Goal: Answer question/provide support: Share knowledge or assist other users

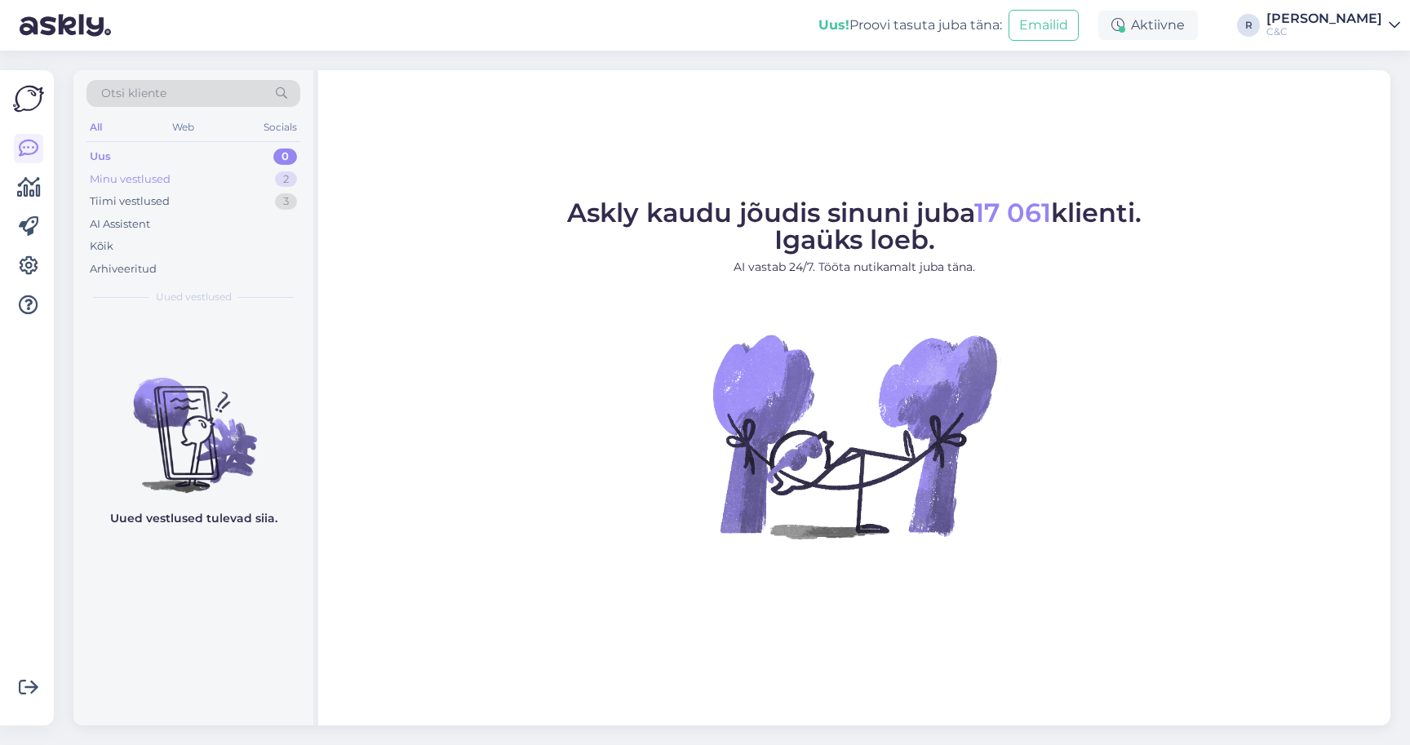
click at [254, 180] on div "Minu vestlused 2" at bounding box center [194, 179] width 214 height 23
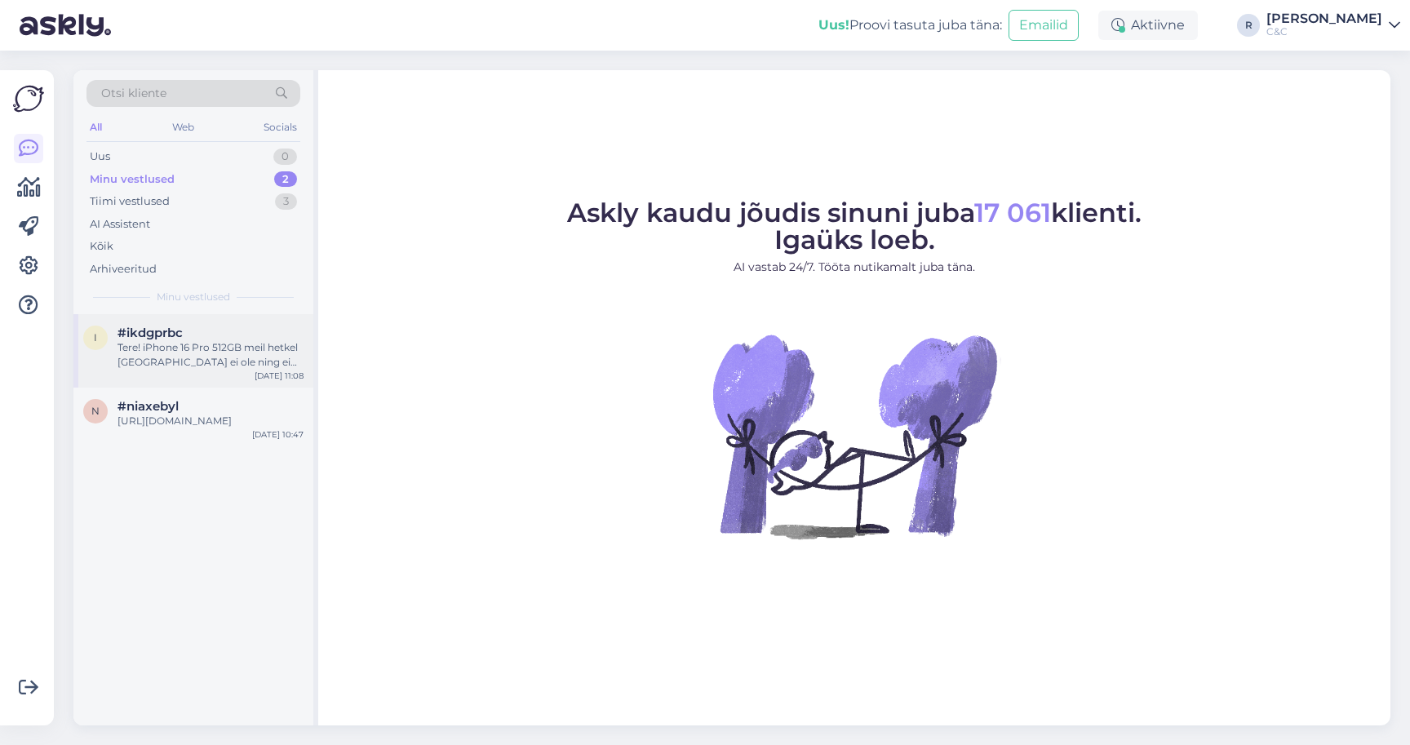
click at [185, 375] on div "i #ikdgprbc Tere! iPhone 16 Pro 512GB meil hetkel [GEOGRAPHIC_DATA] ei ole ning…" at bounding box center [193, 350] width 240 height 73
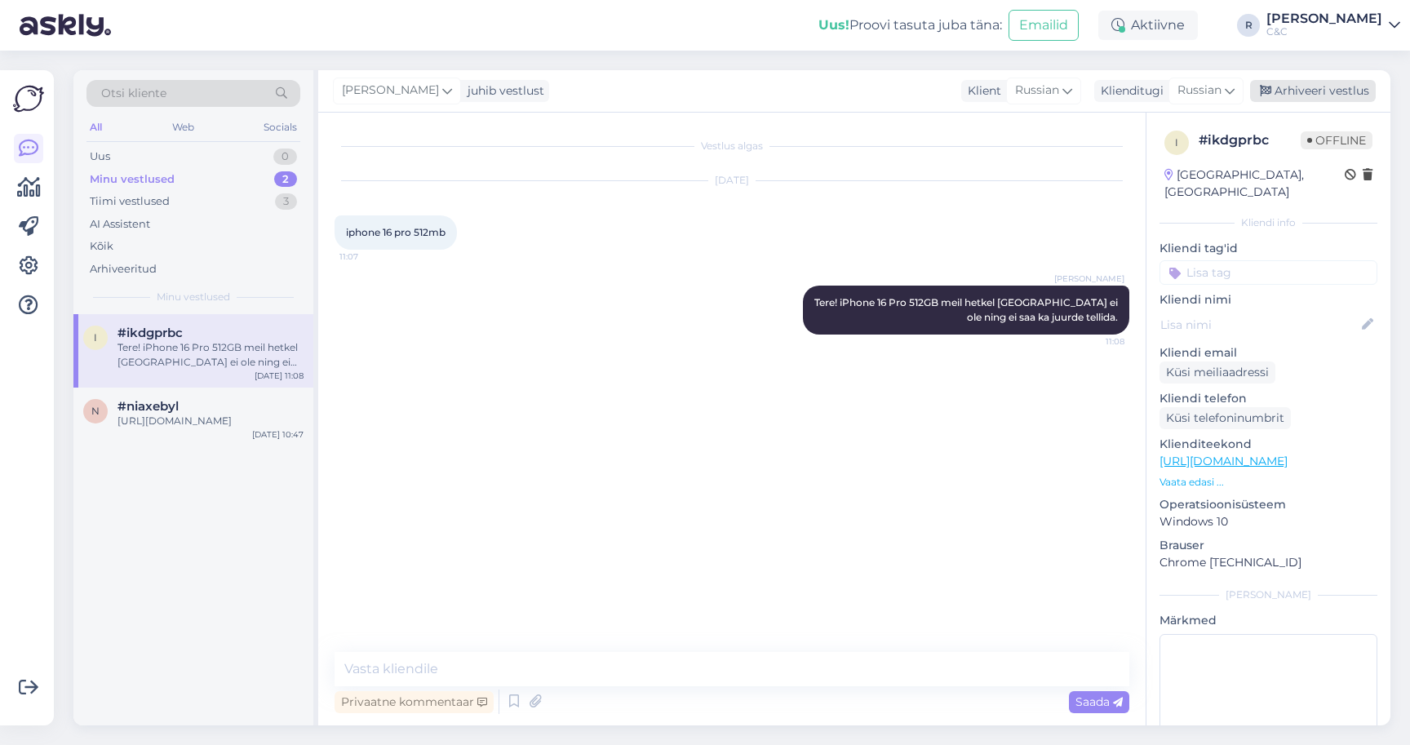
click at [1316, 92] on div "Arhiveeri vestlus" at bounding box center [1313, 91] width 126 height 22
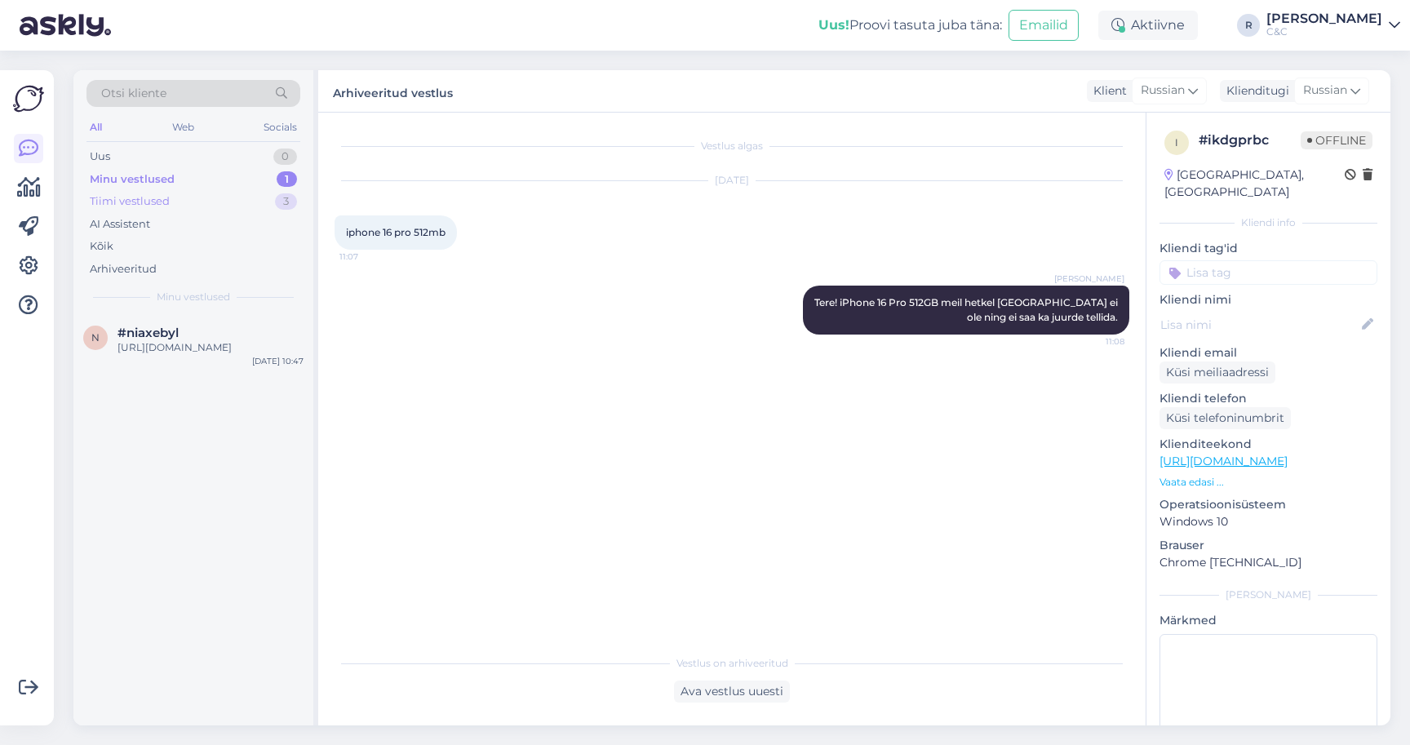
click at [231, 200] on div "Tiimi vestlused 3" at bounding box center [194, 201] width 214 height 23
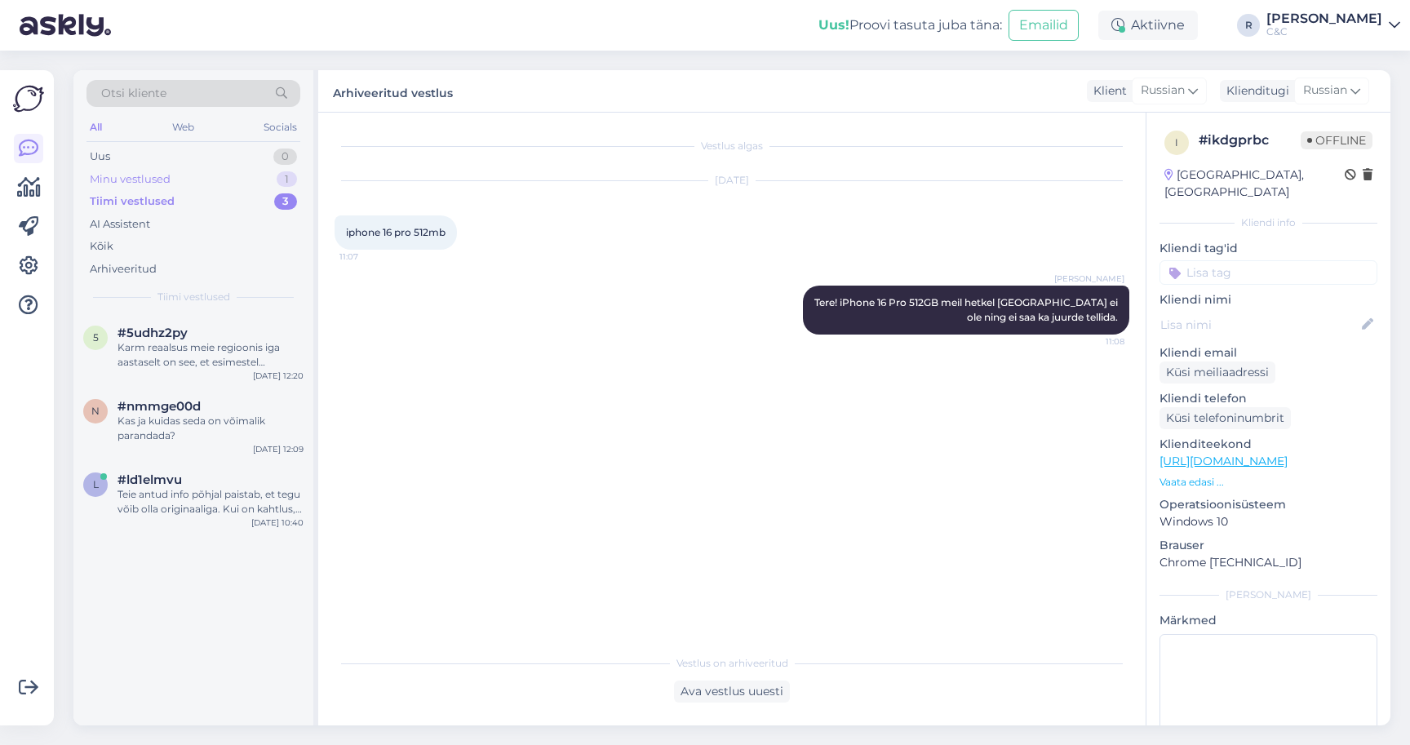
click at [239, 178] on div "Minu vestlused 1" at bounding box center [194, 179] width 214 height 23
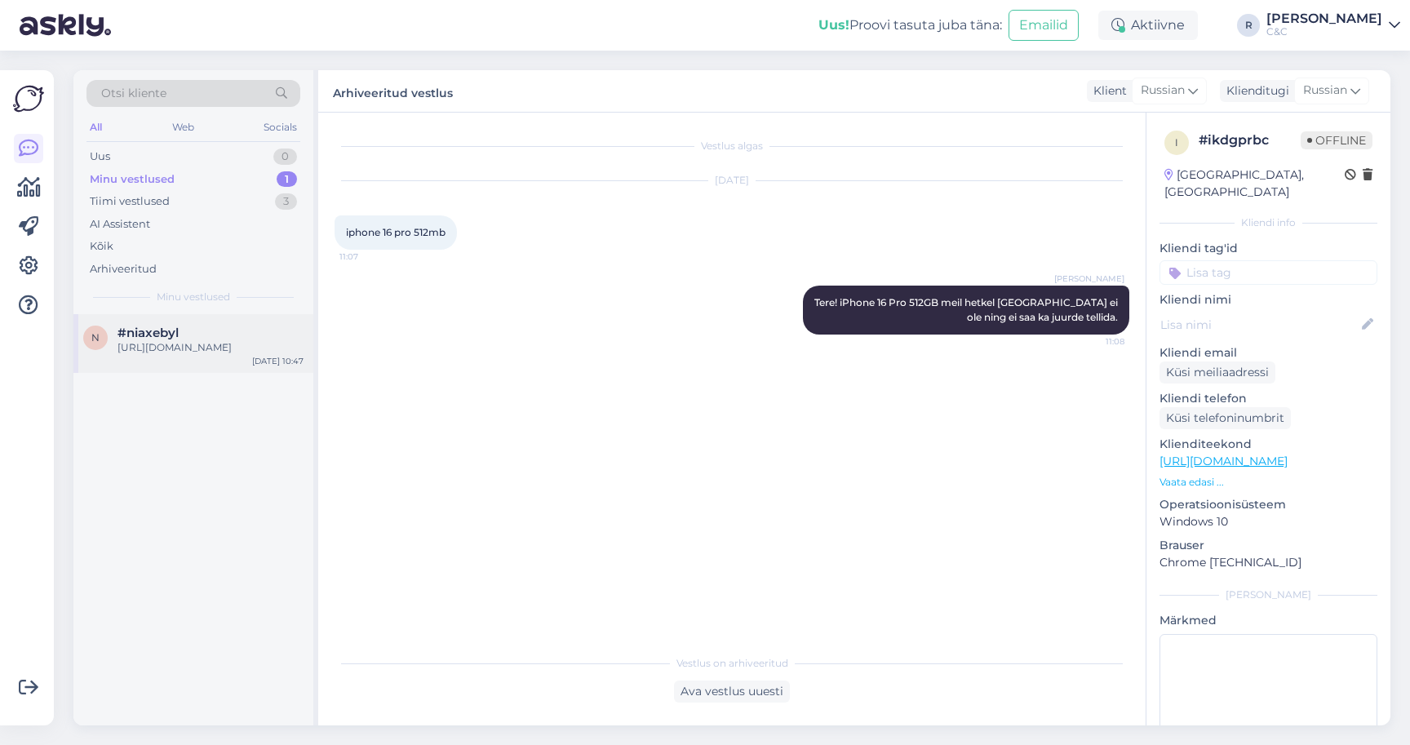
click at [210, 371] on div "n #niaxebyl [URL][DOMAIN_NAME] [DATE] 10:47" at bounding box center [193, 343] width 240 height 59
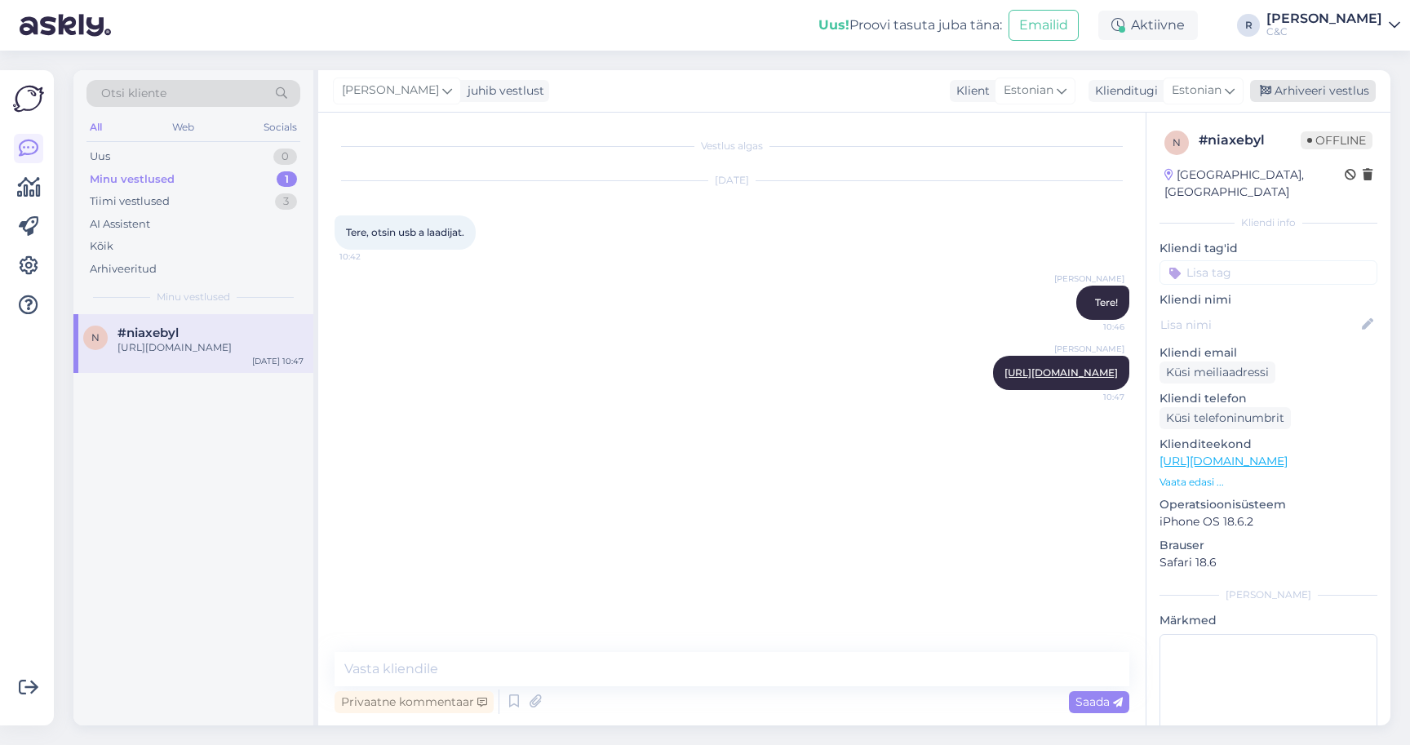
click at [1299, 83] on div "Arhiveeri vestlus" at bounding box center [1313, 91] width 126 height 22
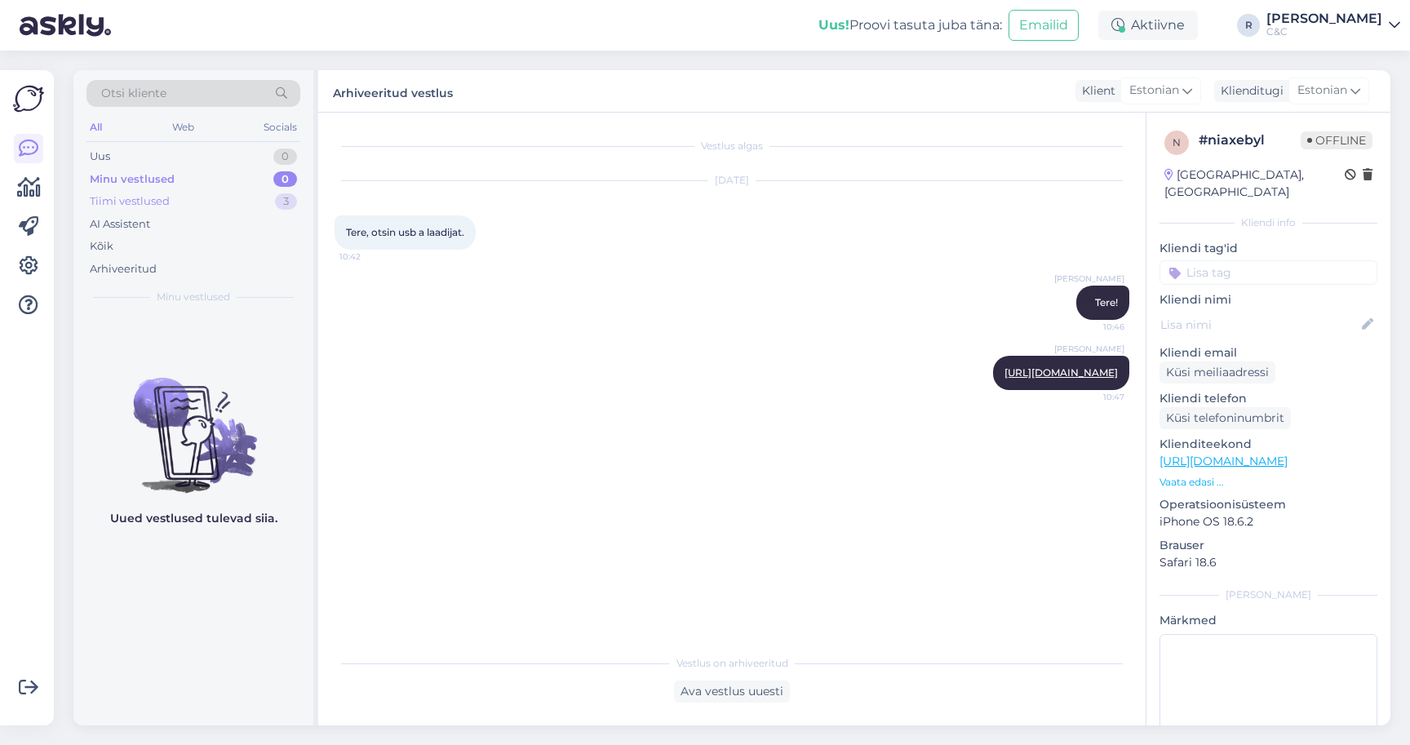
click at [214, 198] on div "Tiimi vestlused 3" at bounding box center [194, 201] width 214 height 23
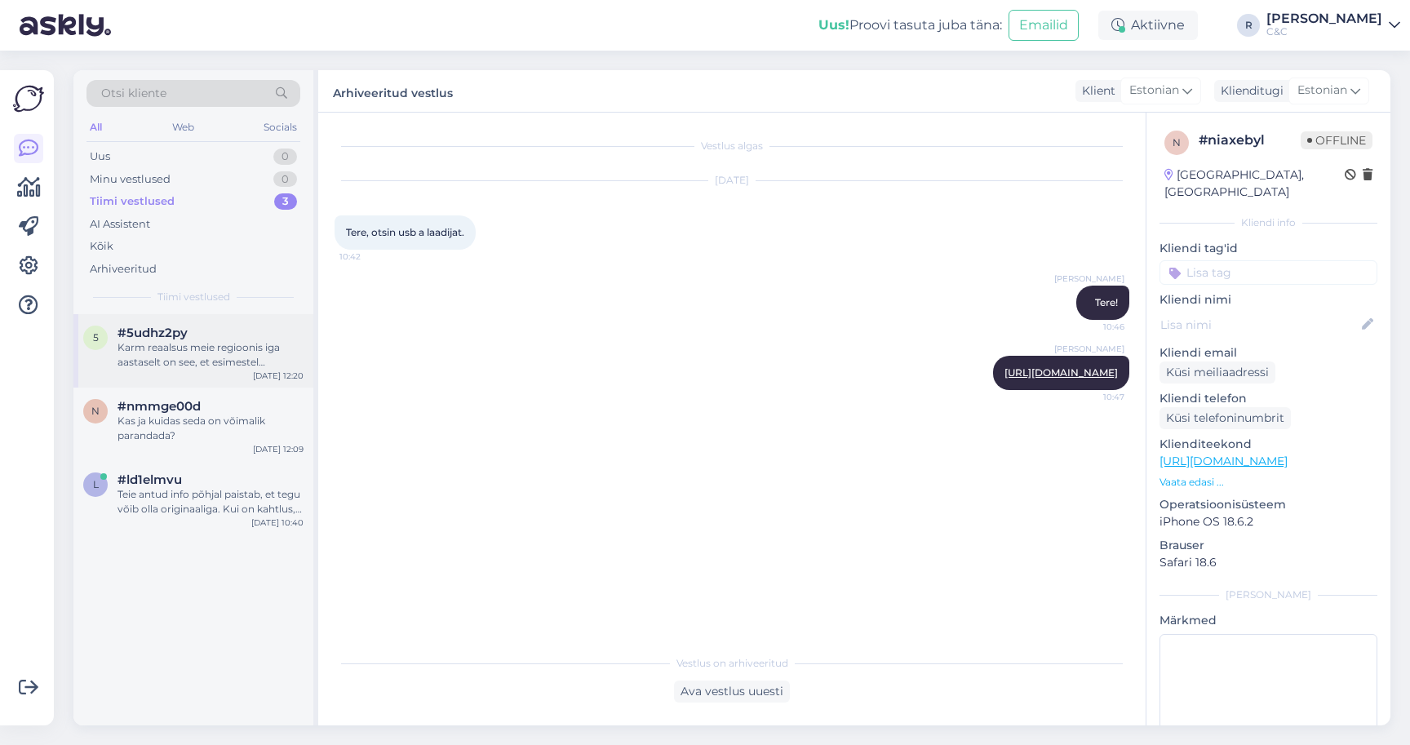
click at [186, 357] on div "Karm reaalsus meie regioonis iga aastaselt on see, et esimestel nädalatel/kuude…" at bounding box center [211, 354] width 186 height 29
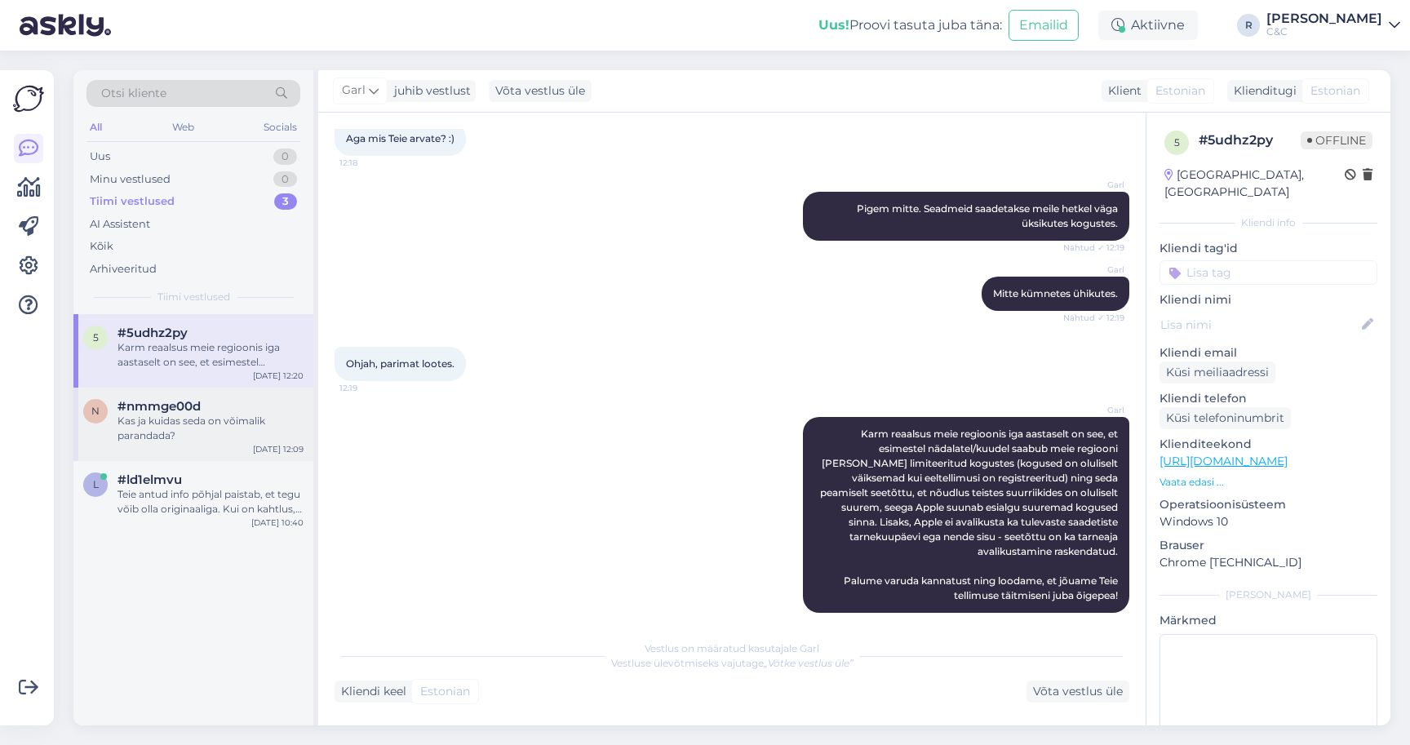
scroll to position [775, 0]
click at [206, 414] on div "Kas ja kuidas seda on võimalik parandada?" at bounding box center [211, 428] width 186 height 29
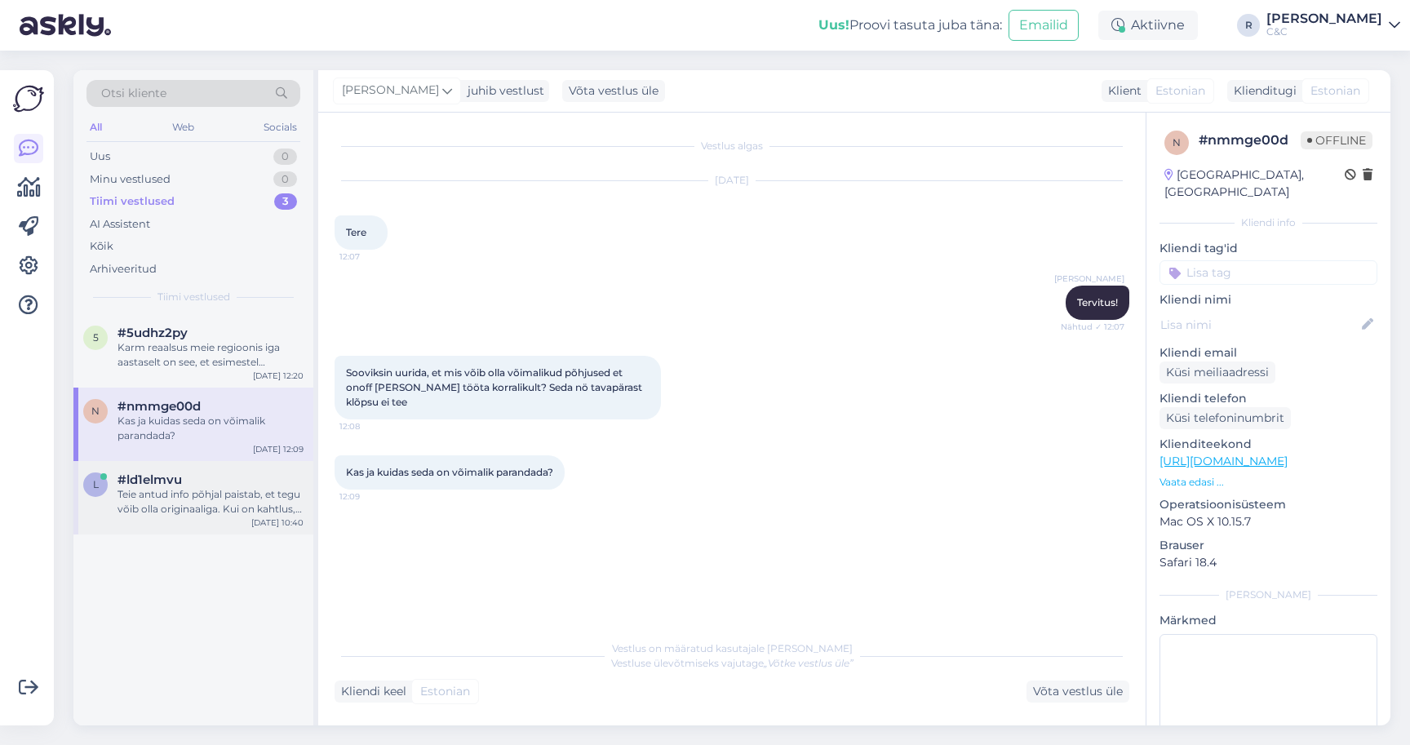
click at [261, 508] on div "Teie antud info põhjal paistab, et tegu võib olla originaaliga. Kui on kahtlus,…" at bounding box center [211, 501] width 186 height 29
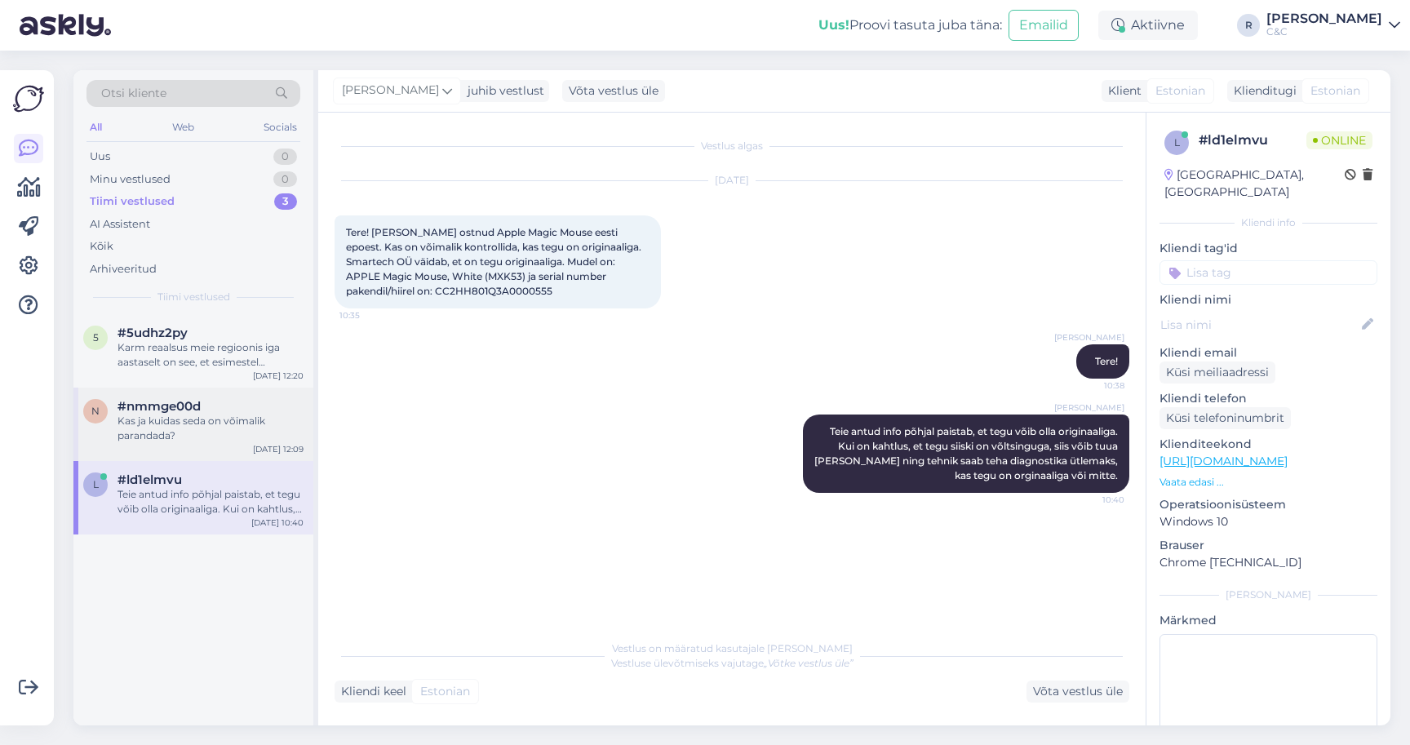
click at [242, 437] on div "Kas ja kuidas seda on võimalik parandada?" at bounding box center [211, 428] width 186 height 29
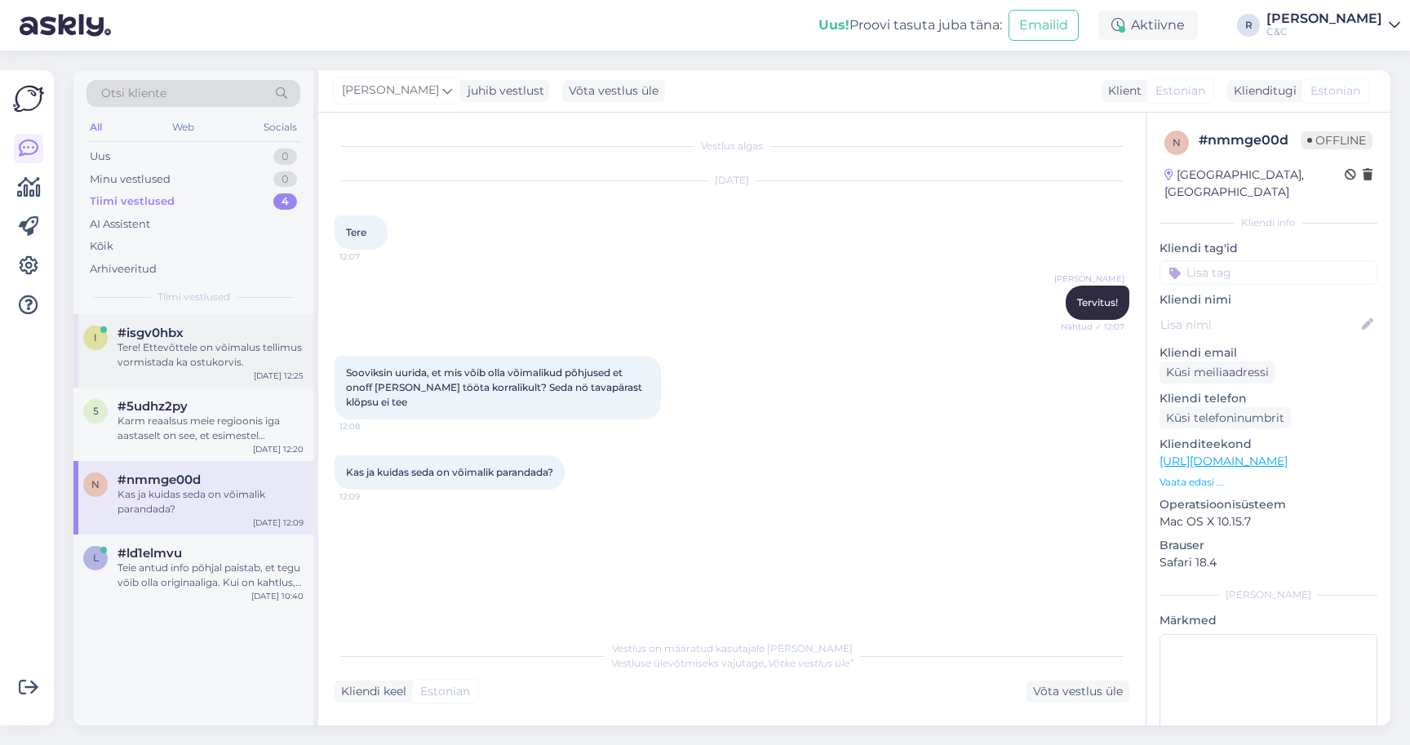
click at [192, 337] on div "#isgv0hbx" at bounding box center [211, 333] width 186 height 15
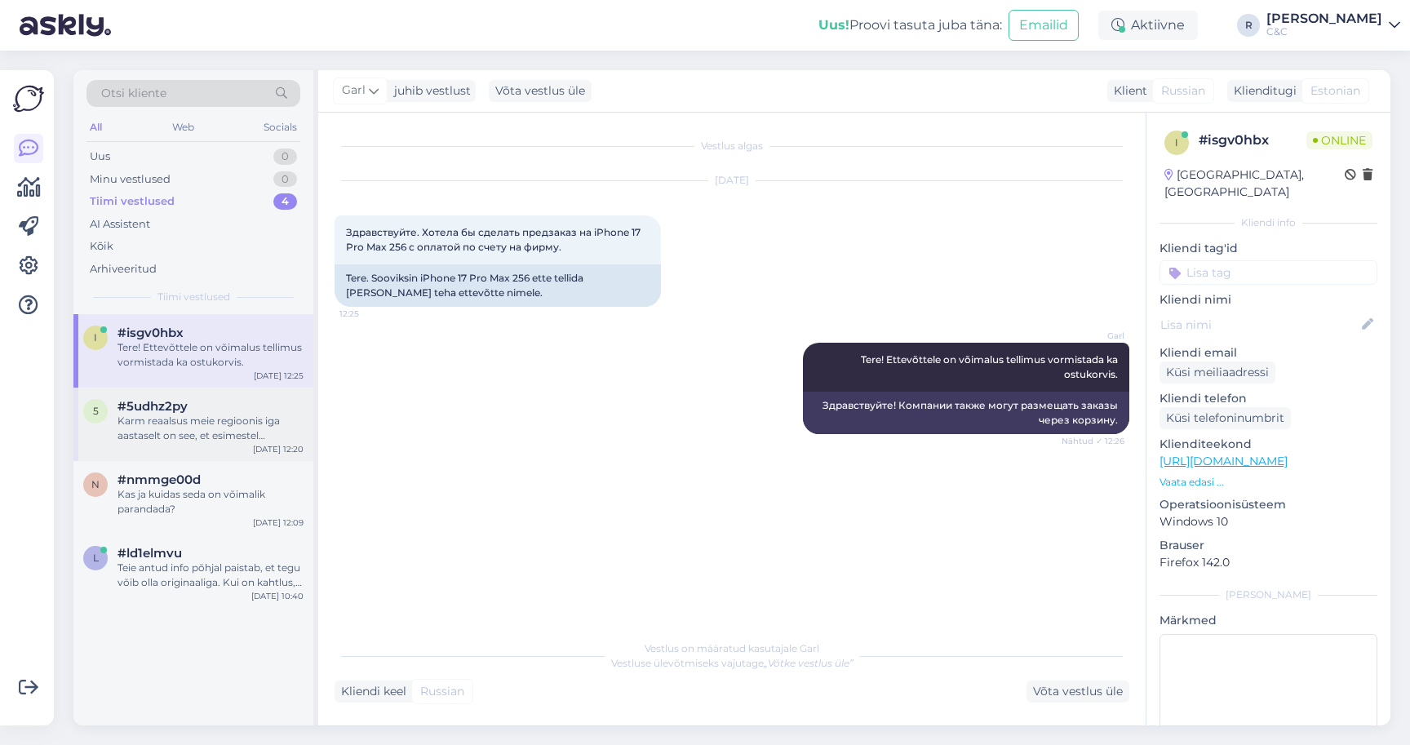
click at [185, 415] on div "Karm reaalsus meie regioonis iga aastaselt on see, et esimestel nädalatel/kuude…" at bounding box center [211, 428] width 186 height 29
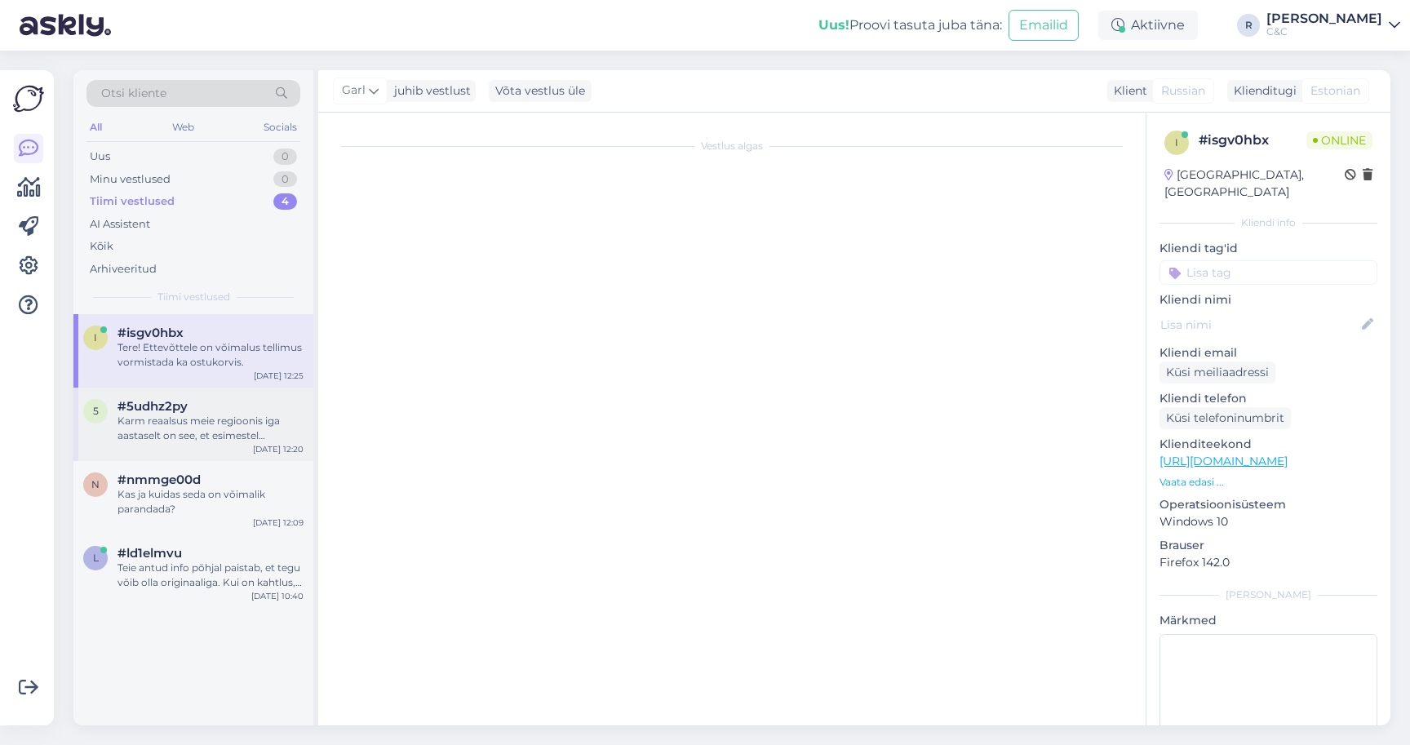
scroll to position [775, 0]
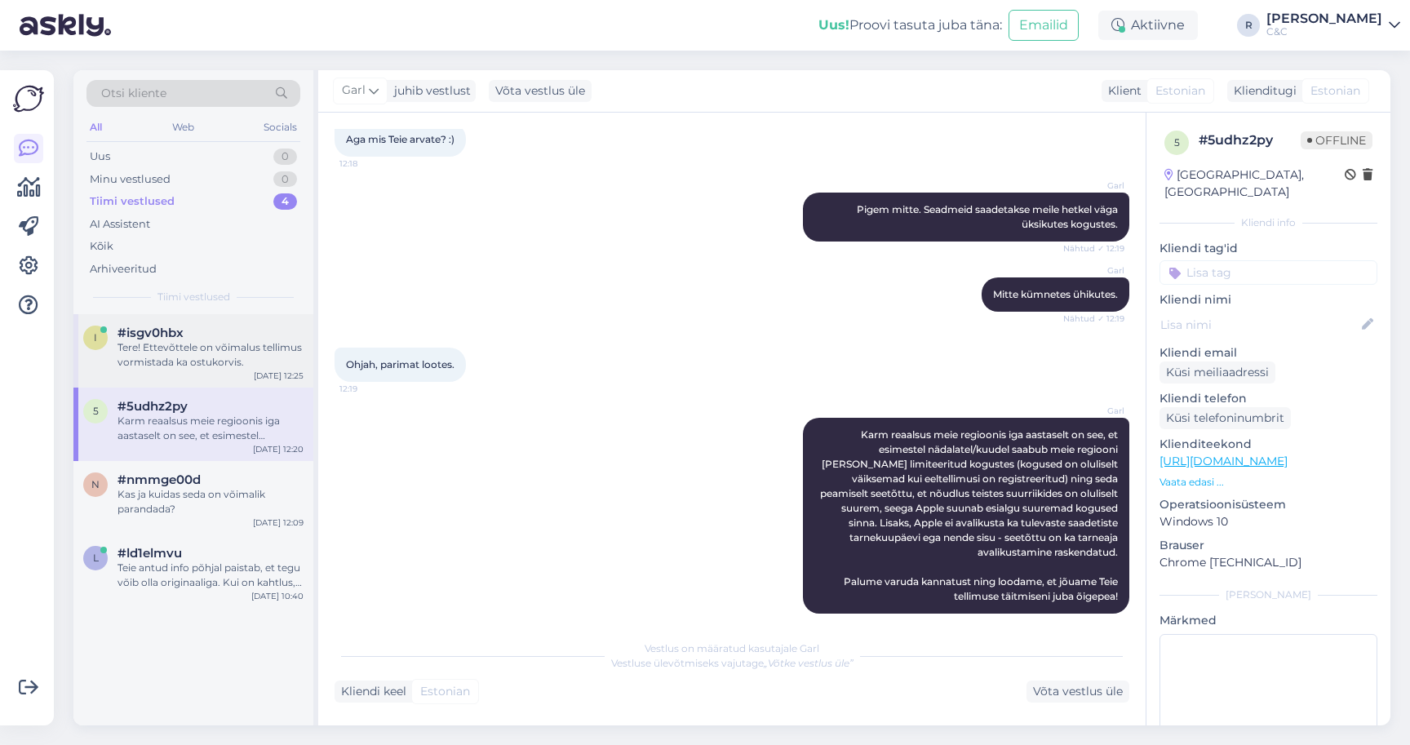
click at [195, 353] on div "Tere! Ettevõttele on võimalus tellimus vormistada ka ostukorvis." at bounding box center [211, 354] width 186 height 29
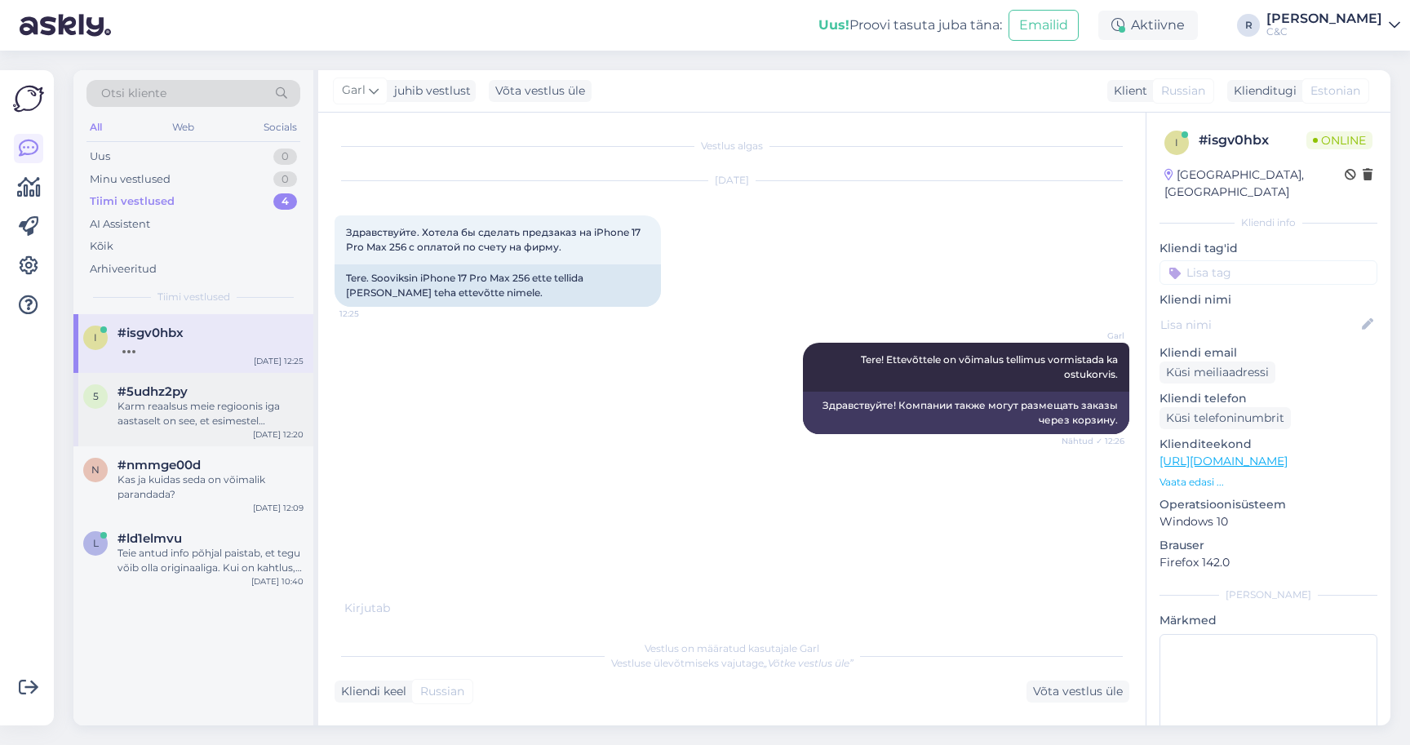
click at [199, 409] on div "Karm reaalsus meie regioonis iga aastaselt on see, et esimestel nädalatel/kuude…" at bounding box center [211, 413] width 186 height 29
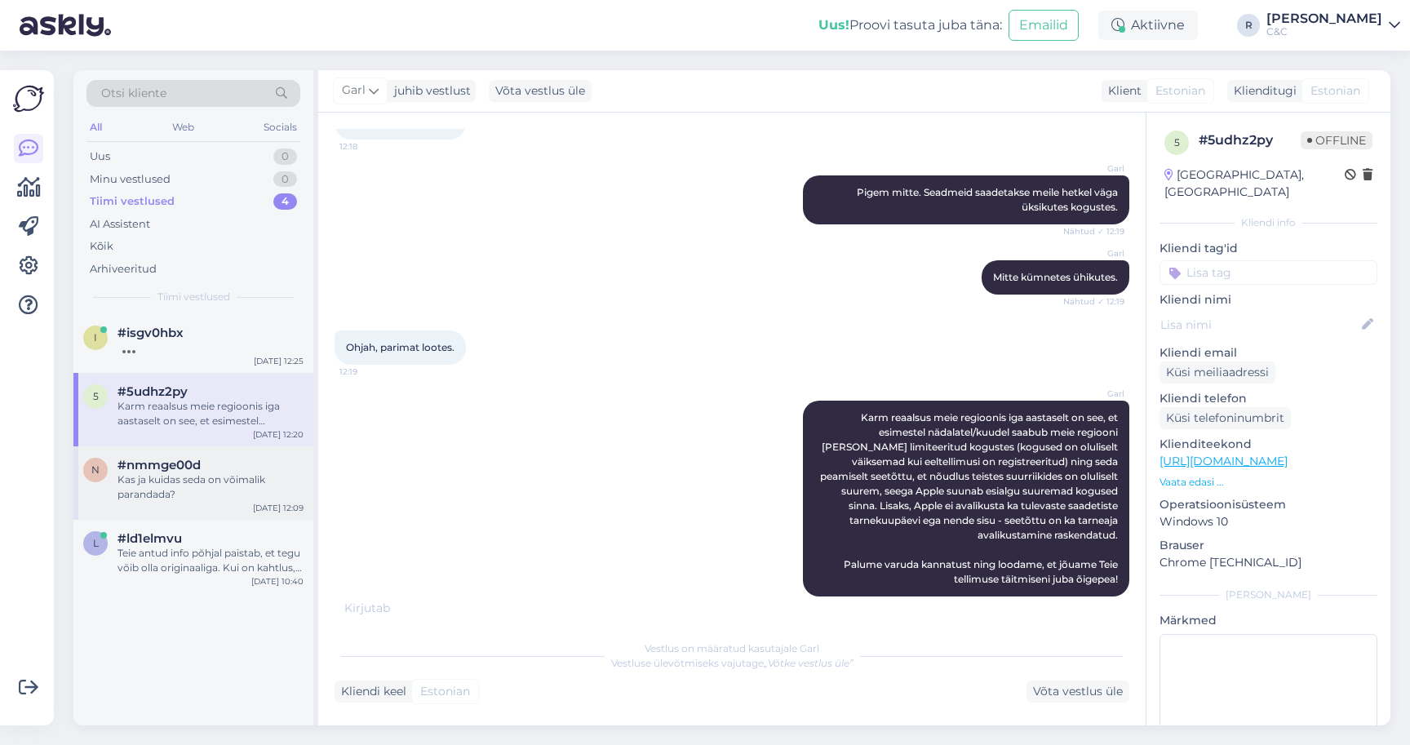
click at [192, 464] on span "#nmmge00d" at bounding box center [159, 465] width 83 height 15
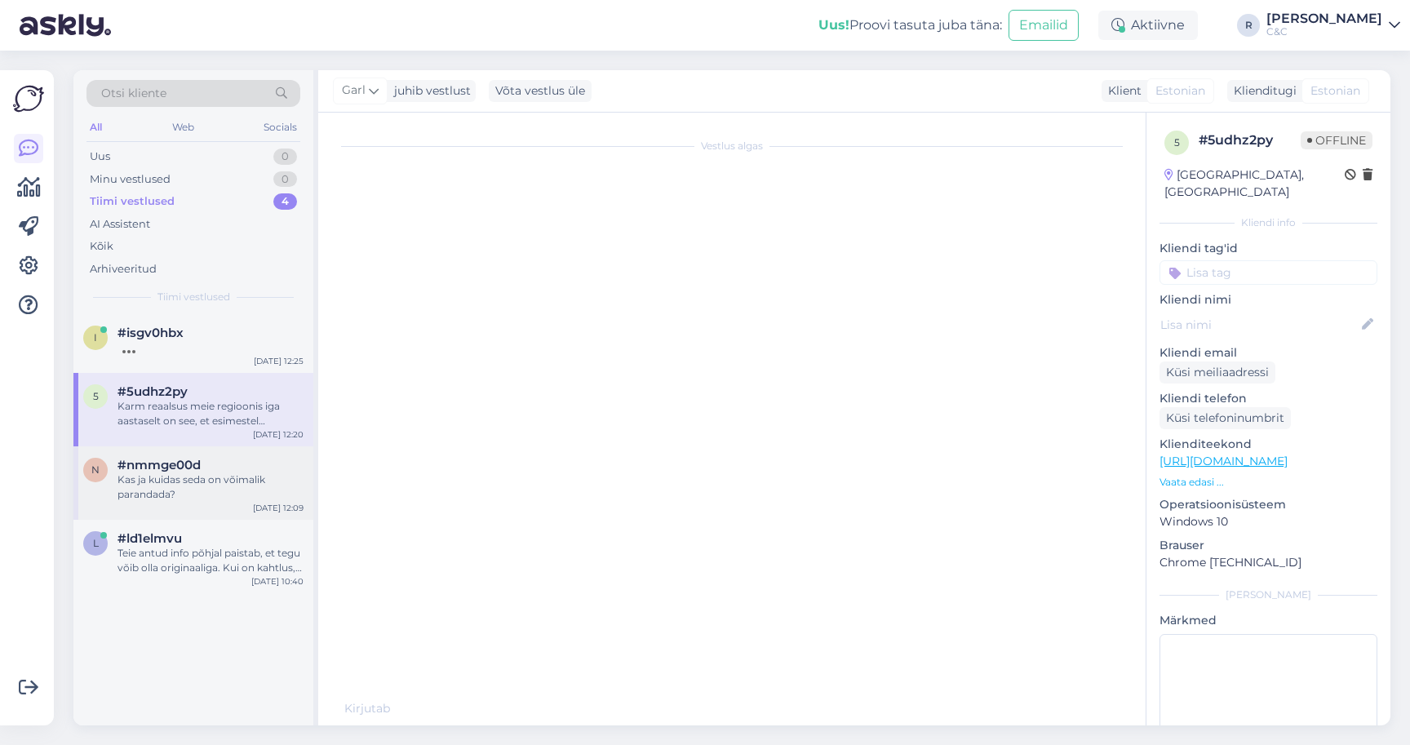
scroll to position [0, 0]
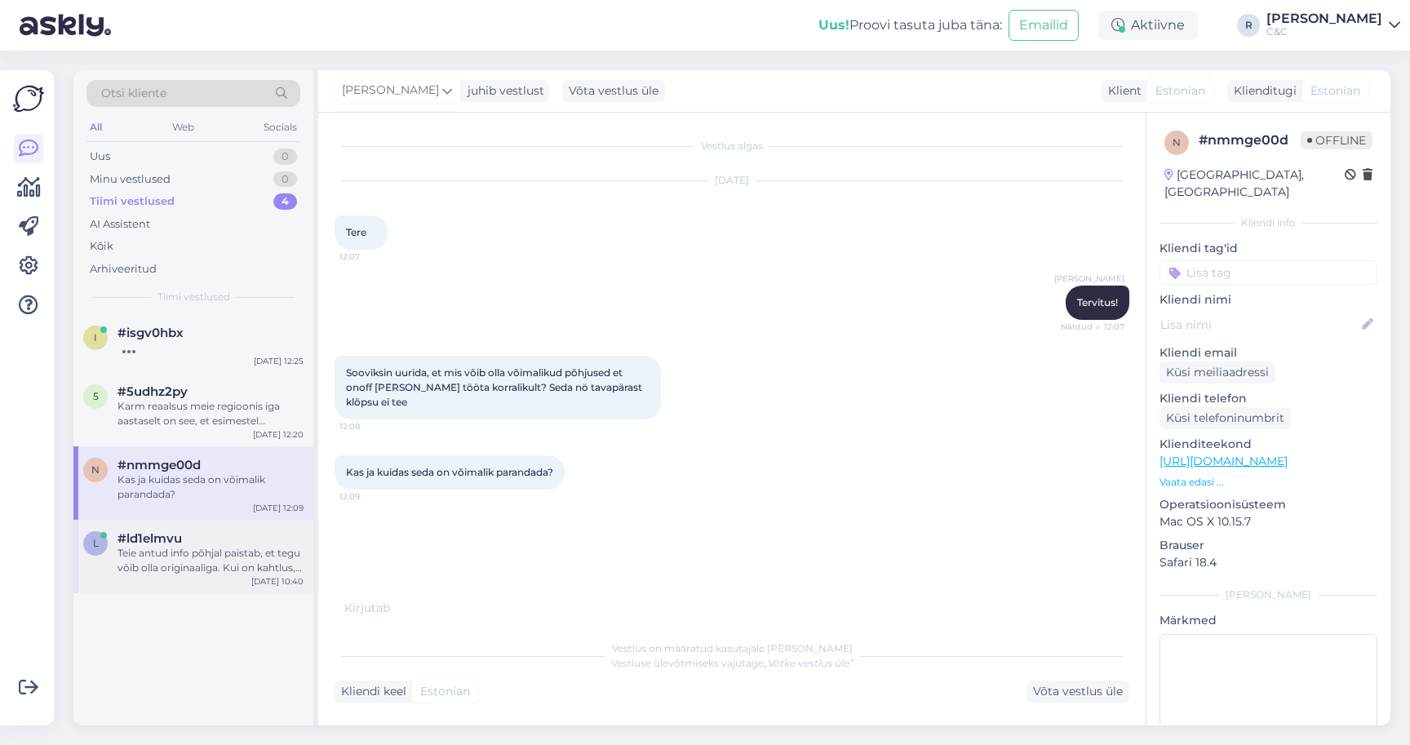
click at [186, 542] on div "#ld1elmvu" at bounding box center [211, 538] width 186 height 15
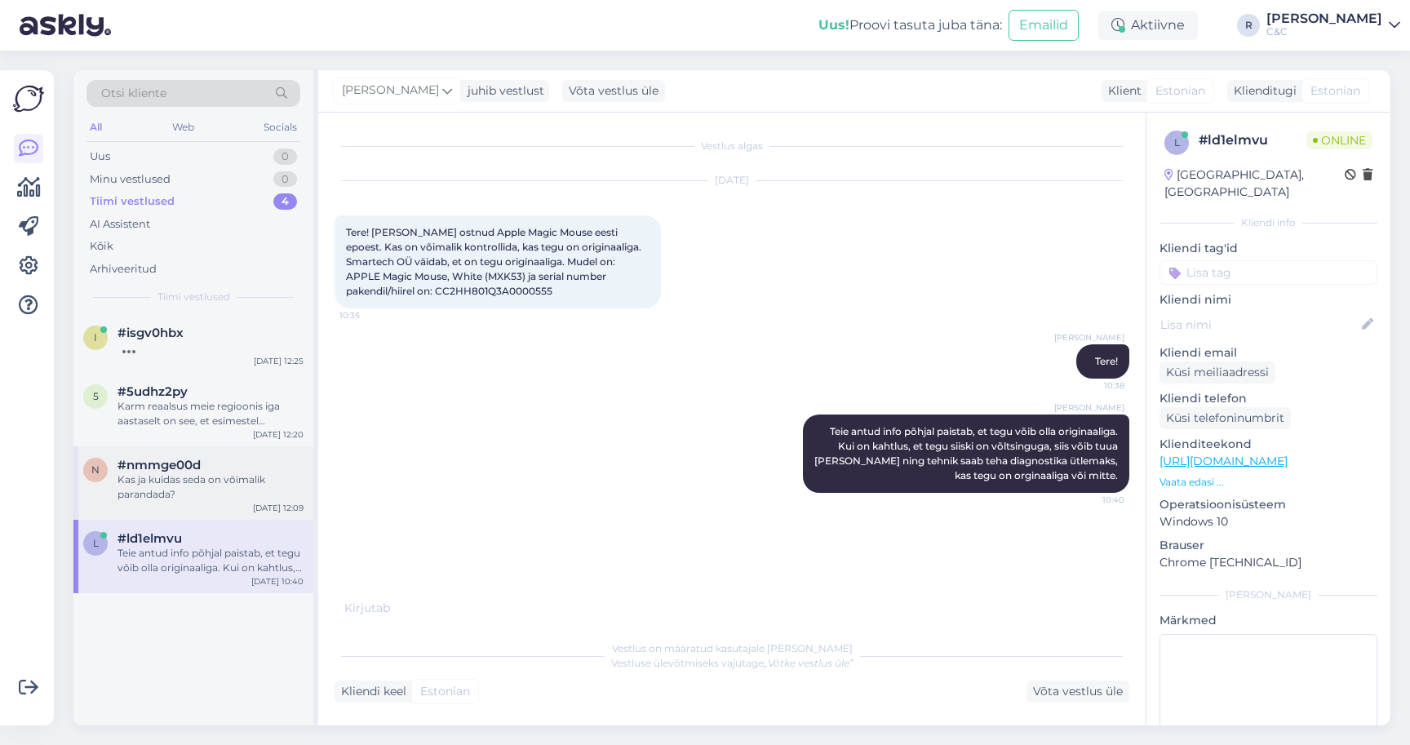
click at [198, 491] on div "Kas ja kuidas seda on võimalik parandada?" at bounding box center [211, 487] width 186 height 29
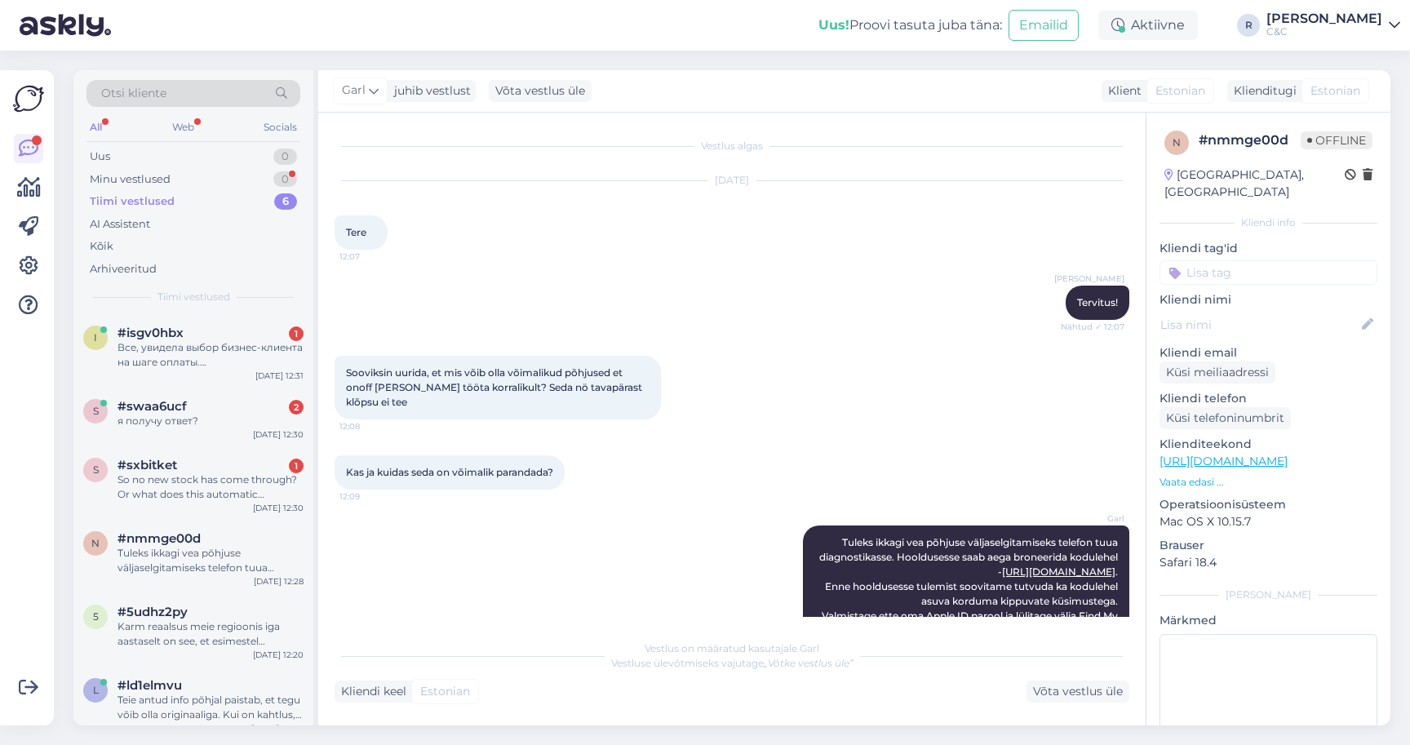
scroll to position [64, 0]
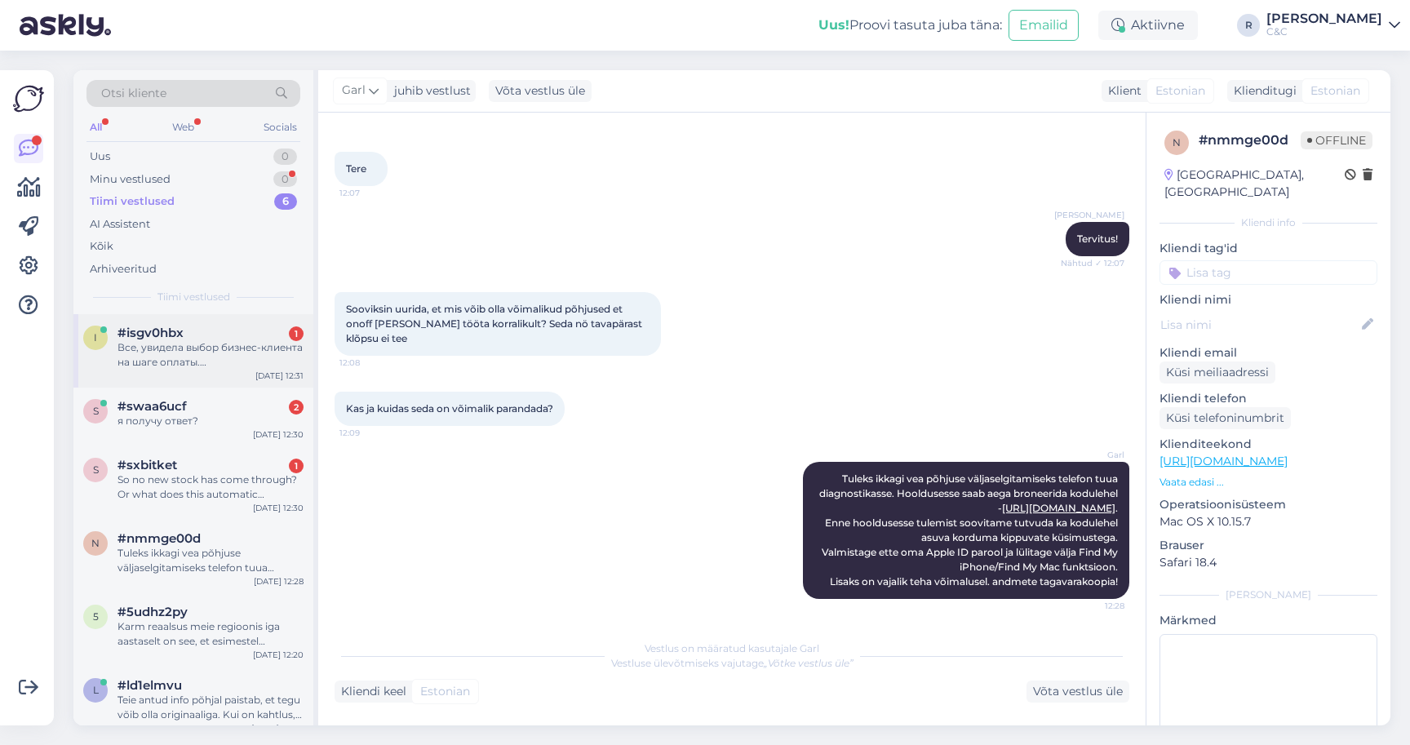
click at [220, 315] on div "i #isgv0hbx 1 Все, увидела выбор бизнес-клиента на шаге оплаты. [GEOGRAPHIC_DAT…" at bounding box center [193, 350] width 240 height 73
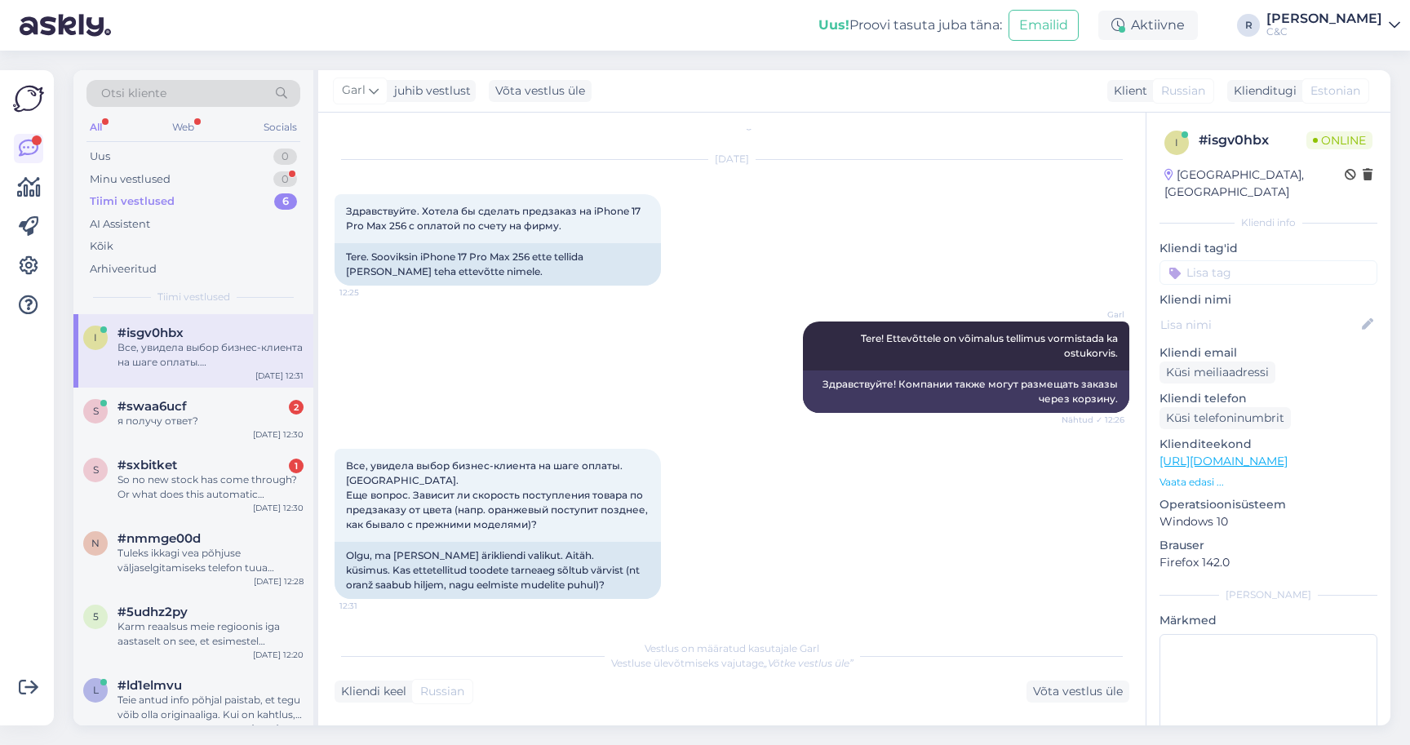
scroll to position [21, 0]
click at [255, 460] on div "#sxbitket 1" at bounding box center [211, 465] width 186 height 15
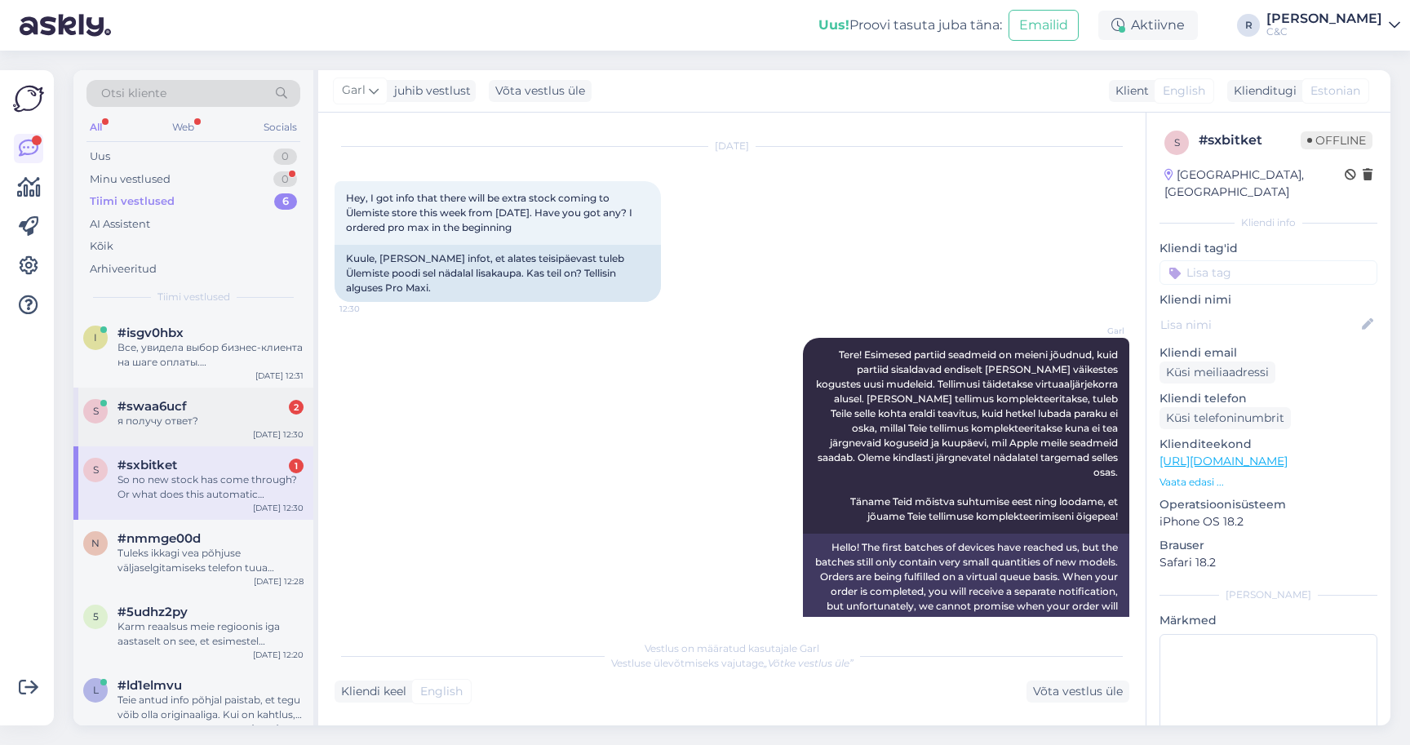
click at [255, 416] on div "я получу ответ?" at bounding box center [211, 421] width 186 height 15
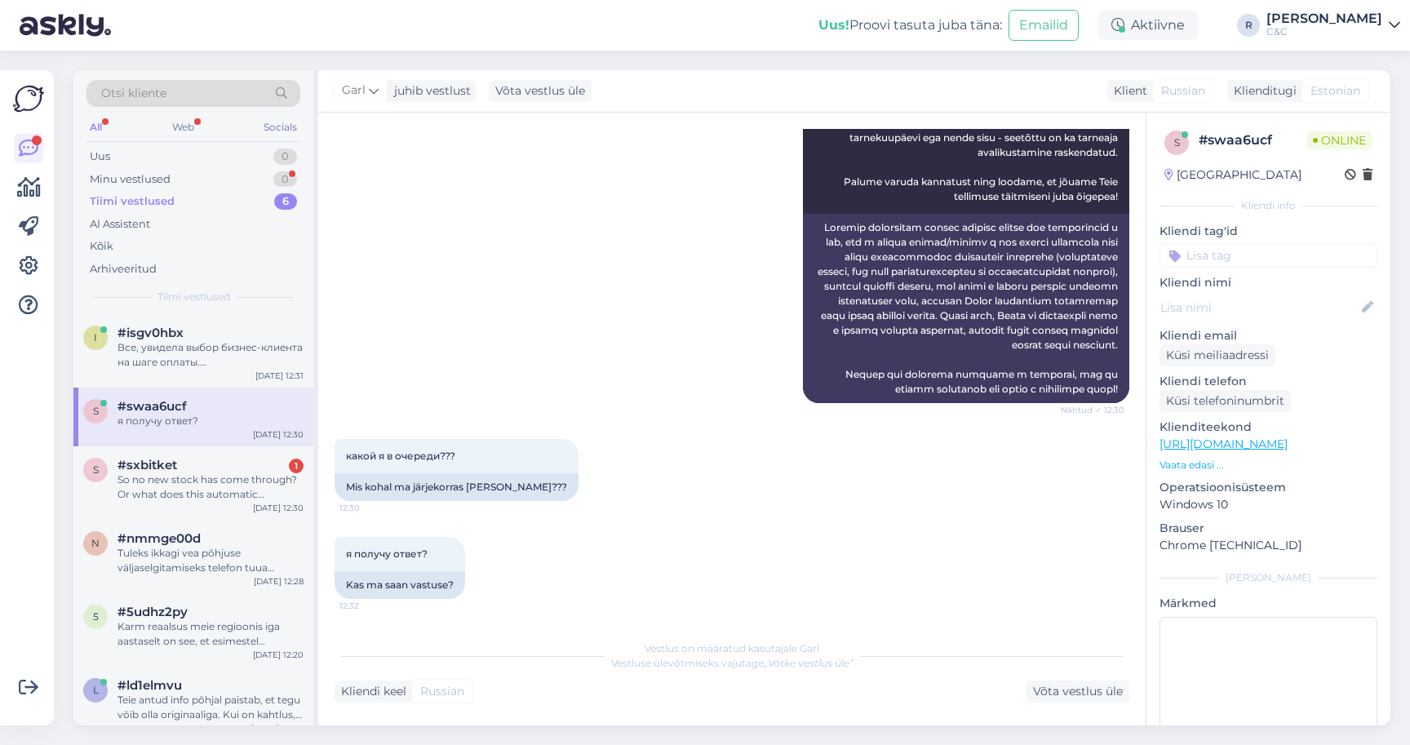
scroll to position [1138, 0]
click at [231, 458] on div "#sxbitket 1" at bounding box center [211, 465] width 186 height 15
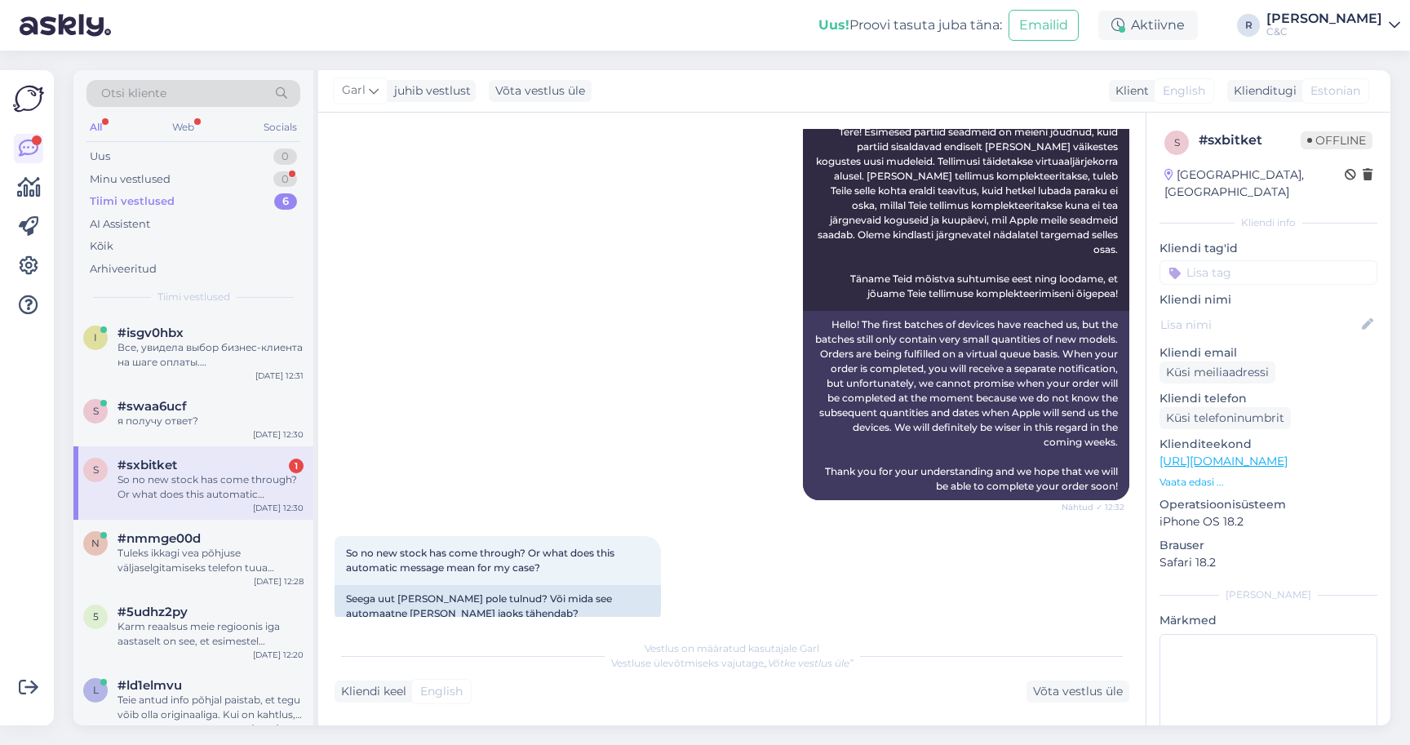
scroll to position [256, 0]
click at [194, 450] on div "s #sxbitket 1 So no new stock has come through? Or what does this automatic mes…" at bounding box center [193, 482] width 240 height 73
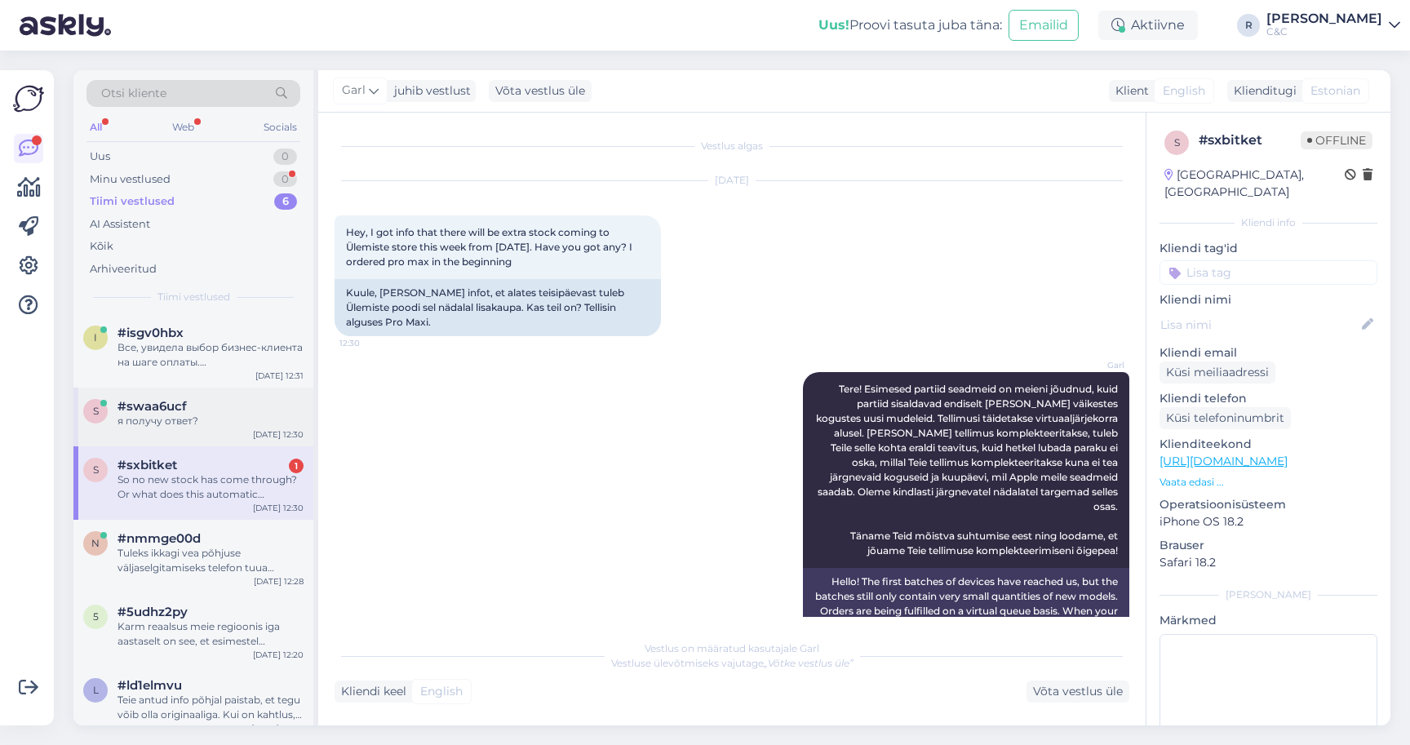
click at [197, 421] on div "я получу ответ?" at bounding box center [211, 421] width 186 height 15
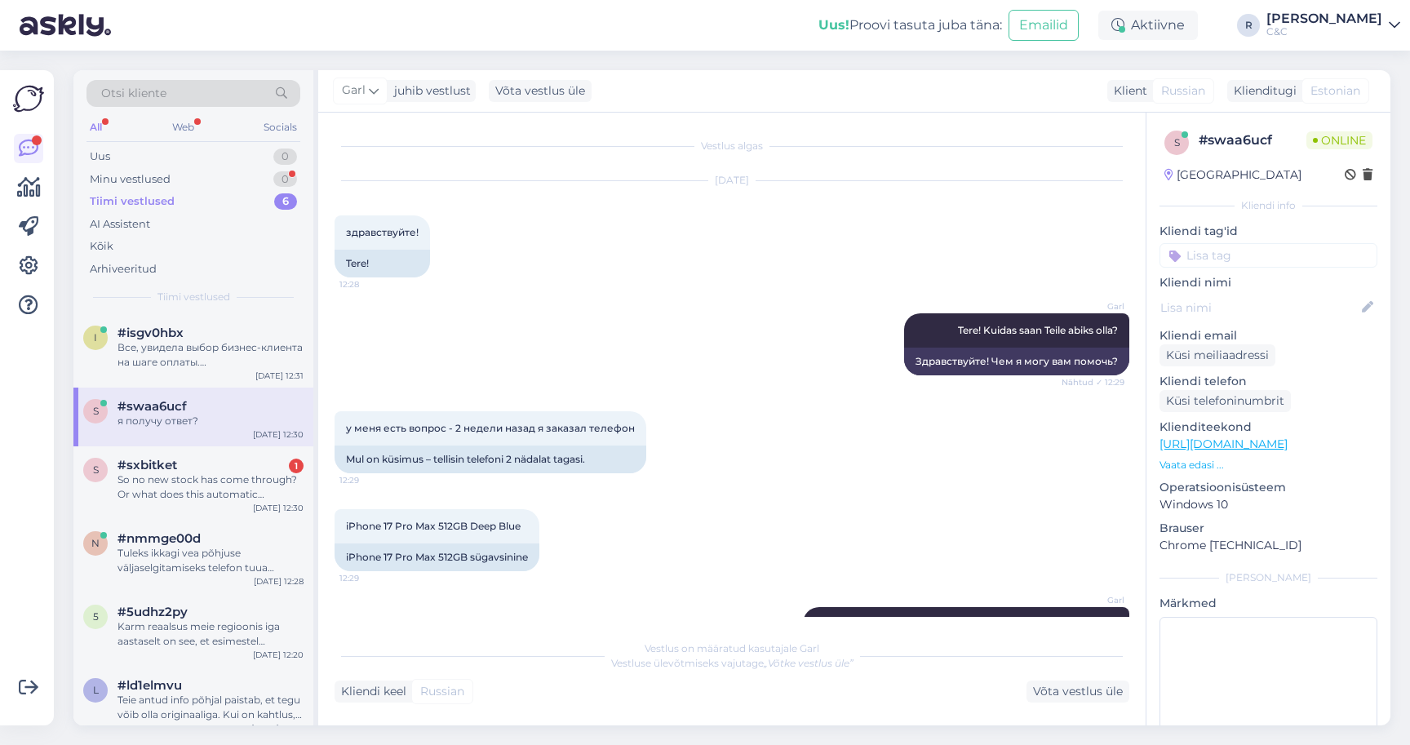
scroll to position [1138, 0]
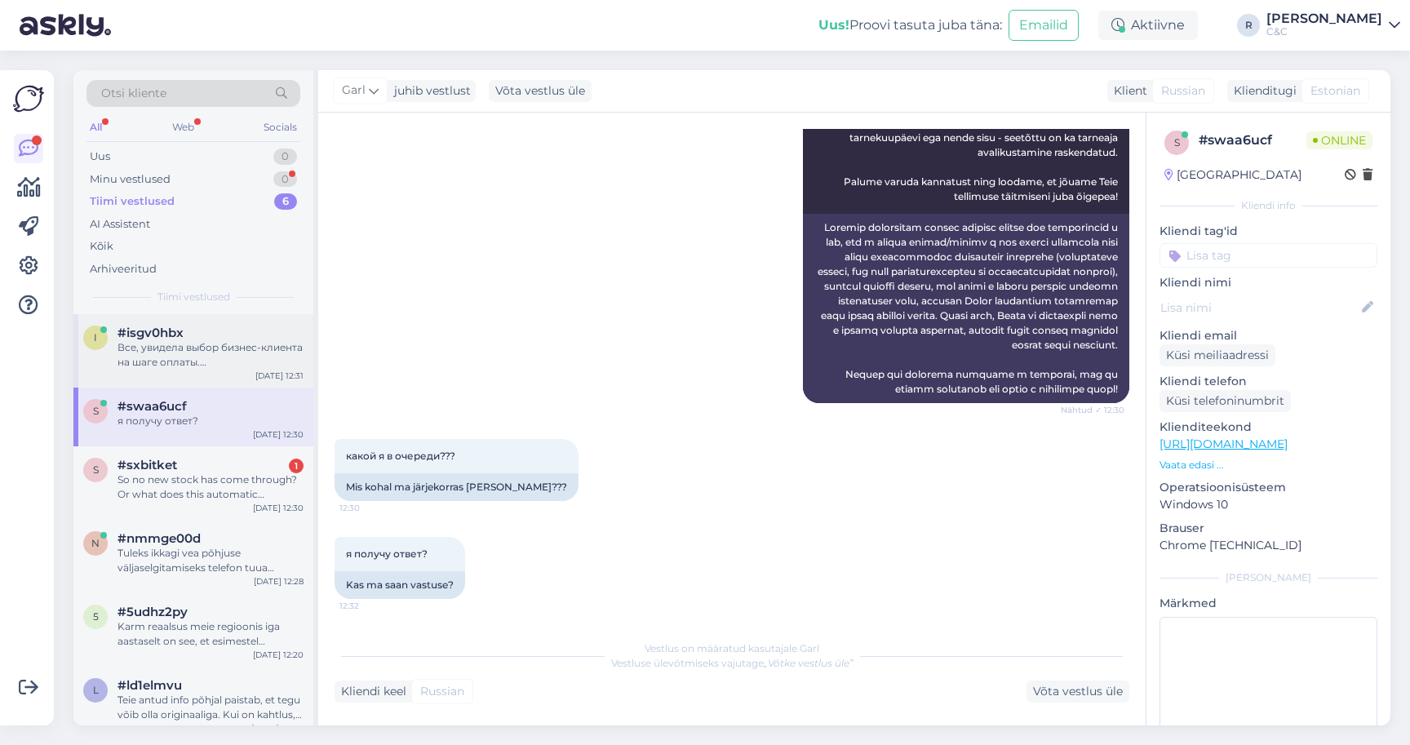
click at [254, 372] on div "i #isgv0hbx Все, увидела выбор бизнес-клиента на шаге оплаты. [GEOGRAPHIC_DATA]…" at bounding box center [193, 350] width 240 height 73
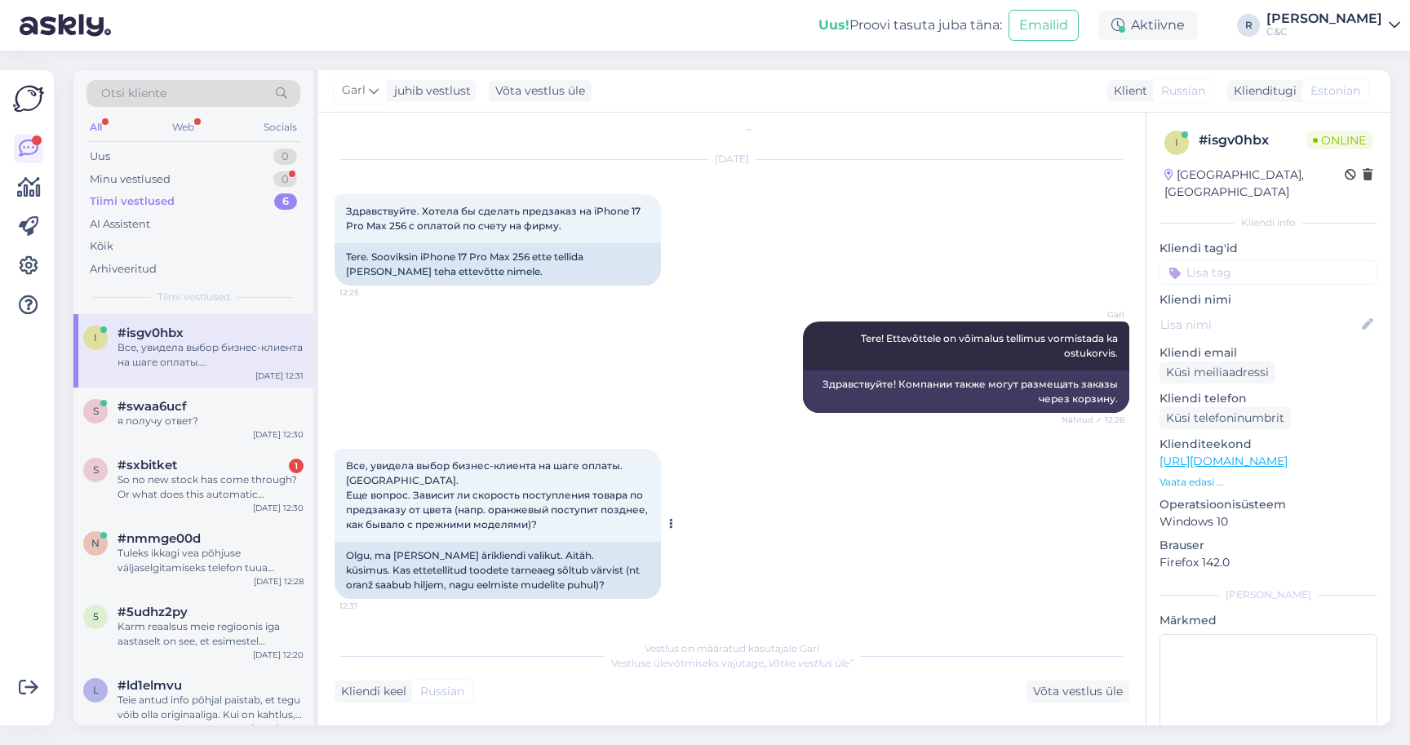
scroll to position [20, 0]
click at [236, 418] on div "я получу ответ?" at bounding box center [211, 421] width 186 height 15
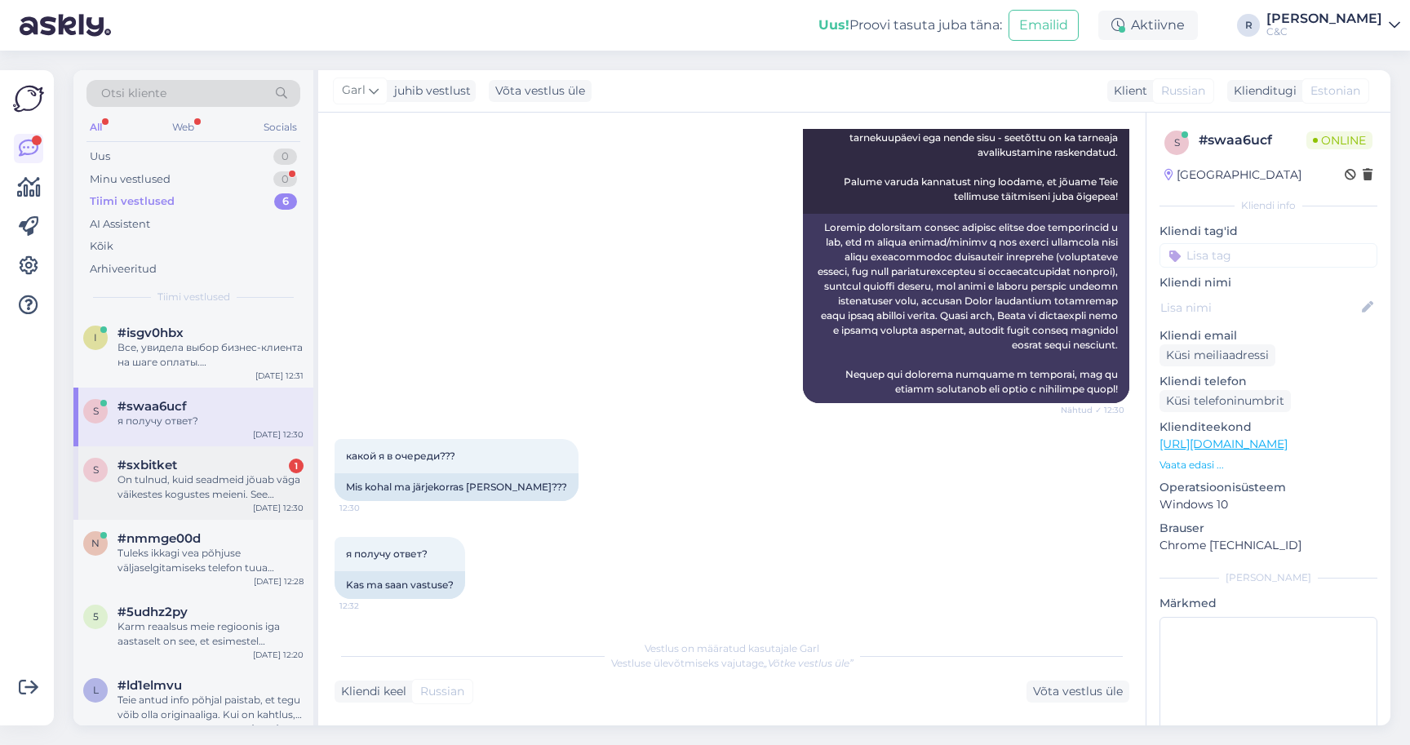
click at [229, 482] on div "On tulnud, kuid seadmeid jõuab väga väikestes kogustes meieni. See tähendab sed…" at bounding box center [211, 487] width 186 height 29
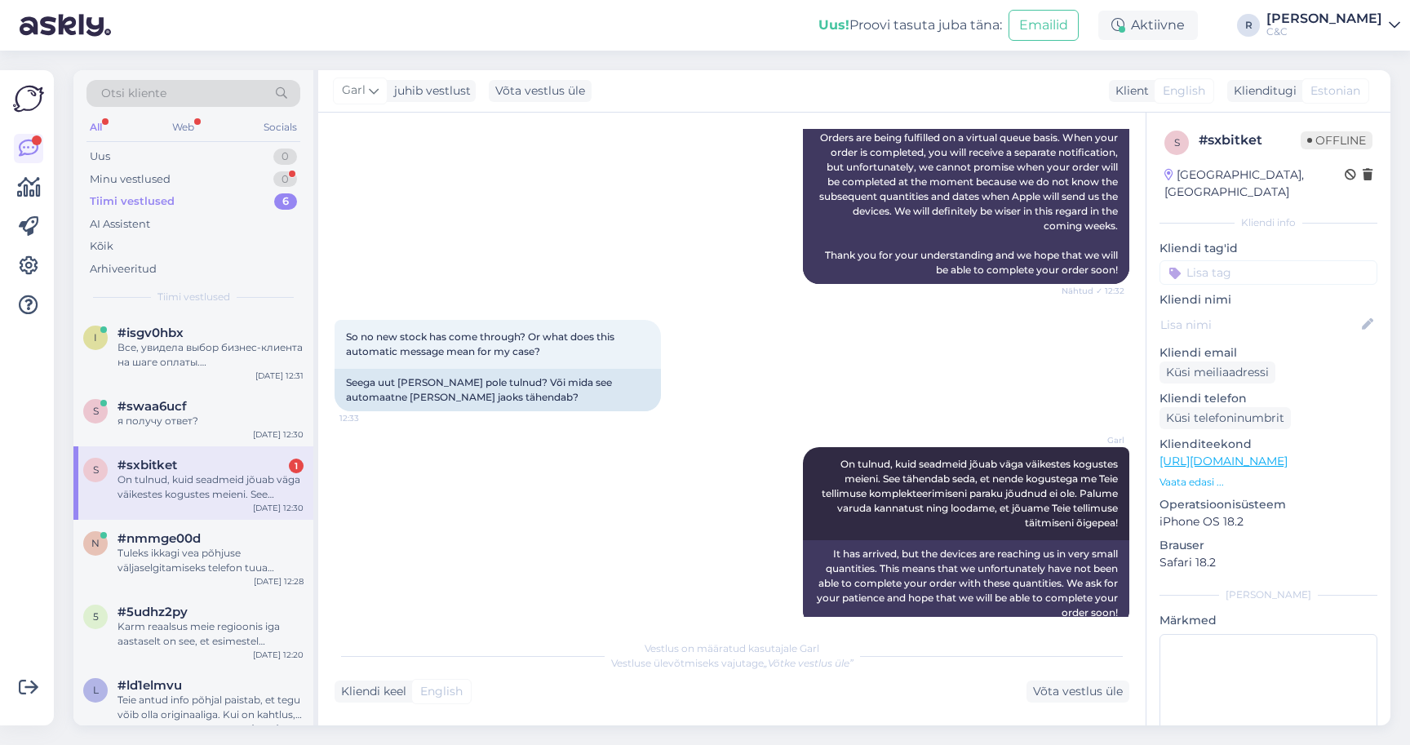
scroll to position [472, 0]
click at [251, 364] on div "Все, увидела выбор бизнес-клиента на шаге оплаты. [GEOGRAPHIC_DATA]. Еще вопрос…" at bounding box center [211, 354] width 186 height 29
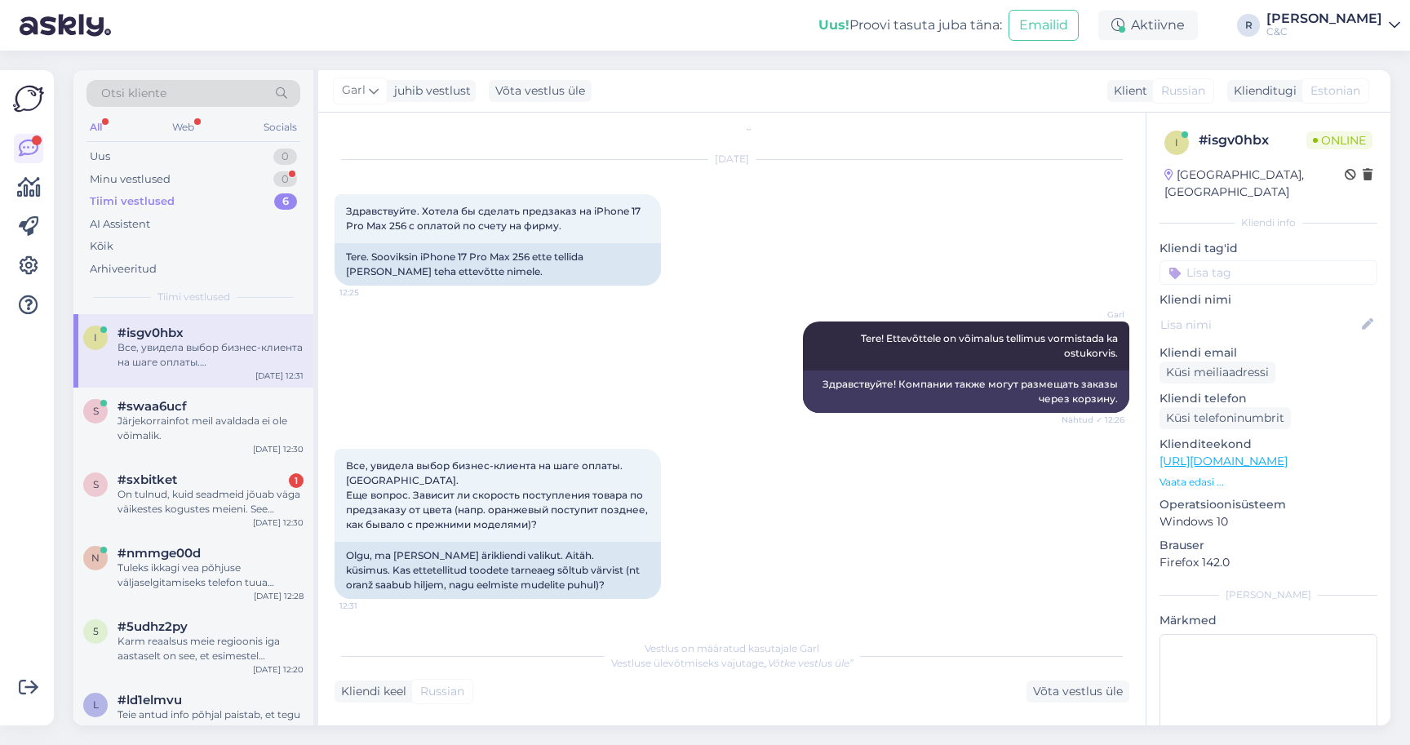
click at [1076, 703] on div "Vestlus algas [DATE] Здравствуйте. Хотела бы сделать предзаказ на iPhone 17 Pro…" at bounding box center [732, 419] width 828 height 613
click at [1075, 696] on div "Võta vestlus üle" at bounding box center [1078, 692] width 103 height 22
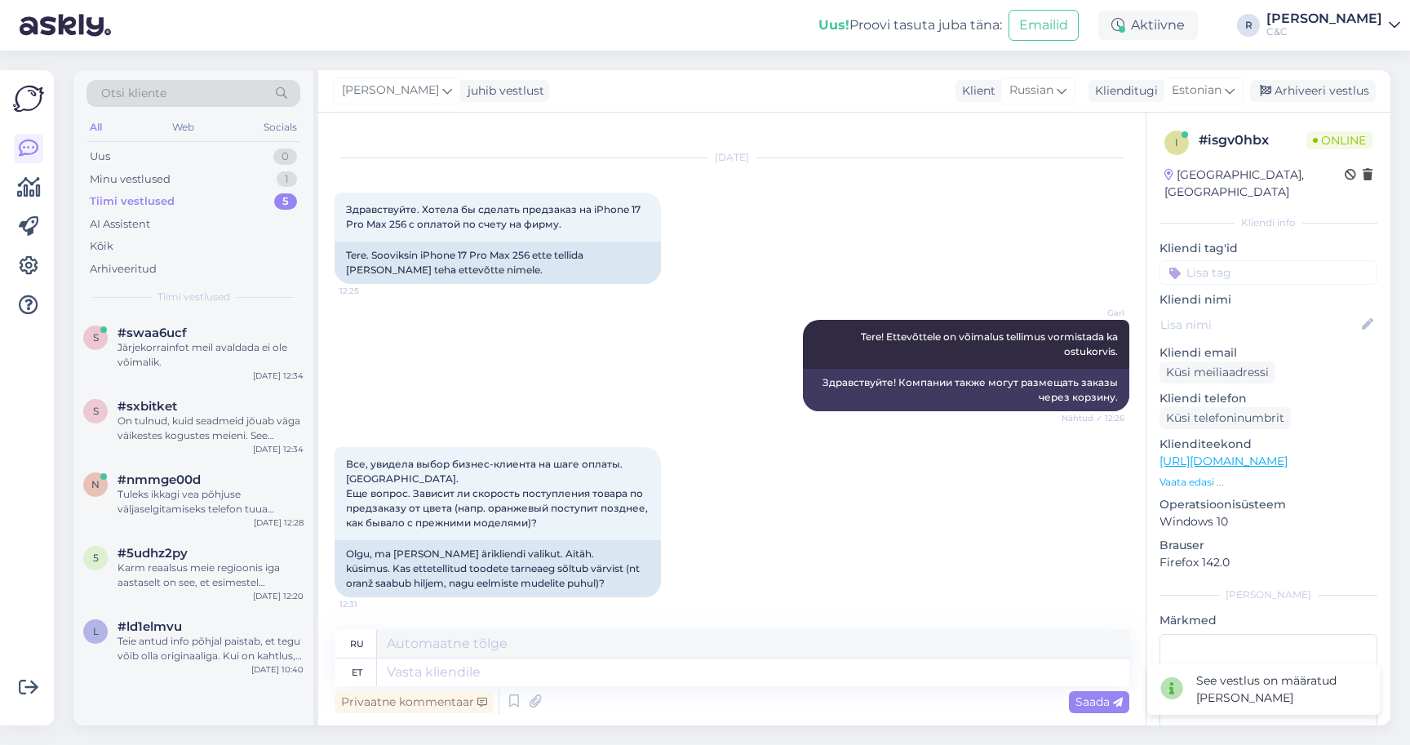
scroll to position [23, 0]
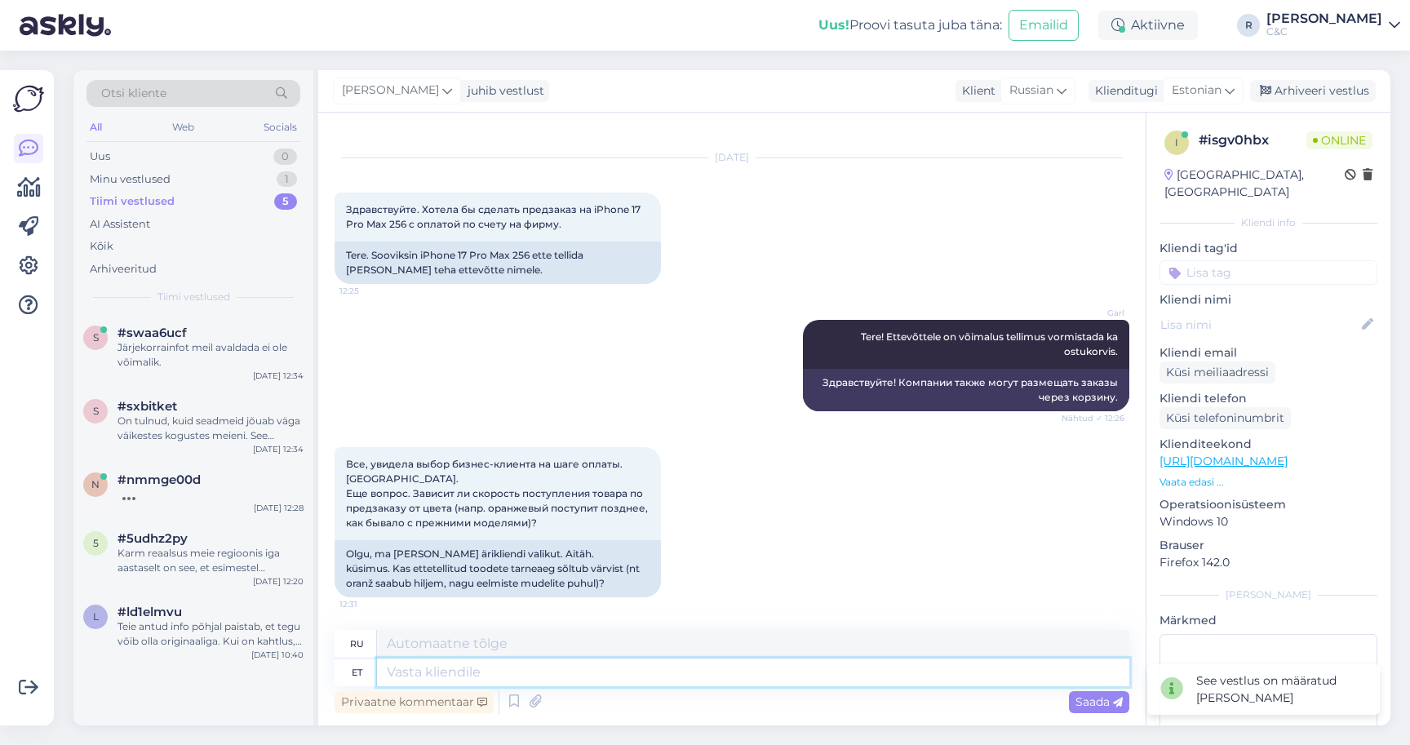
click at [529, 677] on textarea at bounding box center [753, 673] width 753 height 28
type textarea "[PERSON_NAME] i"
type textarea "Немного"
type textarea "[PERSON_NAME] aga pigem"
type textarea "Хотя немного"
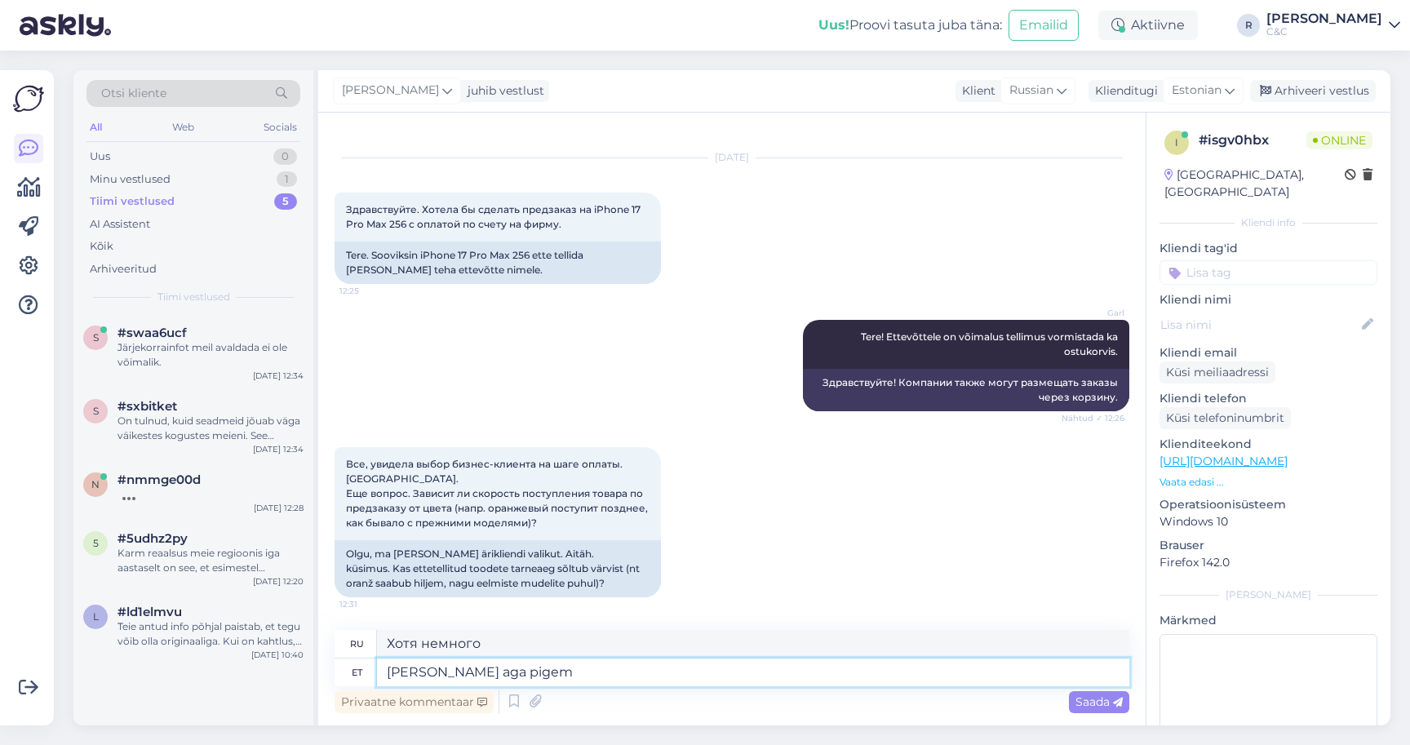
type textarea "[PERSON_NAME] aga pigem"
type textarea "Но еще немного."
type textarea "[PERSON_NAME] aga pigem sõltub [PERSON_NAME]"
type textarea "Хотя это немного зависит от обстоятельств."
type textarea "[PERSON_NAME] aga pigem sõltub sellest, [GEOGRAPHIC_DATA]"
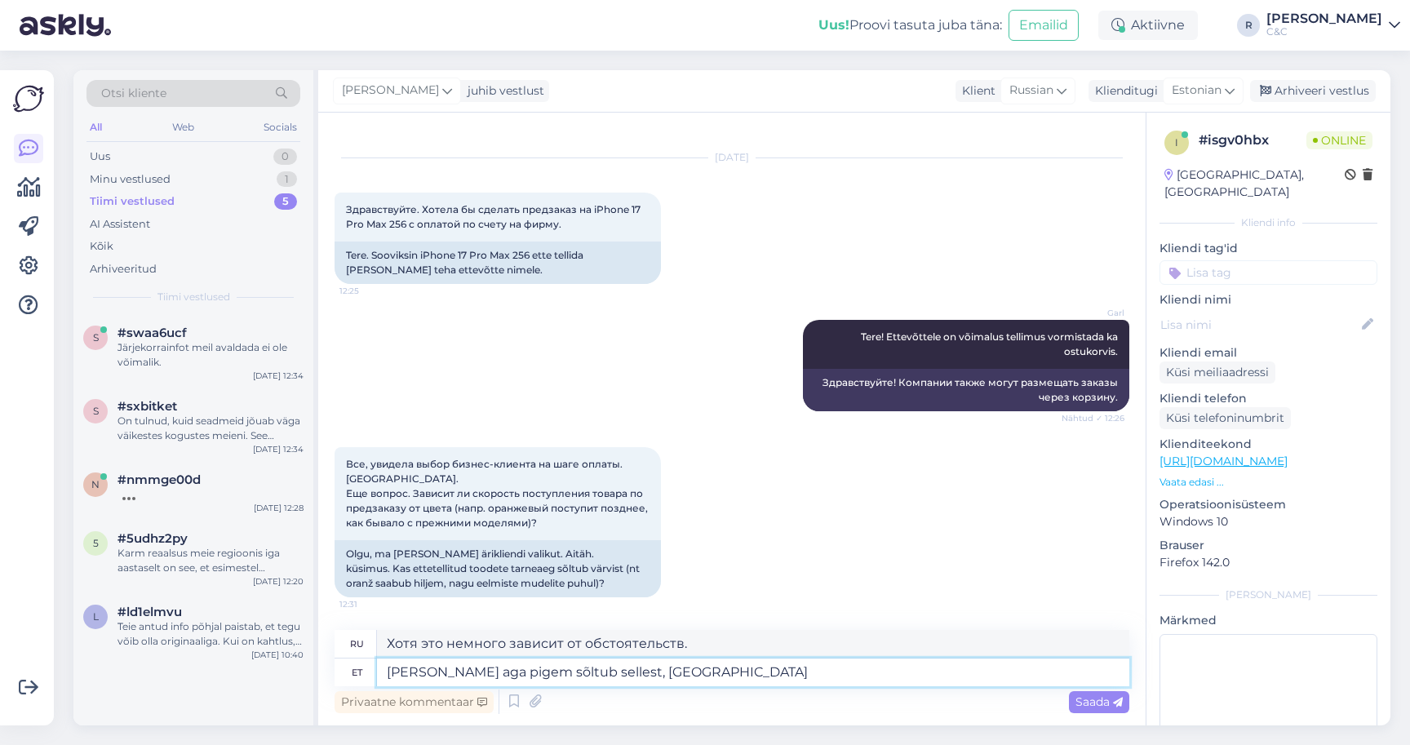
type textarea "Хотя это немного зависит от этого."
type textarea "[PERSON_NAME] aga pigem sõltub sellest, kui"
type textarea "Это немного зависит от того, как"
type textarea "[PERSON_NAME] aga pigem sõltub sellest, kui populaarne m"
type textarea "Немного, но это зависит от того, насколько это популярно."
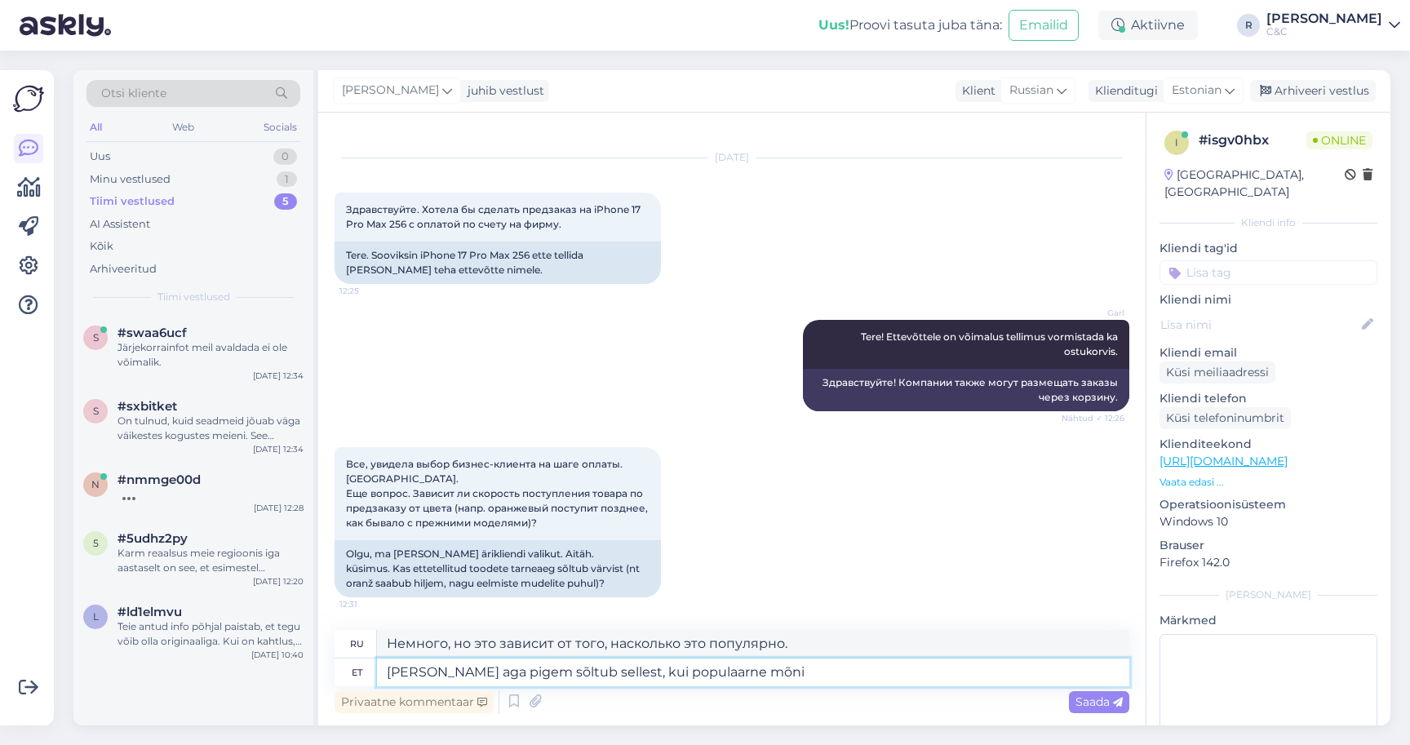
type textarea "[PERSON_NAME] aga pigem sõltub sellest, kui populaarne mõni v"
type textarea "Немного, но это зависит от того, насколько популярен определенный"
type textarea "[PERSON_NAME] aga pigem sõltub sellest, kui populaarne mõni värv on"
type textarea "Это еще немного зависит от того, насколько популярен определенный цвет."
type textarea "[PERSON_NAME] aga pigem sõltub sellest, kui populaarne mõni värv on ehk ku"
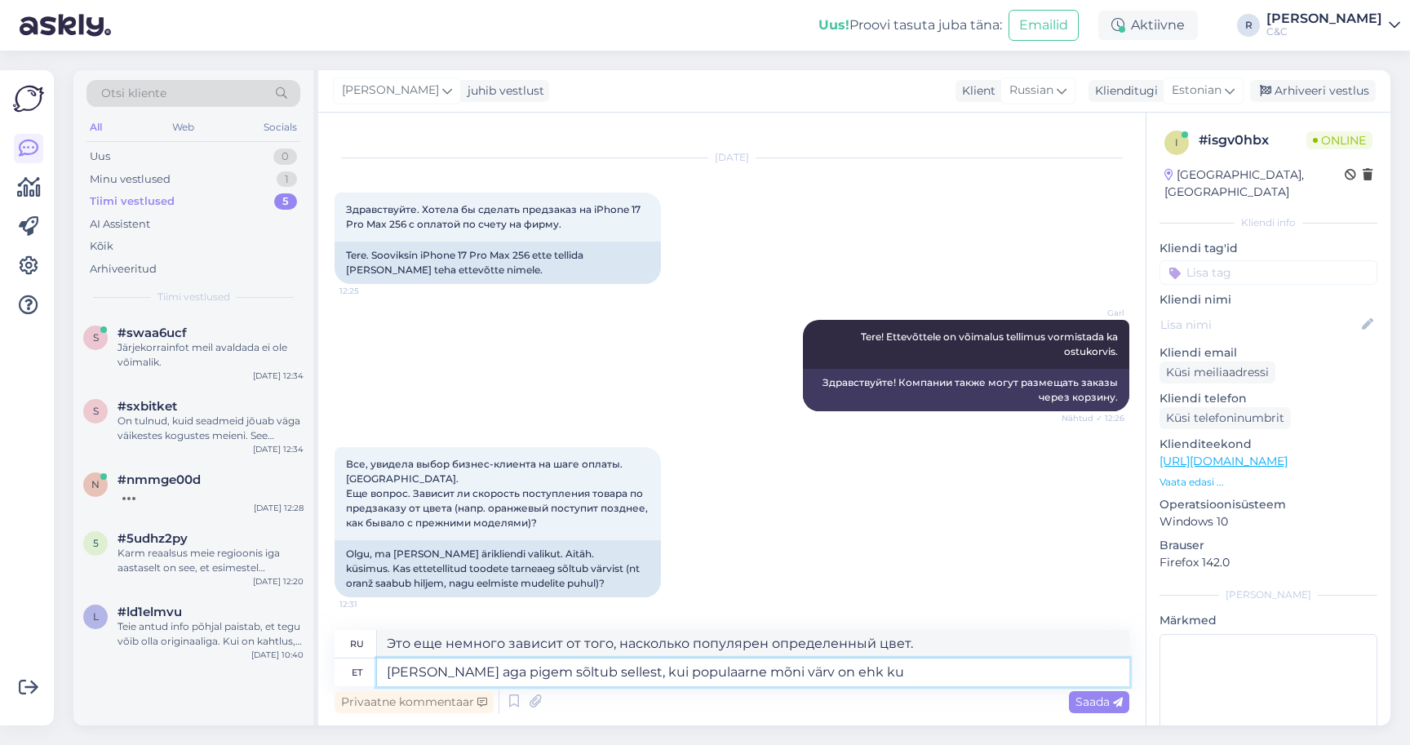
type textarea "Возможно, это еще немного зависит от того, насколько популярен определенный цве…"
type textarea "[PERSON_NAME] aga pigem sõltub sellest, kui populaarne mõni värv on ehk kui paö…"
type textarea "Это все еще немного зависит от того, насколько популярен определенный цвет, воз…"
type textarea "[PERSON_NAME] aga pigem sõltub sellest, kui populaarne mõni värv on ehk kui pal…"
type textarea "Немного, но это зависит от того, насколько популярен определенный цвет или наск…"
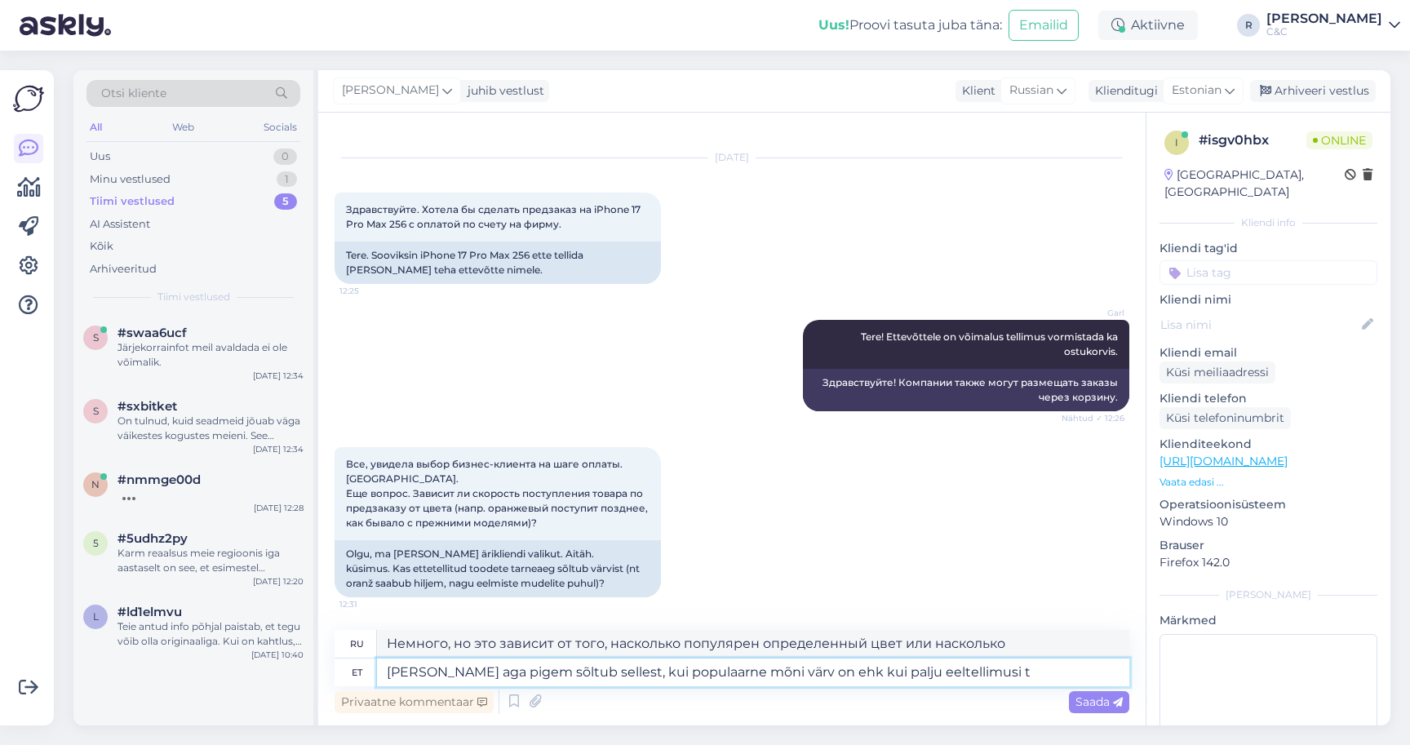
type textarea "[PERSON_NAME] aga pigem sõltub sellest, kui populaarne mõni värv on ehk kui pal…"
type textarea "Немного, но это зависит от того, насколько популярен определенный цвет или скол…"
type textarea "[PERSON_NAME] aga pigem sõltub sellest, kui populaarne mõni värv on ehk kui pal…"
type textarea "Это все еще немного зависит от того, насколько популярен определенный цвет или …"
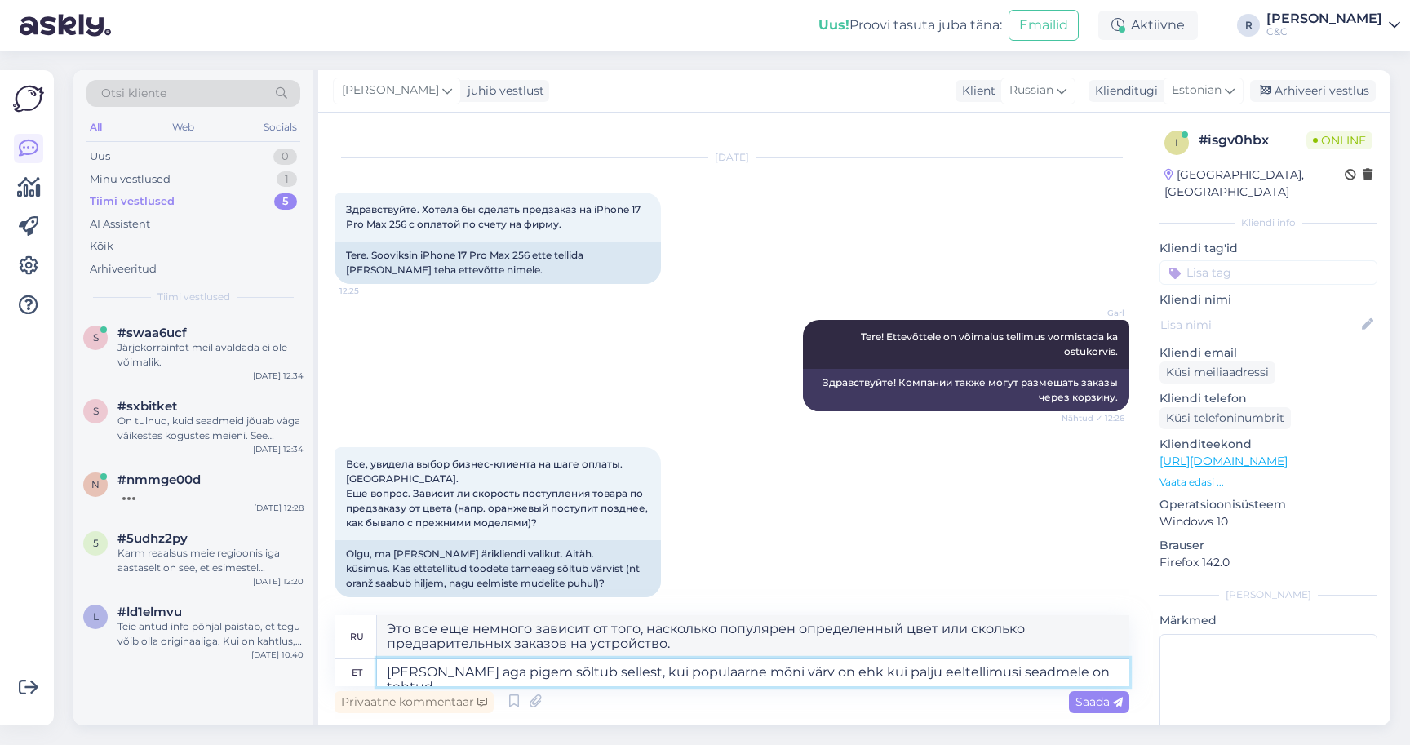
type textarea "[PERSON_NAME] aga pigem sõltub sellest, kui populaarne mõni värv on ehk kui pal…"
type textarea "Однако это немного зависит от того, насколько популярен определенный цвет или с…"
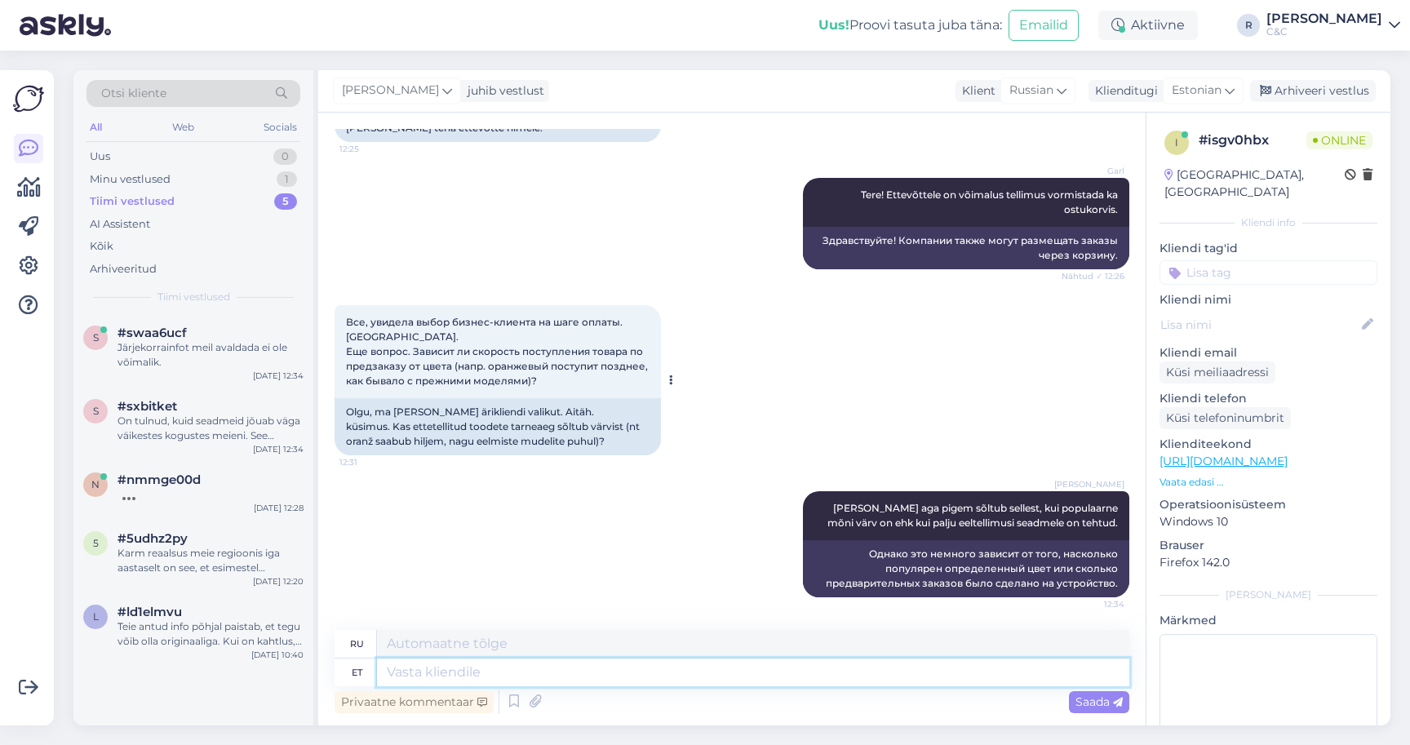
scroll to position [165, 0]
type textarea "Hetkel o"
type textarea "В настоящее время"
type textarea "Hetkel on S"
type textarea "В настоящее время существует"
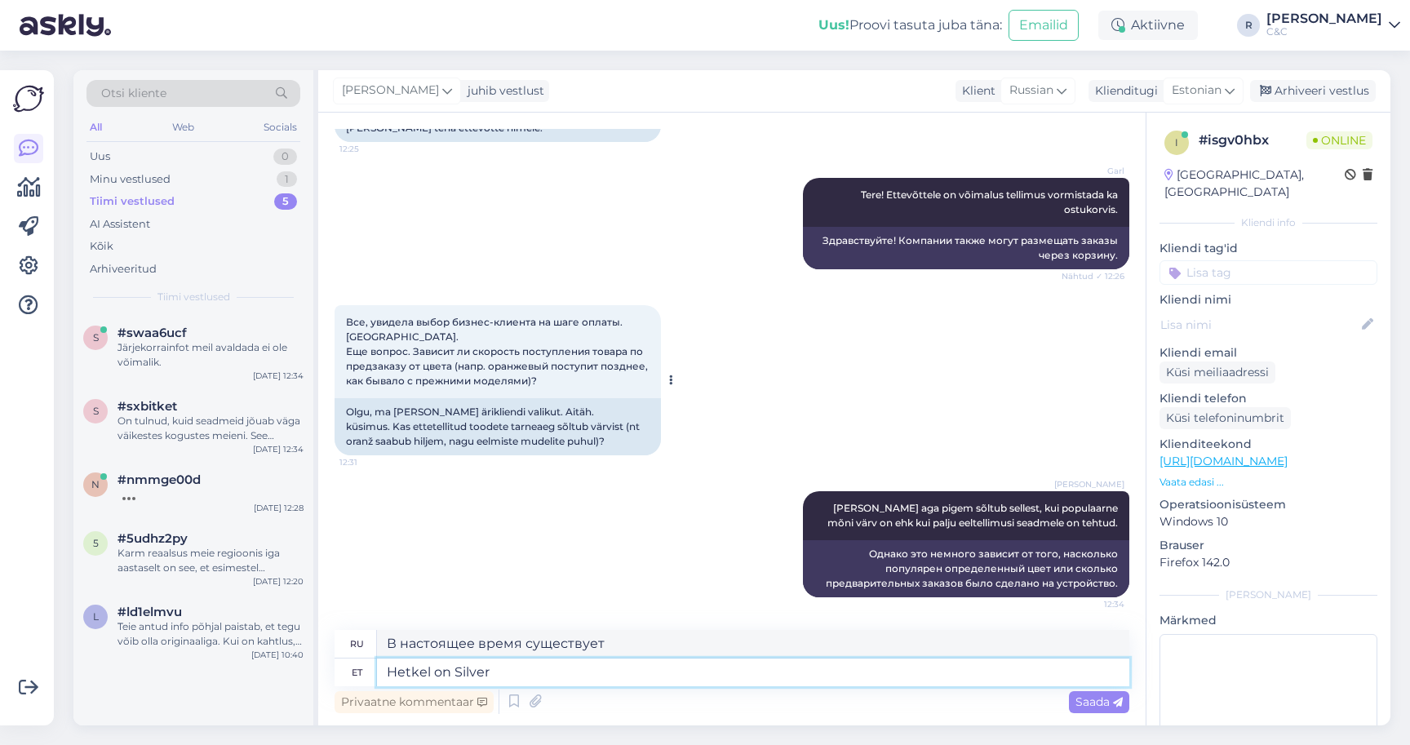
type textarea "Hetkel on Silver"
type textarea "В настоящее время серебро"
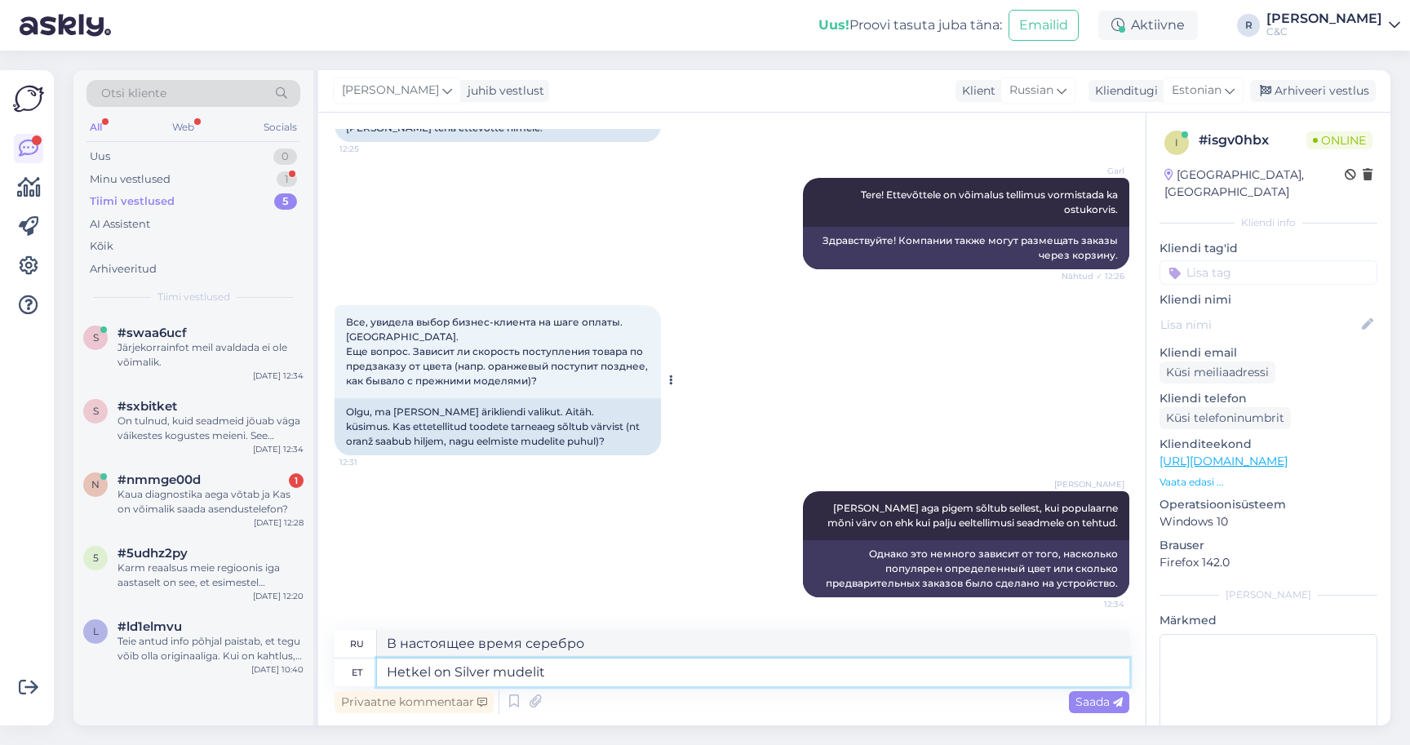
type textarea "Hetkel on Silver mudelit"
type textarea "В настоящее время доступна модель Silver."
type textarea "Hetkel on Silver mudelit kõige ki"
type textarea "В настоящее время модель Silver является наиболее популярной"
type textarea "Hetkel on Silver mudelit kõige kiirem tõ"
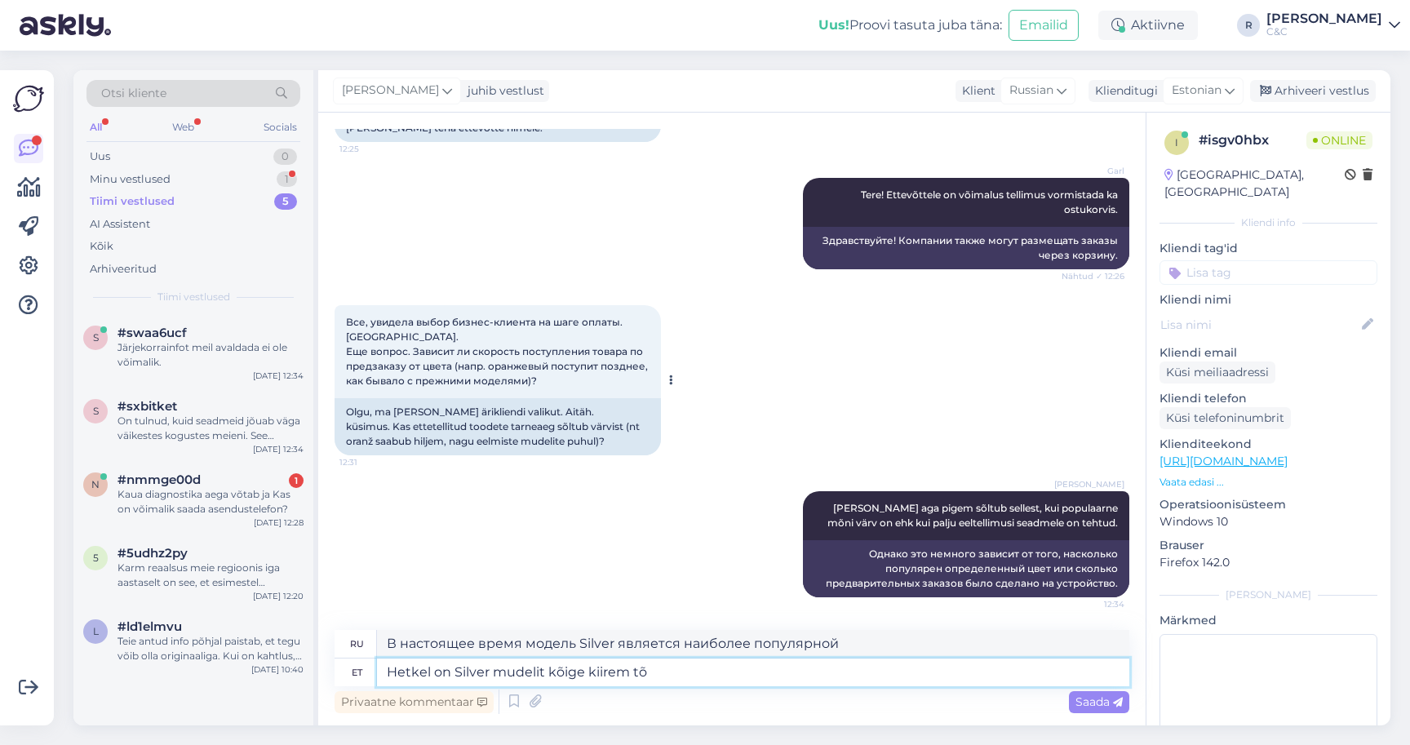
type textarea "В настоящее время модель Silver является самой быстрой"
type textarea "Hetkel on Silver mudelit kõige kiirem tõenäosus"
type textarea "В настоящее время модель Silver является самой быстрой вероятностью"
click at [1259, 454] on link "[URL][DOMAIN_NAME]" at bounding box center [1224, 461] width 128 height 15
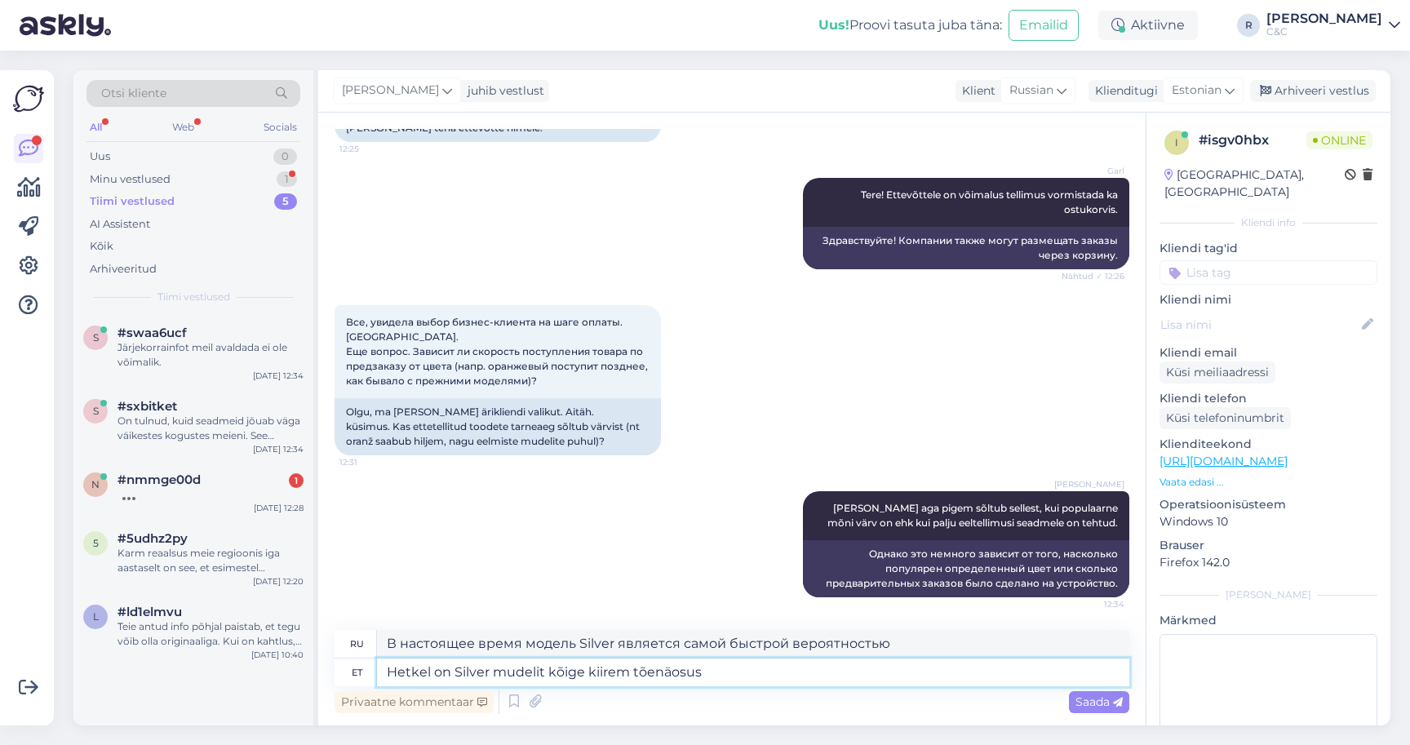
click at [784, 677] on textarea "Hetkel on Silver mudelit kõige kiirem tõenäosus" at bounding box center [753, 673] width 753 height 28
type textarea "Hetkel on Silver mudelit kõige kiirem tõenäosus kiiremini"
type textarea "На данный момент модель Silver является самой быстрой и обладает наибольшей ско…"
type textarea "Hetkel on Silver mudelit kõige kiirem tõenäosus kiiremini kätet sa"
type textarea "На данный момент модель Silver имеет самую высокую вероятность выигрыша раздач …"
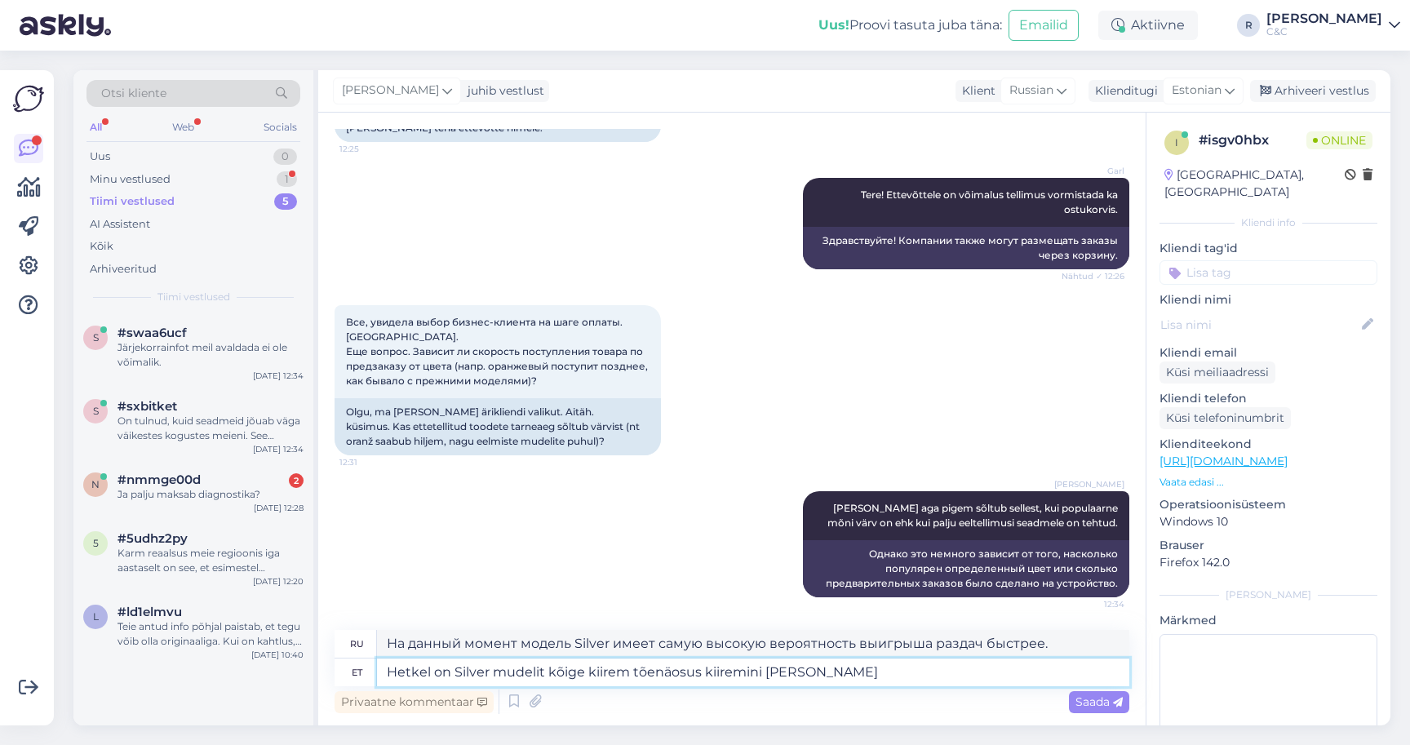
type textarea "Hetkel on Silver mudelit kõige kiirem tõenäosus kiiremini kätte saa"
type textarea "На данный момент у модели Silver самые быстрые шансы появиться на рынке."
type textarea "Hetkel on Silver mudelit kõige kiirem tõenäosus kiiremini [PERSON_NAME]."
type textarea "На данный момент наибольшие шансы на более быструю поставку имеет модель Silver."
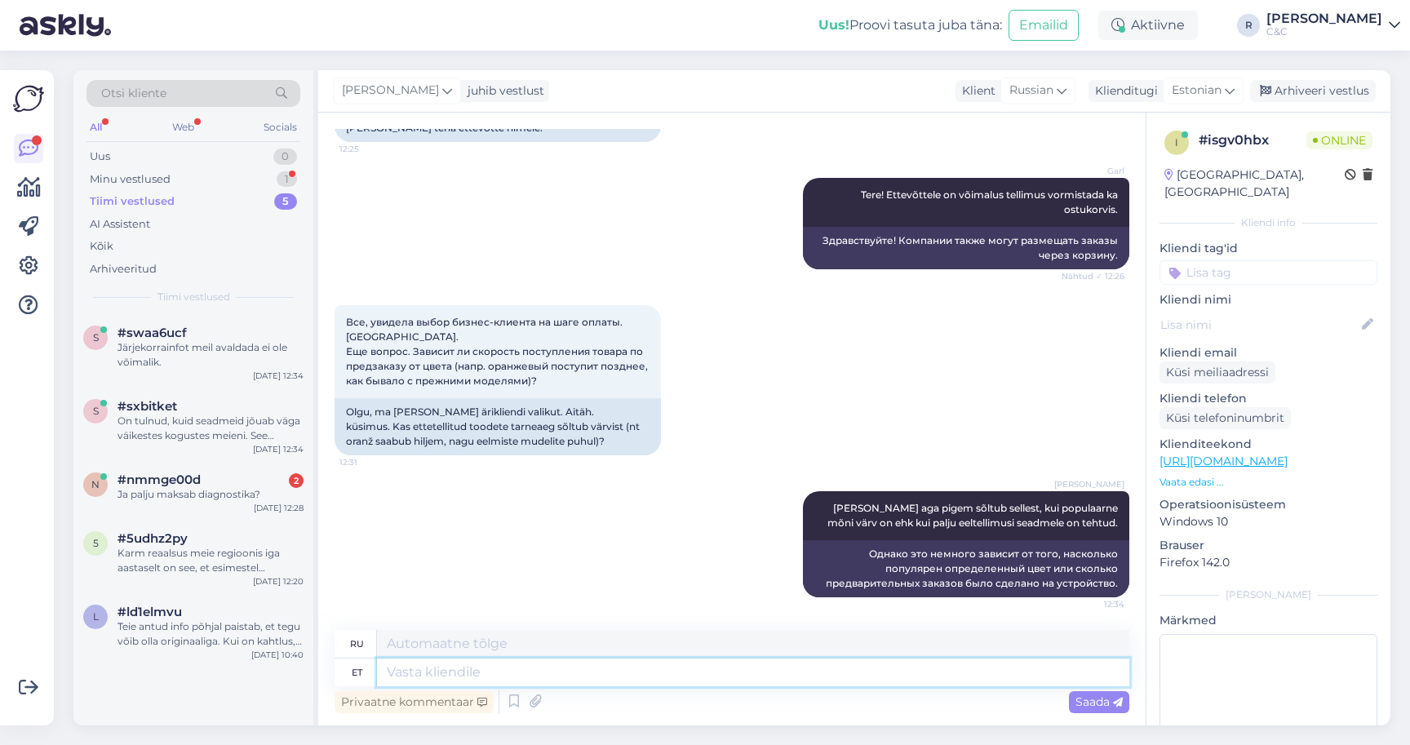
scroll to position [292, 0]
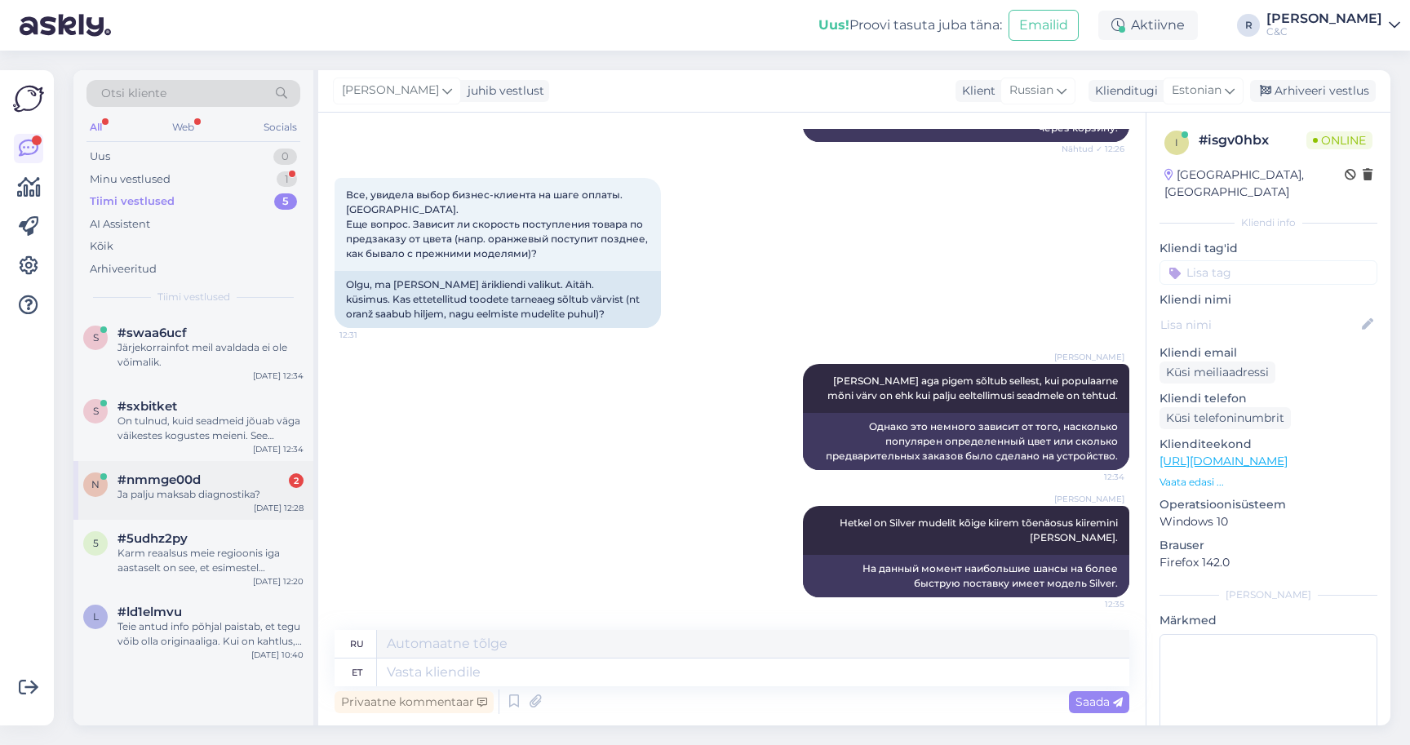
click at [220, 482] on div "#nmmge00d 2" at bounding box center [211, 480] width 186 height 15
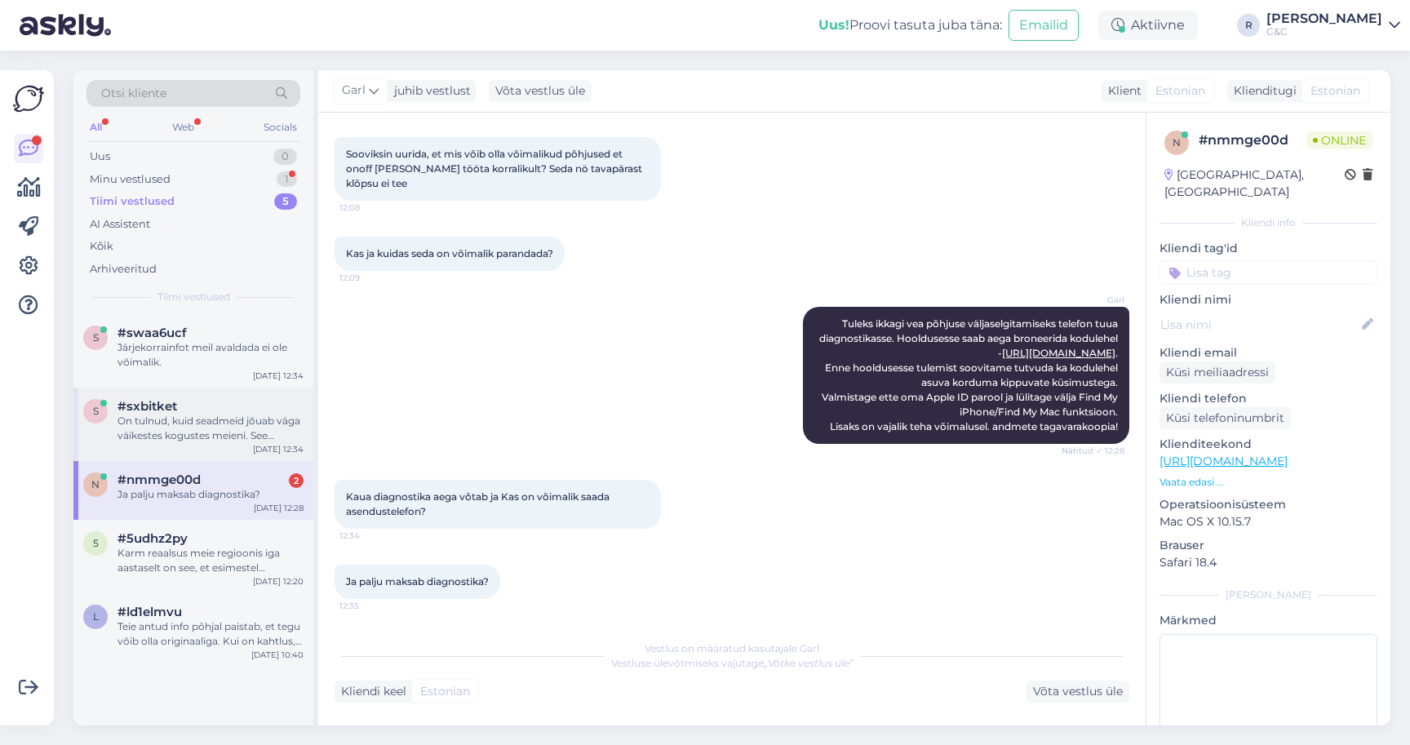
click at [241, 436] on div "On tulnud, kuid seadmeid jõuab väga väikestes kogustes meieni. See tähendab sed…" at bounding box center [211, 428] width 186 height 29
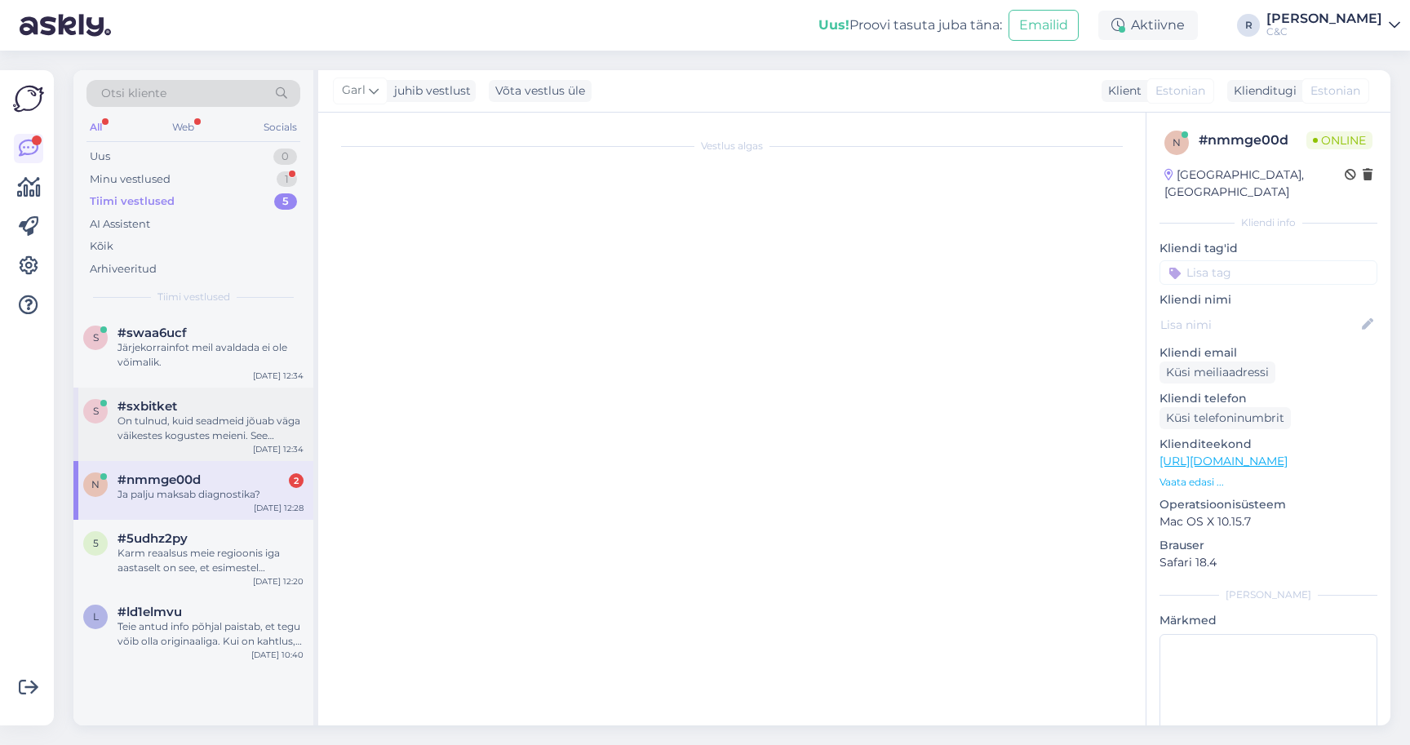
scroll to position [472, 0]
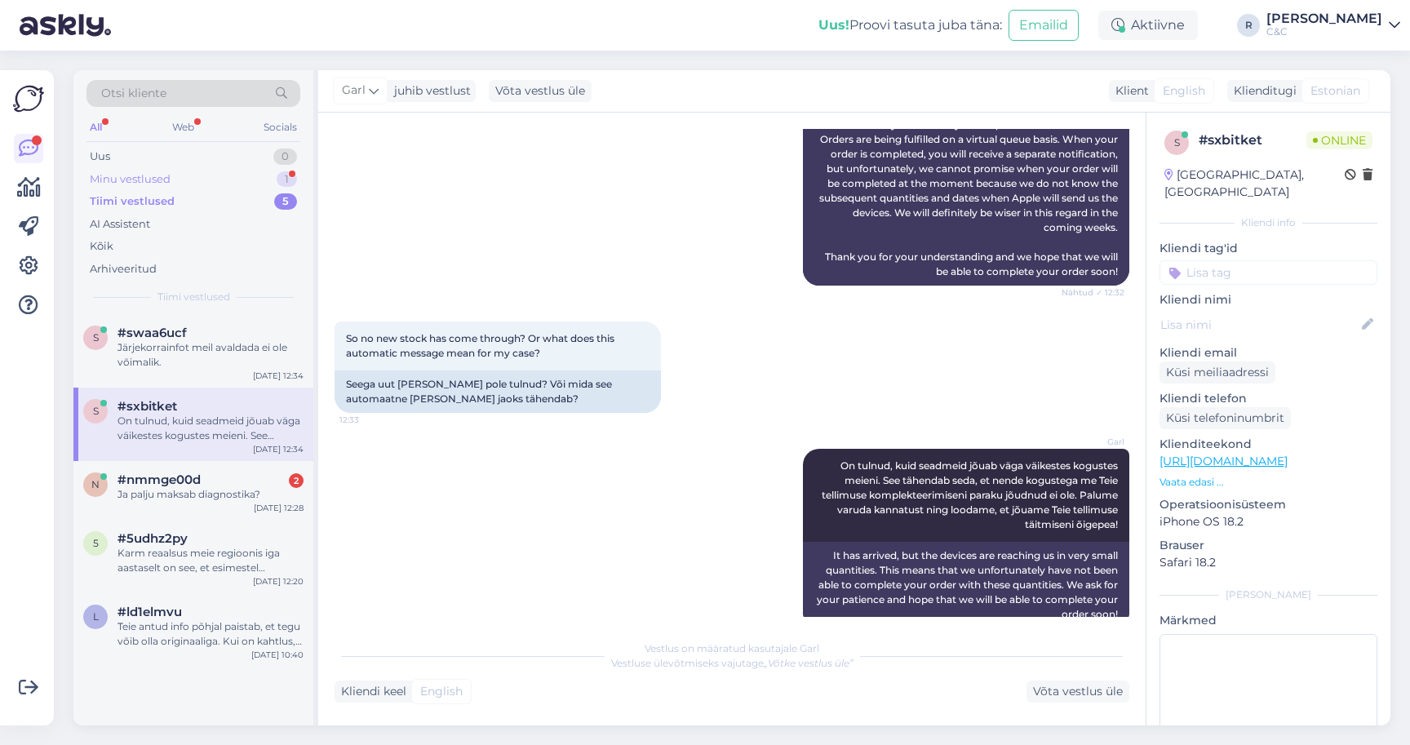
click at [270, 184] on div "Minu vestlused 1" at bounding box center [194, 179] width 214 height 23
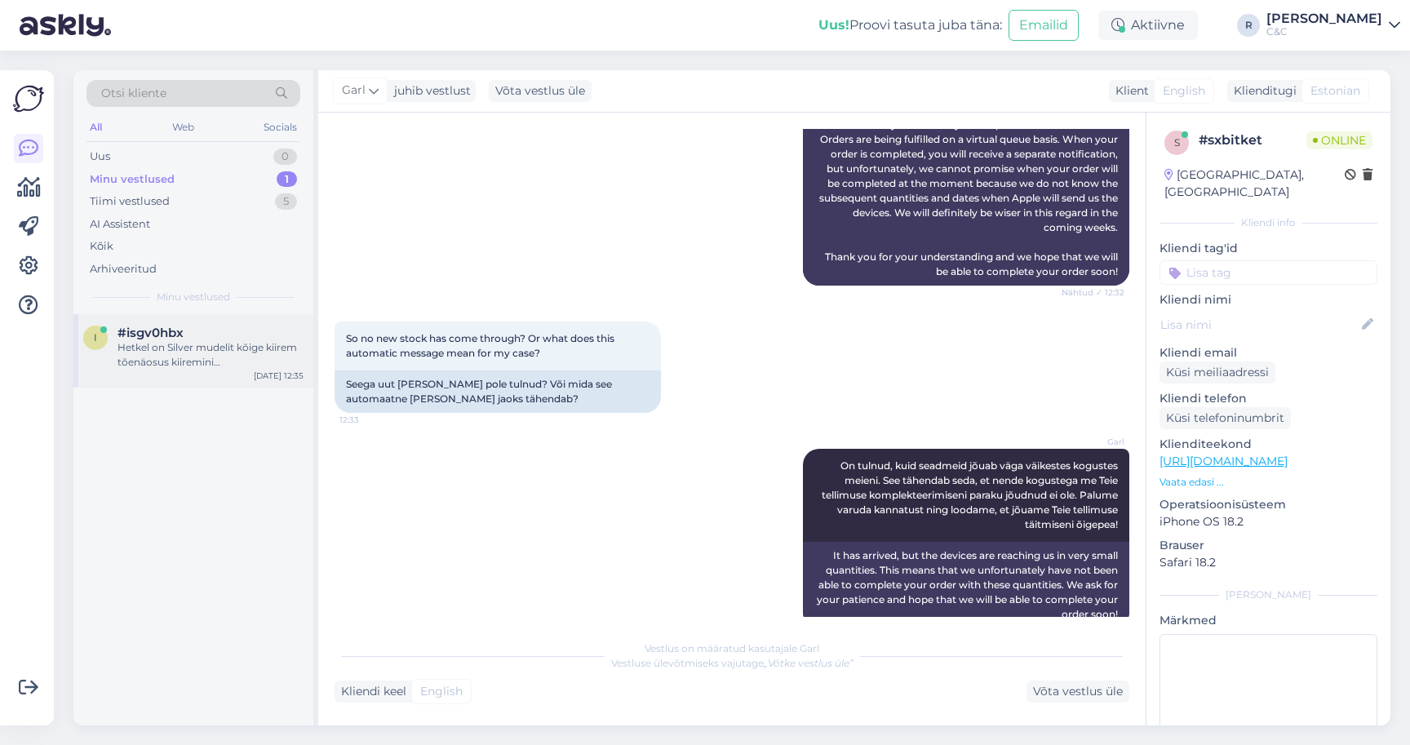
click at [202, 378] on div "i #isgv0hbx Hetkel on Silver mudelit kõige kiirem tõenäosus kiiremini [PERSON_N…" at bounding box center [193, 350] width 240 height 73
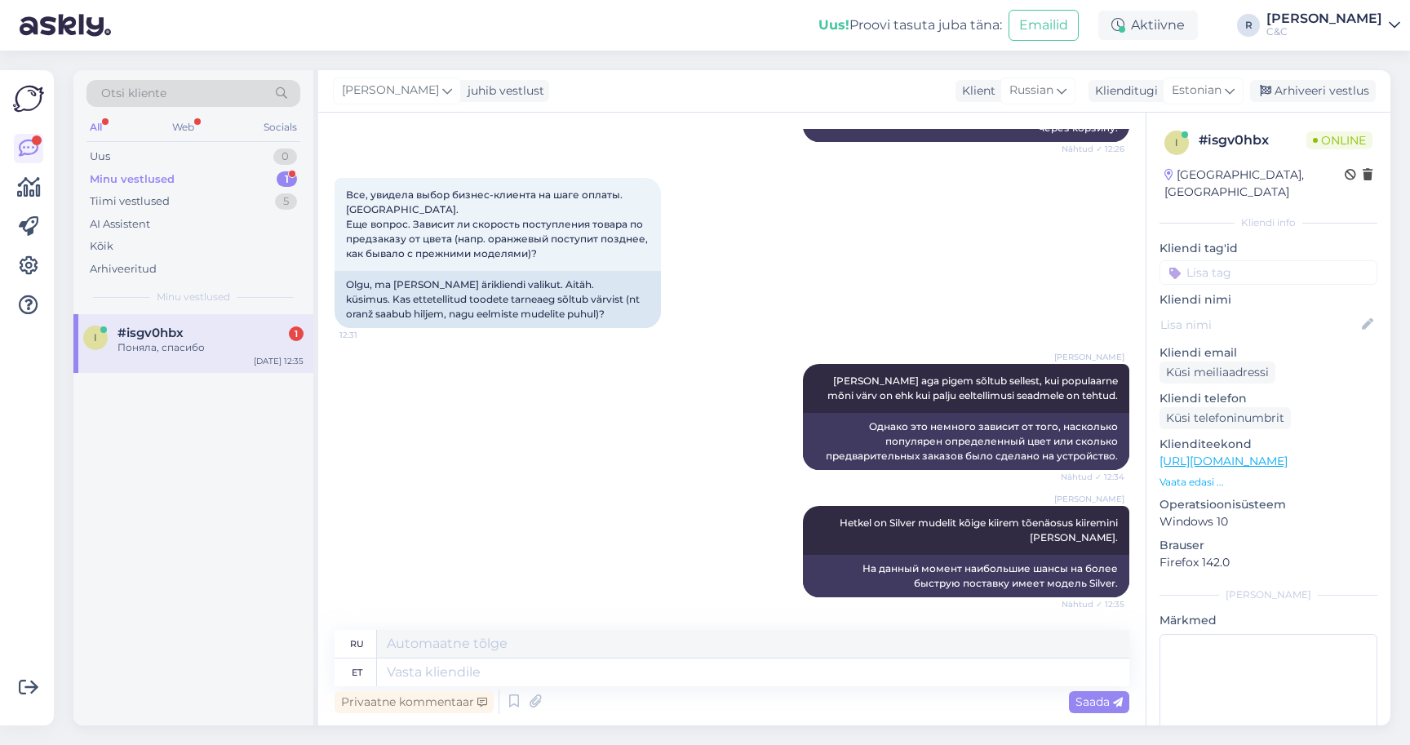
scroll to position [0, 0]
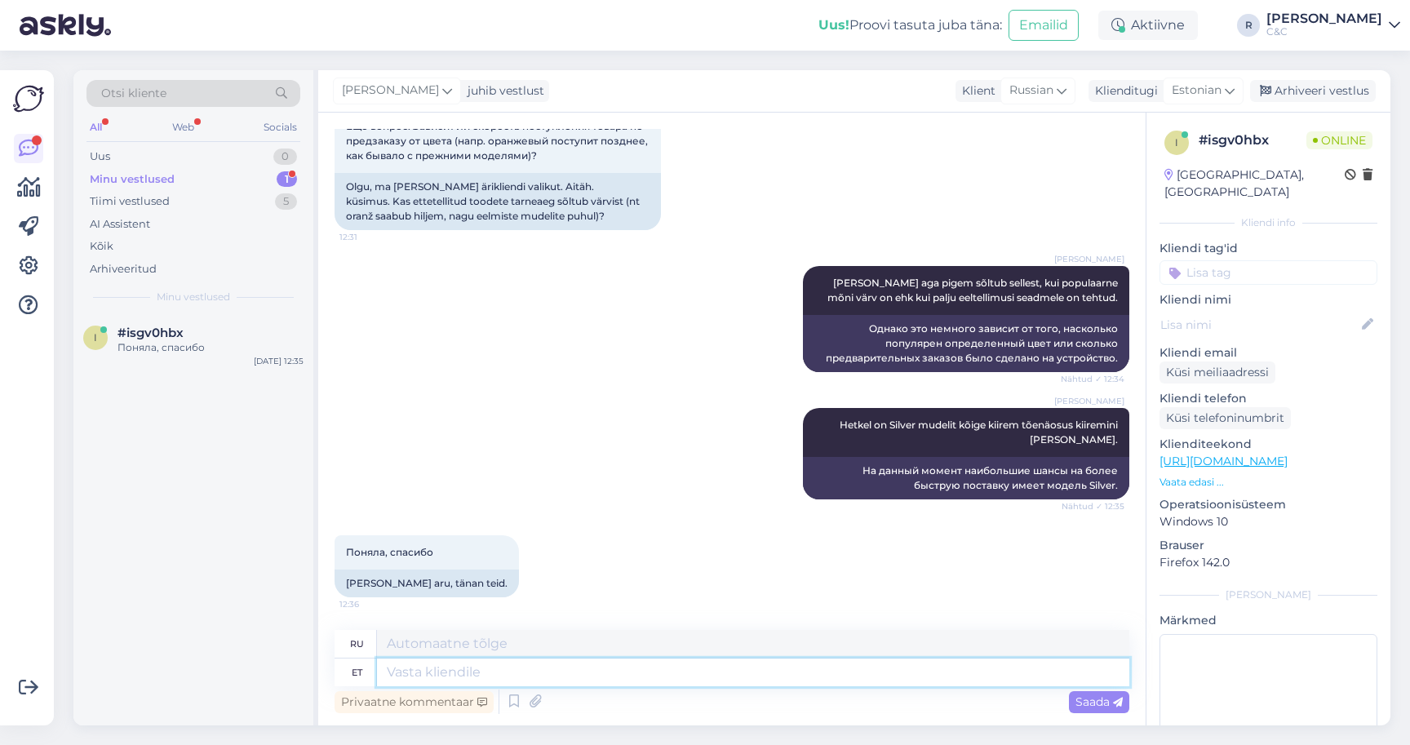
click at [504, 668] on textarea at bounding box center [753, 673] width 753 height 28
type textarea "Ikka, head"
type textarea "Все еще,"
type textarea "Ikka,"
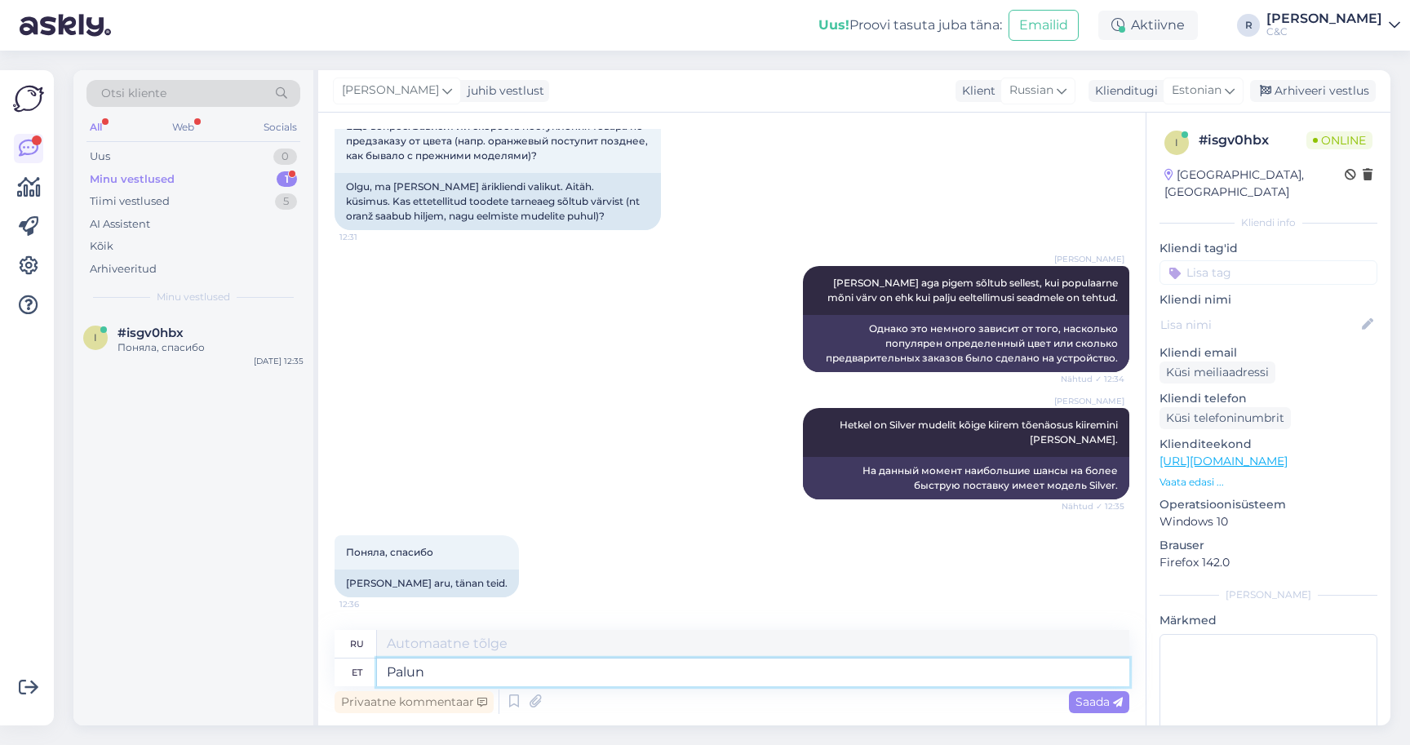
type textarea "Palun"
type textarea "Пожалуйста"
type textarea "Palun :)"
type textarea "Пожалуйста :)"
type textarea "Palun :) Kõike pare"
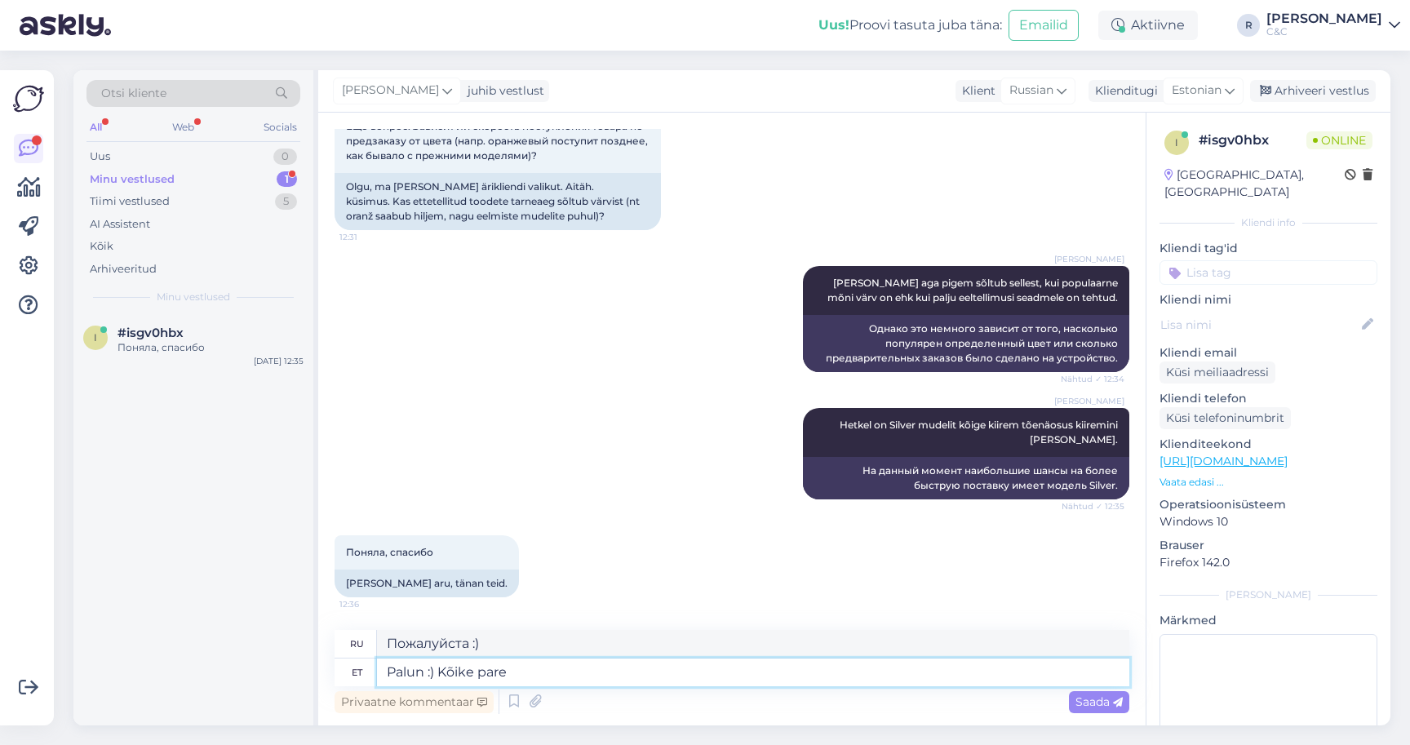
type textarea "Пожалуйста :) Всё"
type textarea "Palun :) Kõike paremat!"
type textarea "Пожалуйста :) Всего наилучшего!"
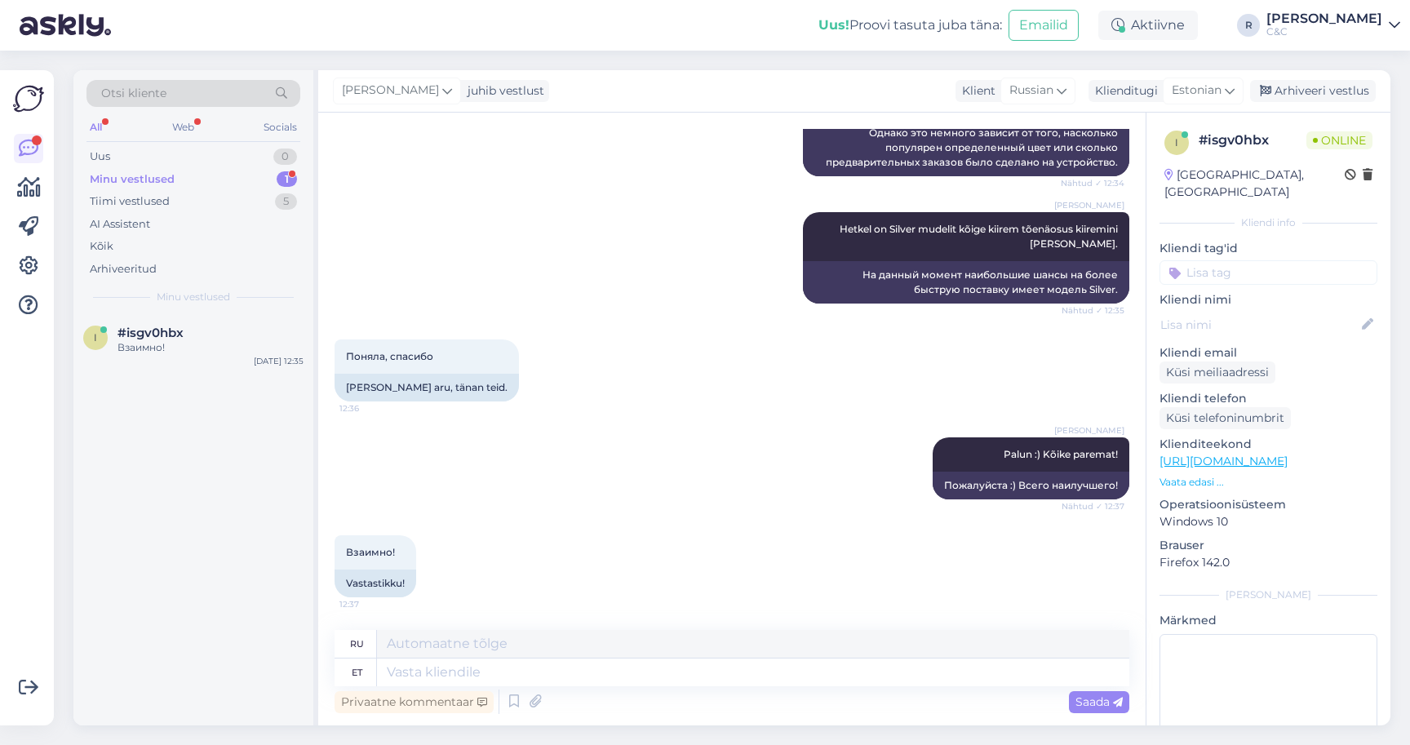
scroll to position [586, 0]
click at [1354, 95] on div "Arhiveeri vestlus" at bounding box center [1313, 91] width 126 height 22
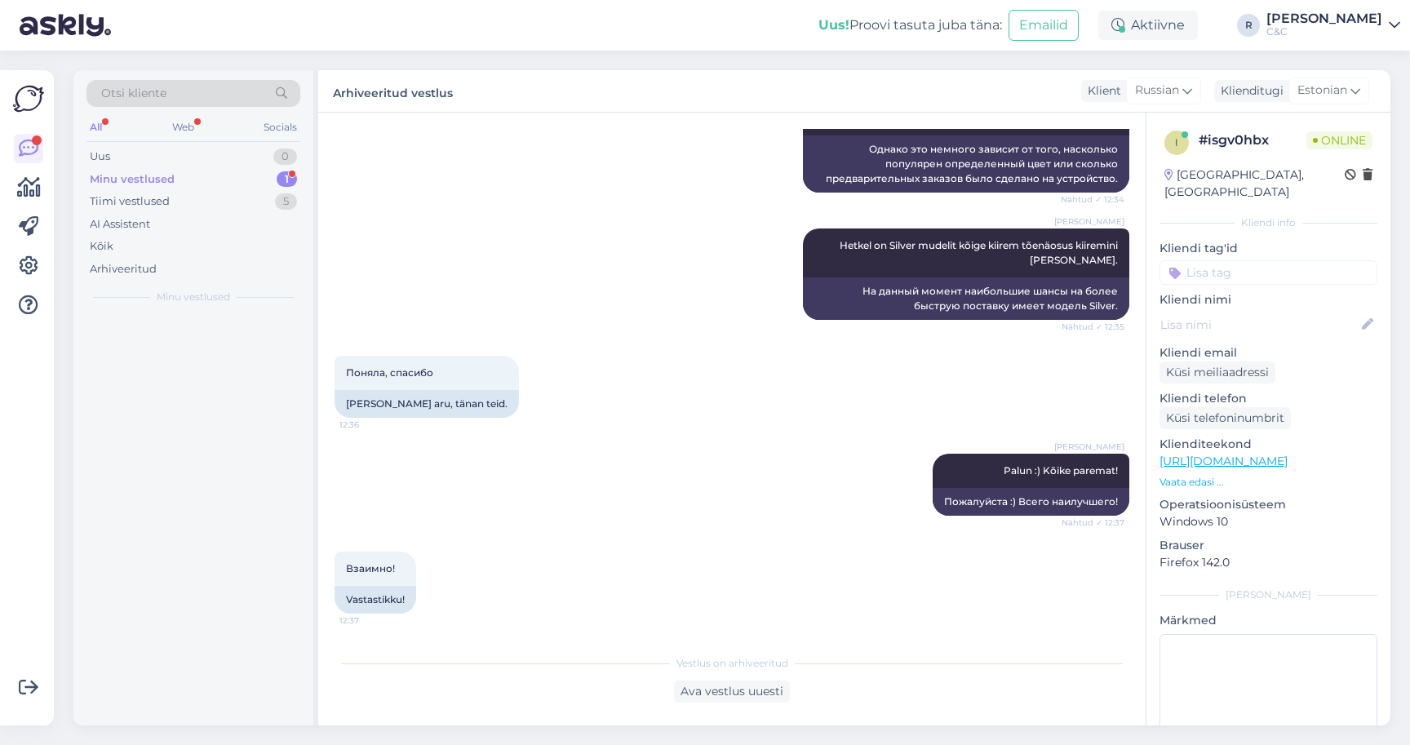
scroll to position [570, 0]
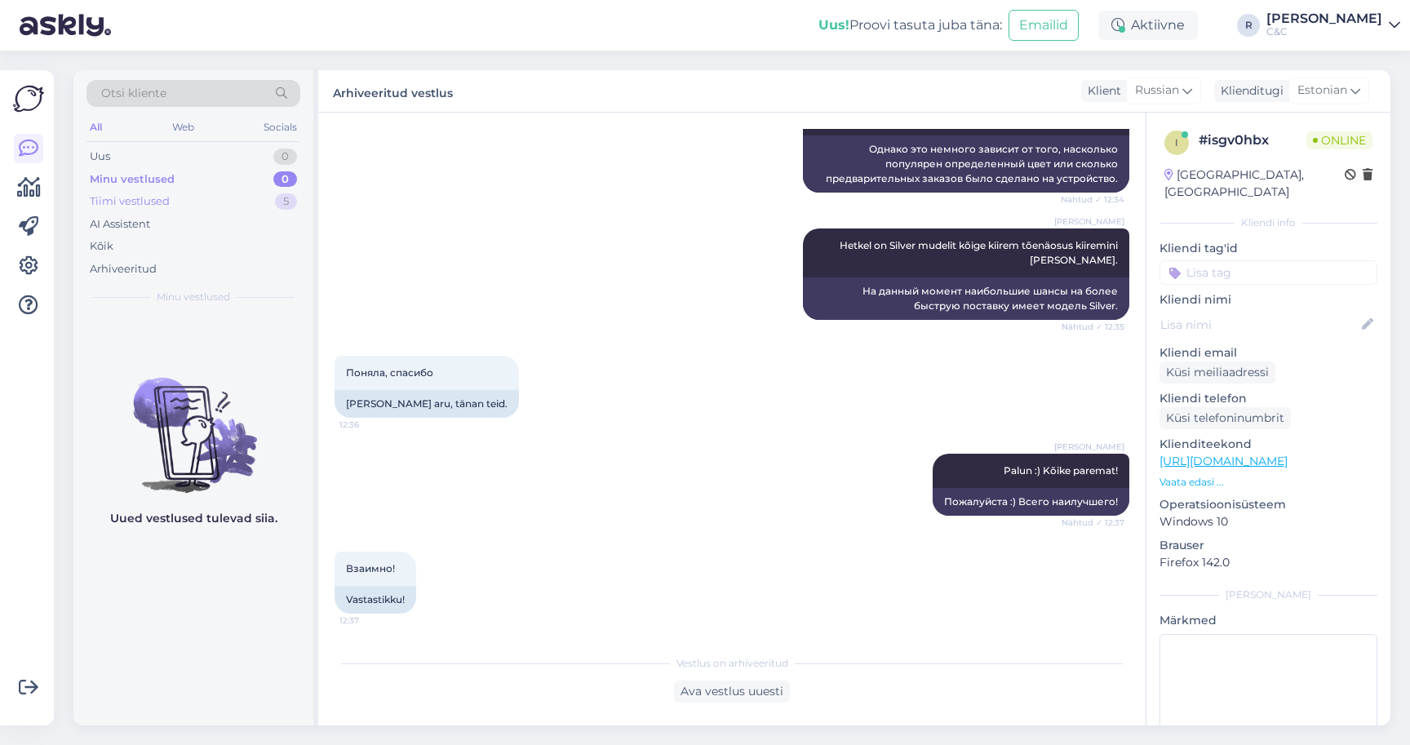
click at [258, 198] on div "Tiimi vestlused 5" at bounding box center [194, 201] width 214 height 23
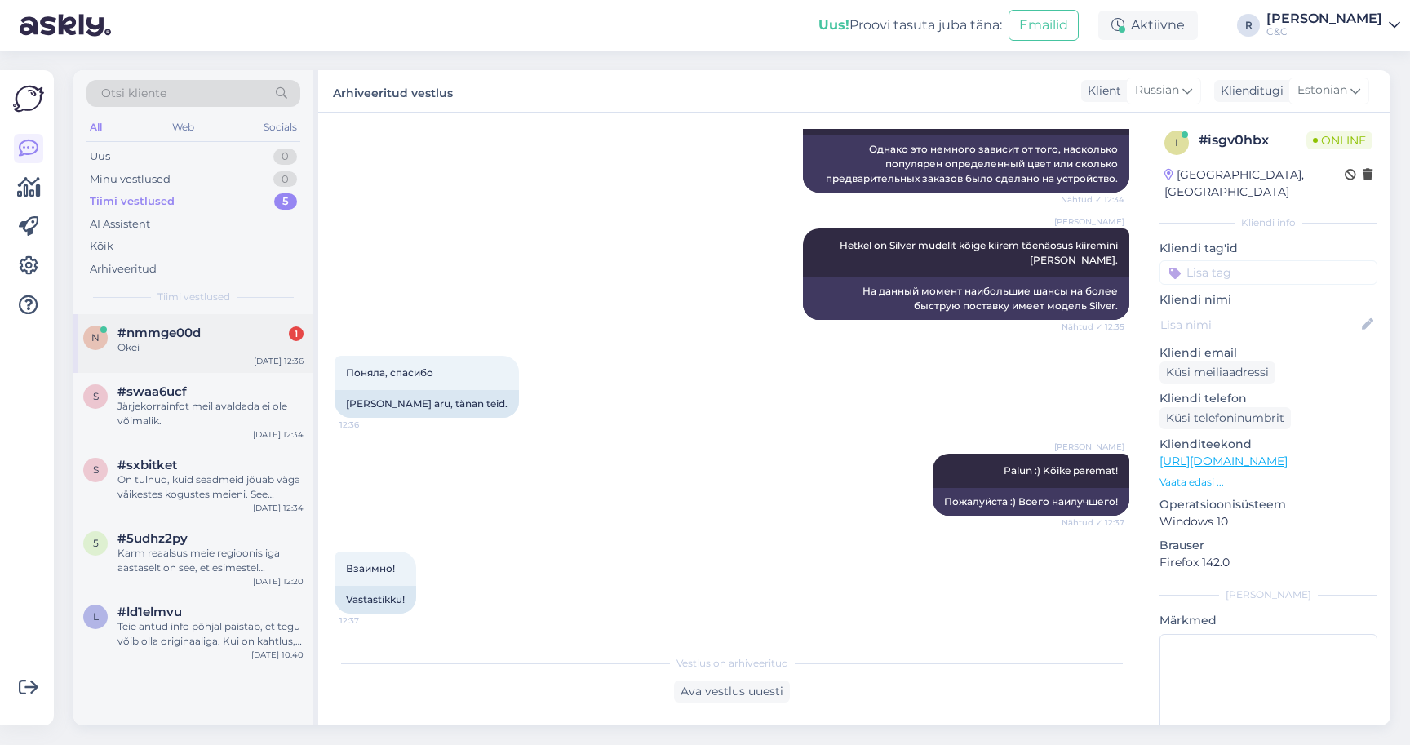
click at [202, 366] on div "n #nmmge00d 1 Okei [DATE] 12:36" at bounding box center [193, 343] width 240 height 59
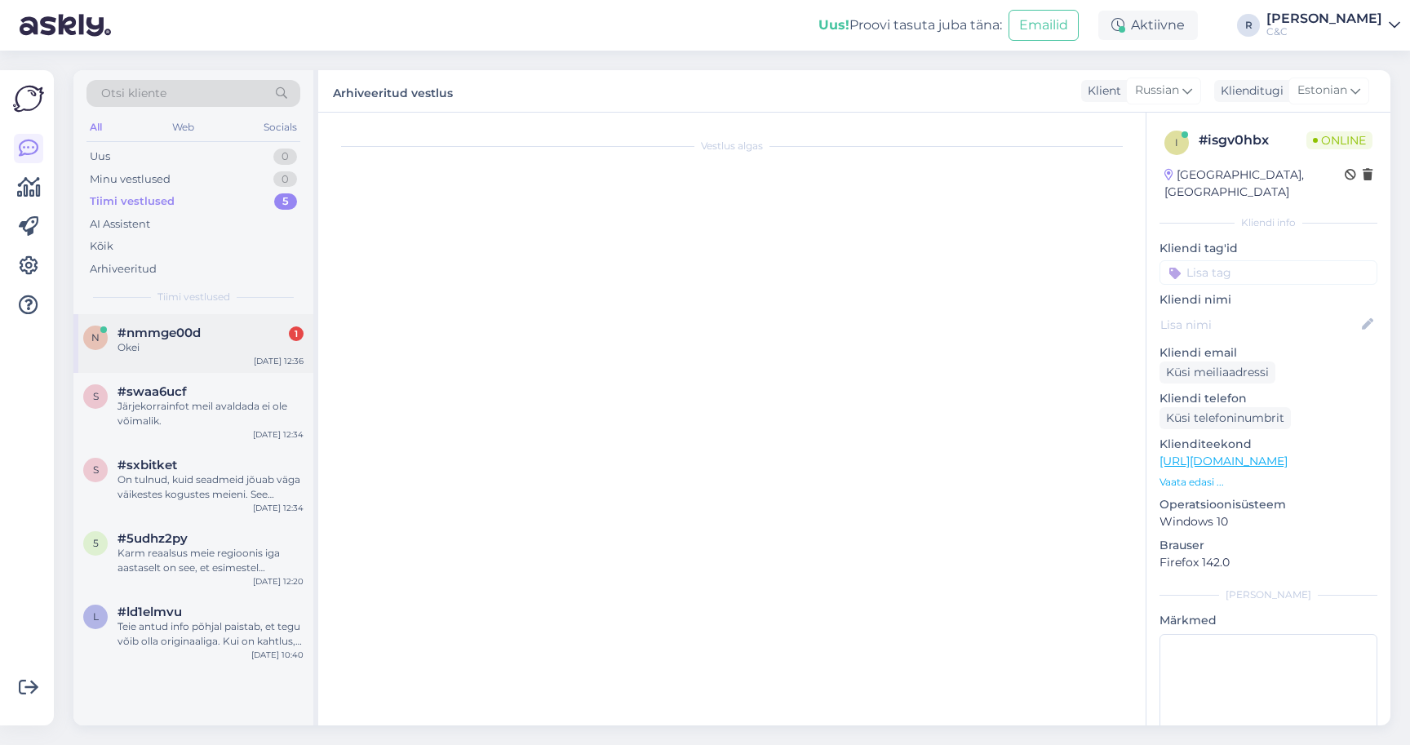
scroll to position [488, 0]
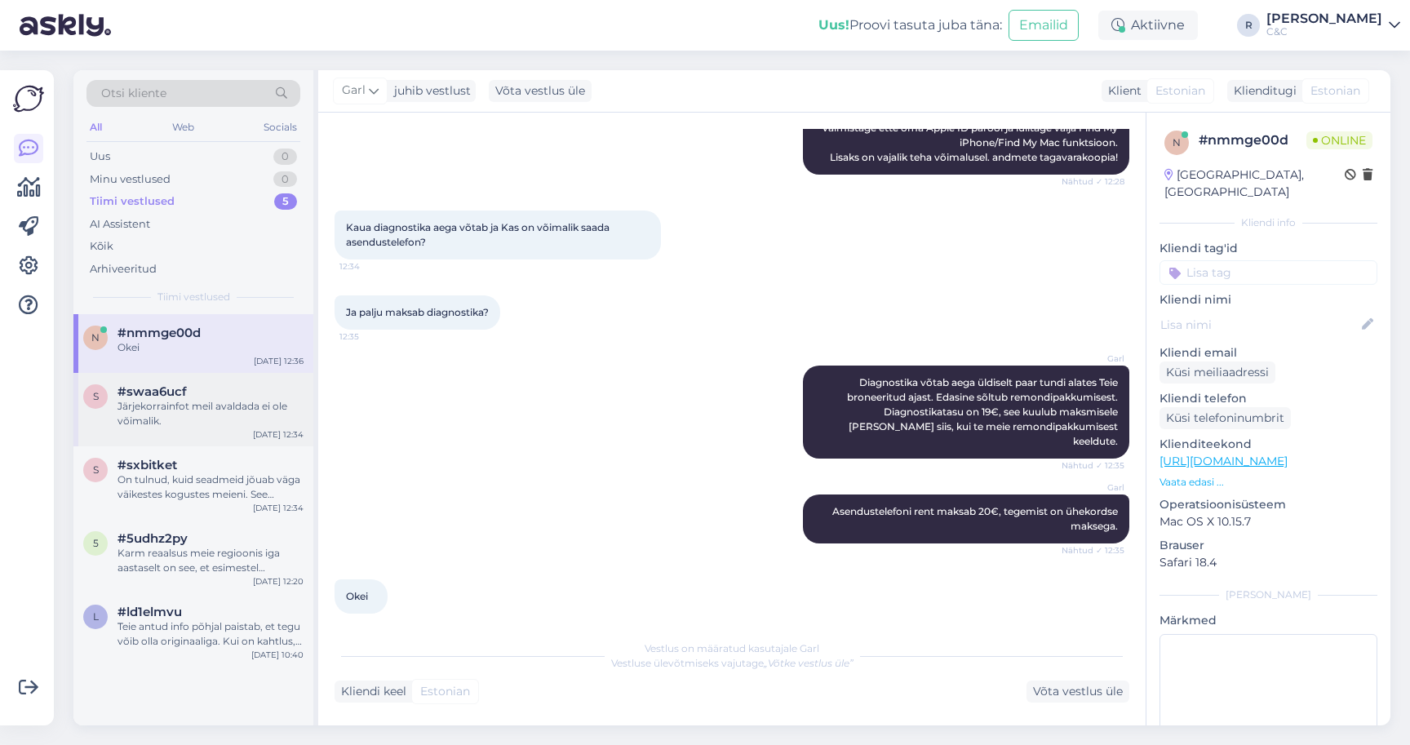
click at [167, 440] on div "s #swaa6ucf Järjekorrainfot meil avaldada ei ole võimalik. [DATE] 12:34" at bounding box center [193, 409] width 240 height 73
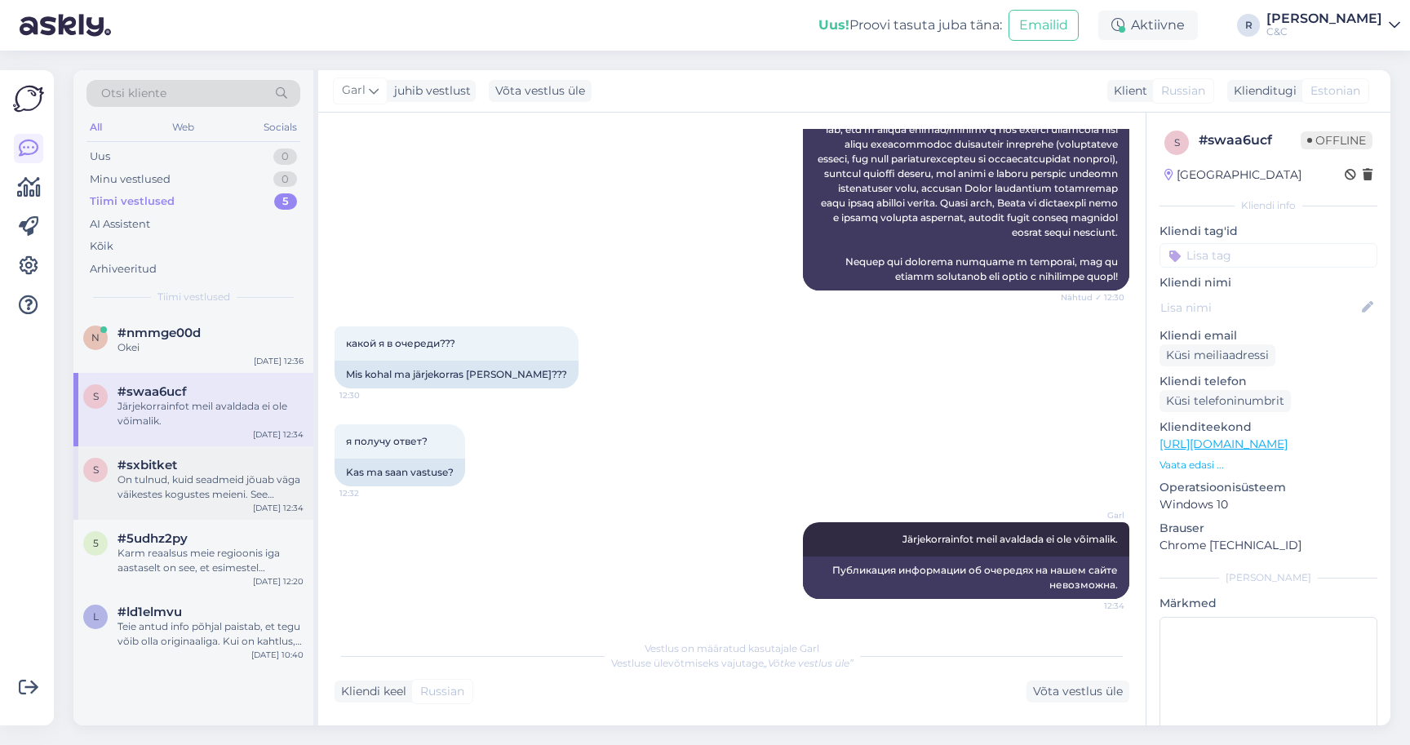
click at [164, 464] on span "#sxbitket" at bounding box center [148, 465] width 60 height 15
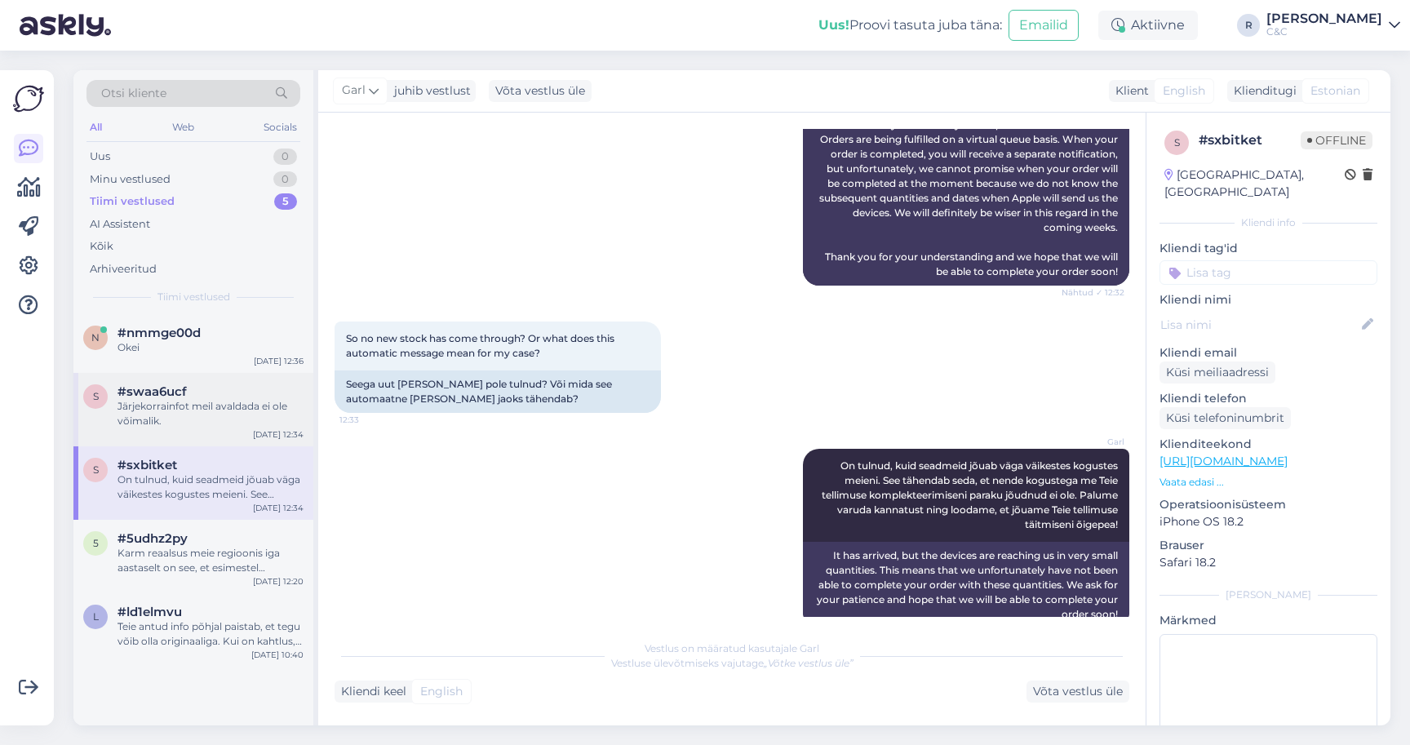
click at [185, 425] on div "Järjekorrainfot meil avaldada ei ole võimalik." at bounding box center [211, 413] width 186 height 29
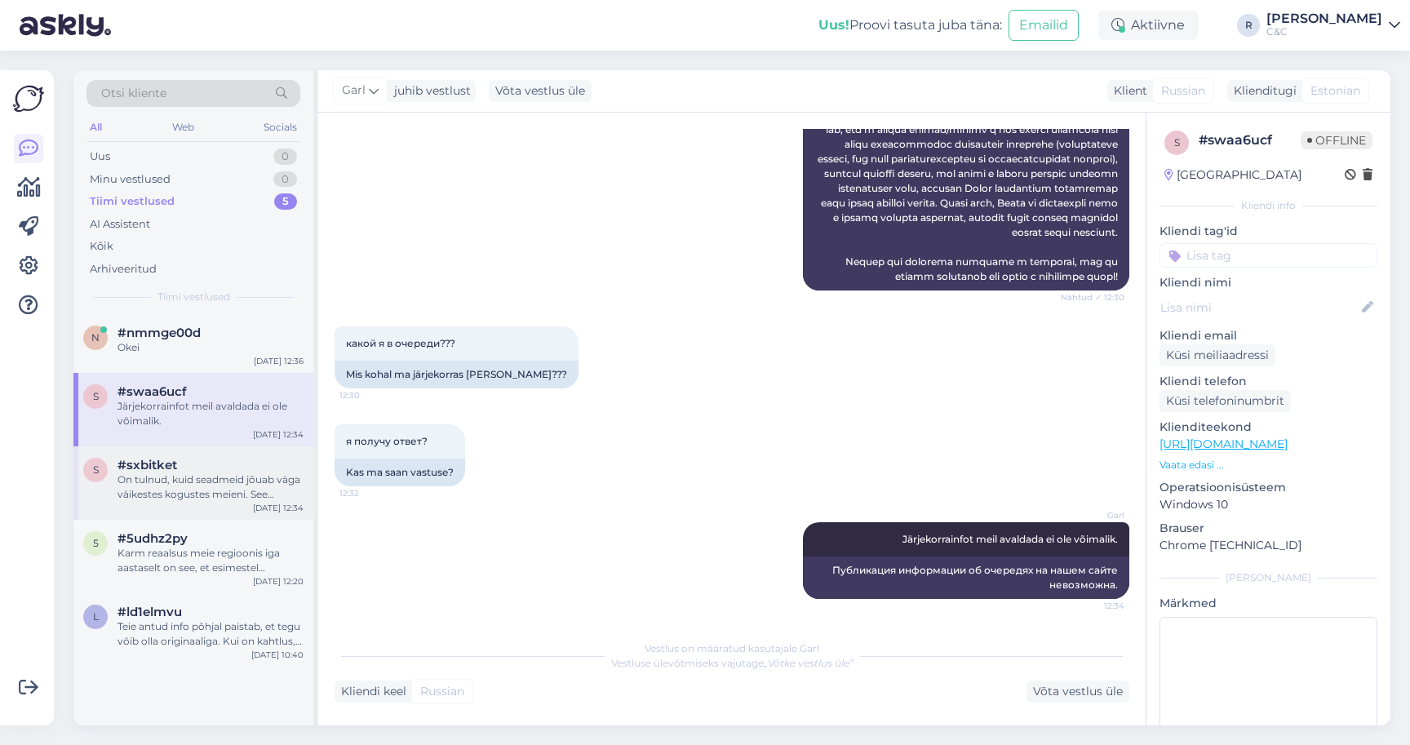
click at [179, 463] on div "#sxbitket" at bounding box center [211, 465] width 186 height 15
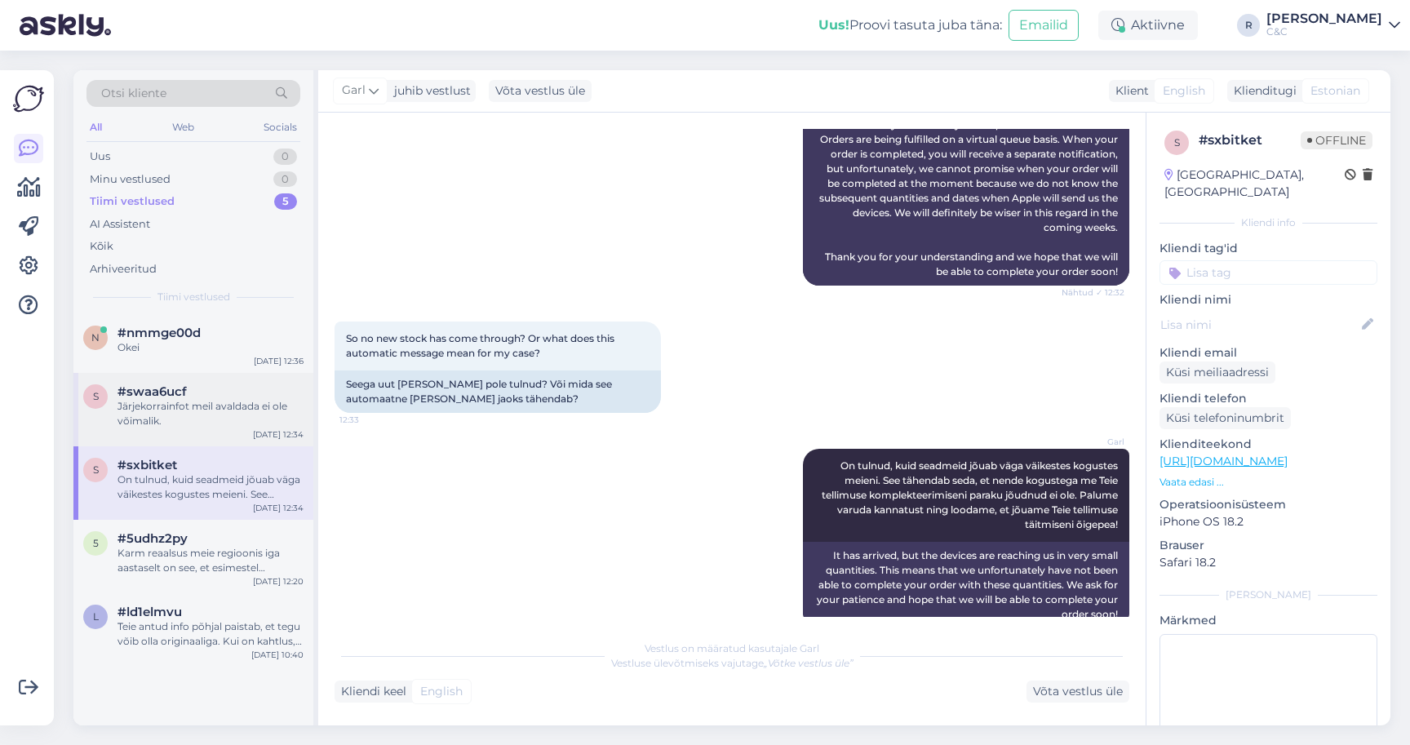
click at [187, 401] on div "Järjekorrainfot meil avaldada ei ole võimalik." at bounding box center [211, 413] width 186 height 29
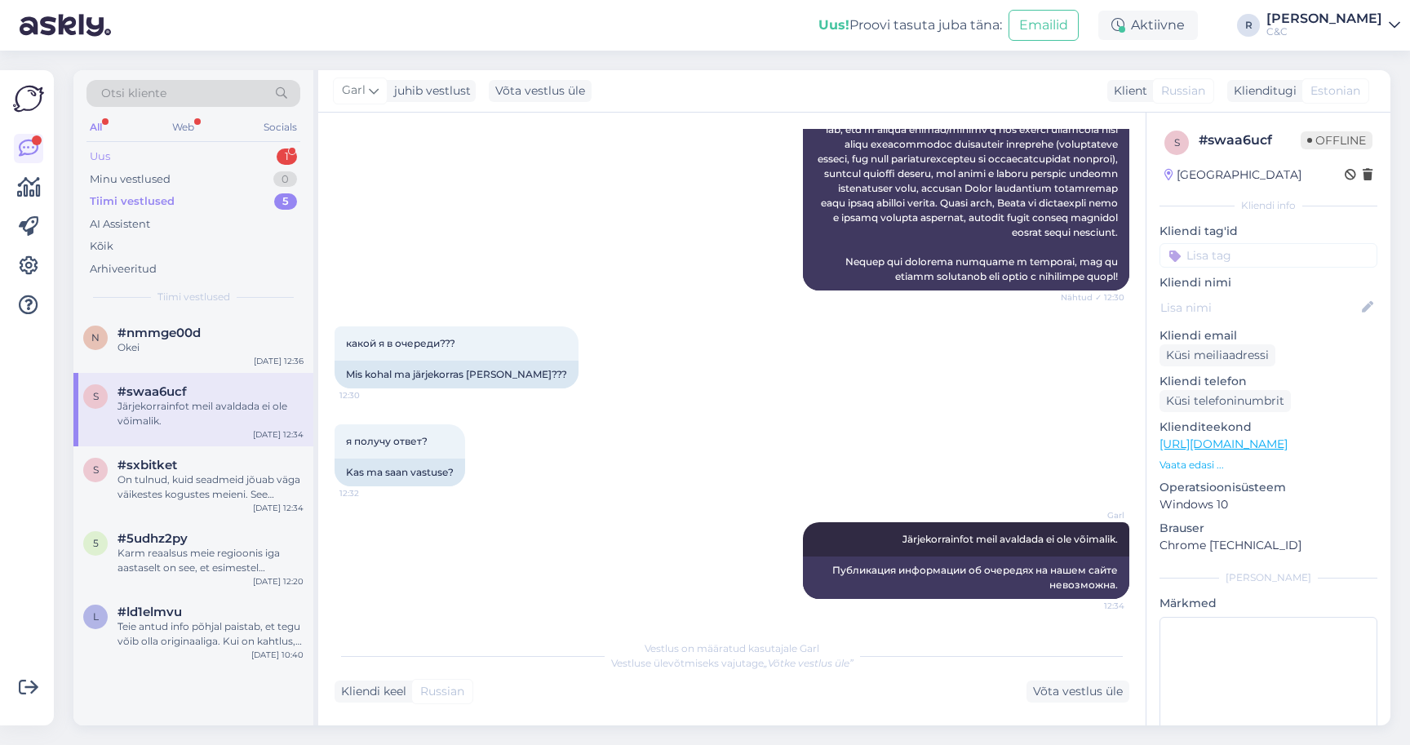
click at [267, 155] on div "Uus 1" at bounding box center [194, 156] width 214 height 23
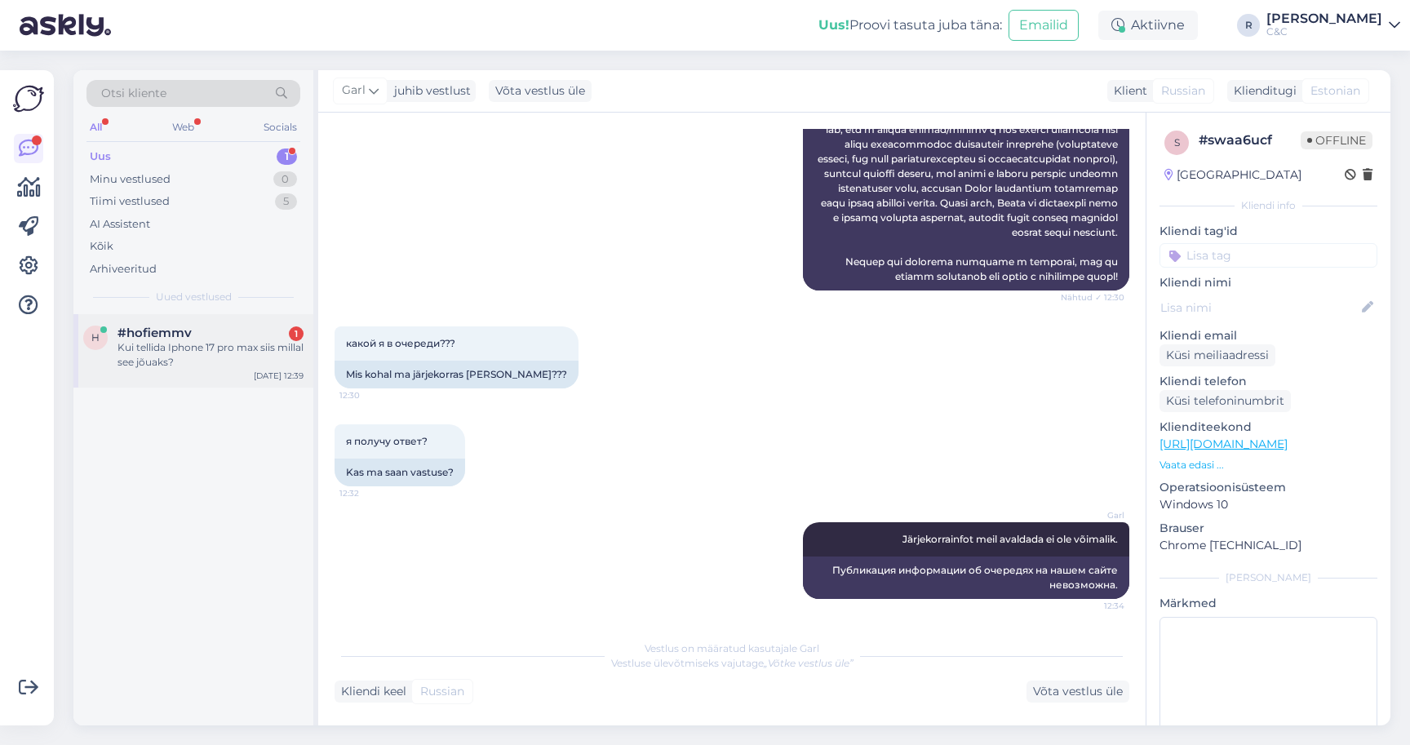
click at [184, 335] on span "#hofiemmv" at bounding box center [155, 333] width 74 height 15
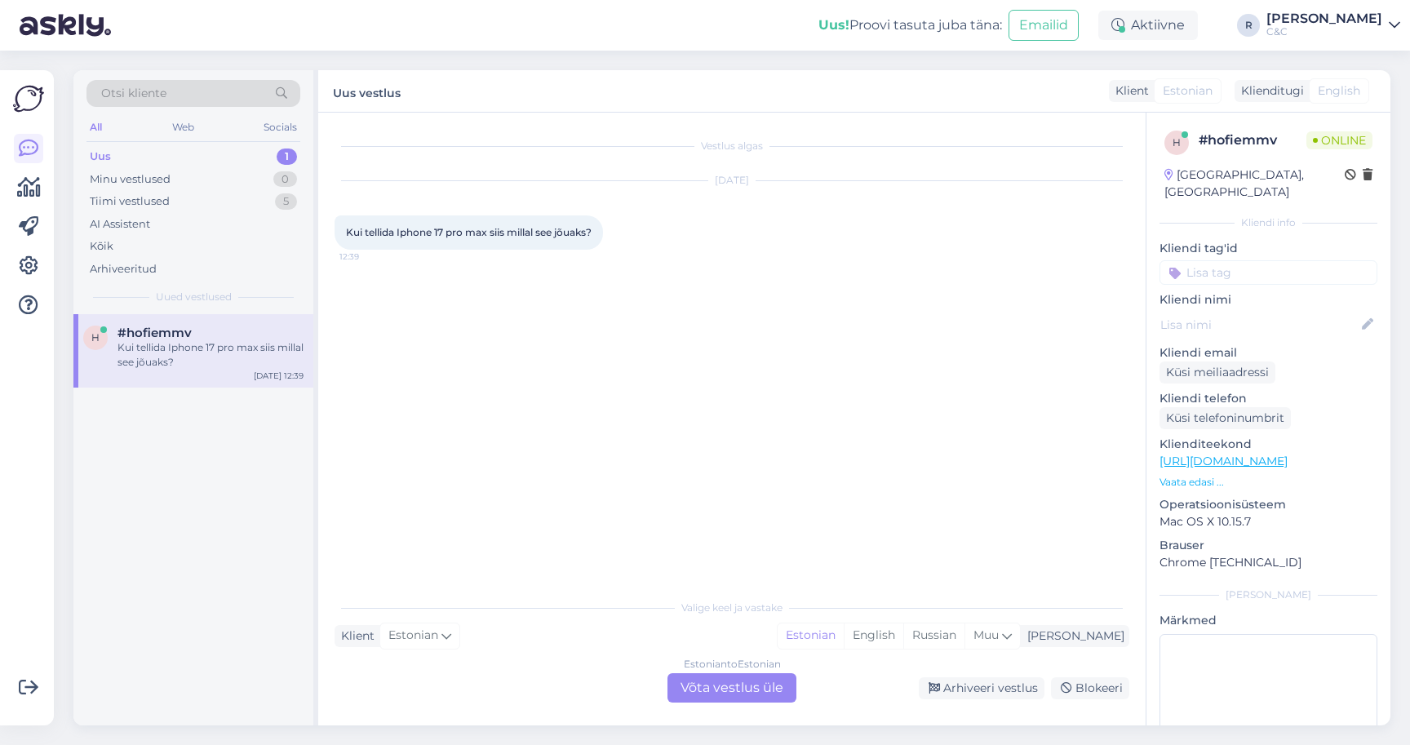
scroll to position [0, 0]
click at [712, 681] on div "Estonian to Estonian Võta vestlus üle" at bounding box center [732, 687] width 129 height 29
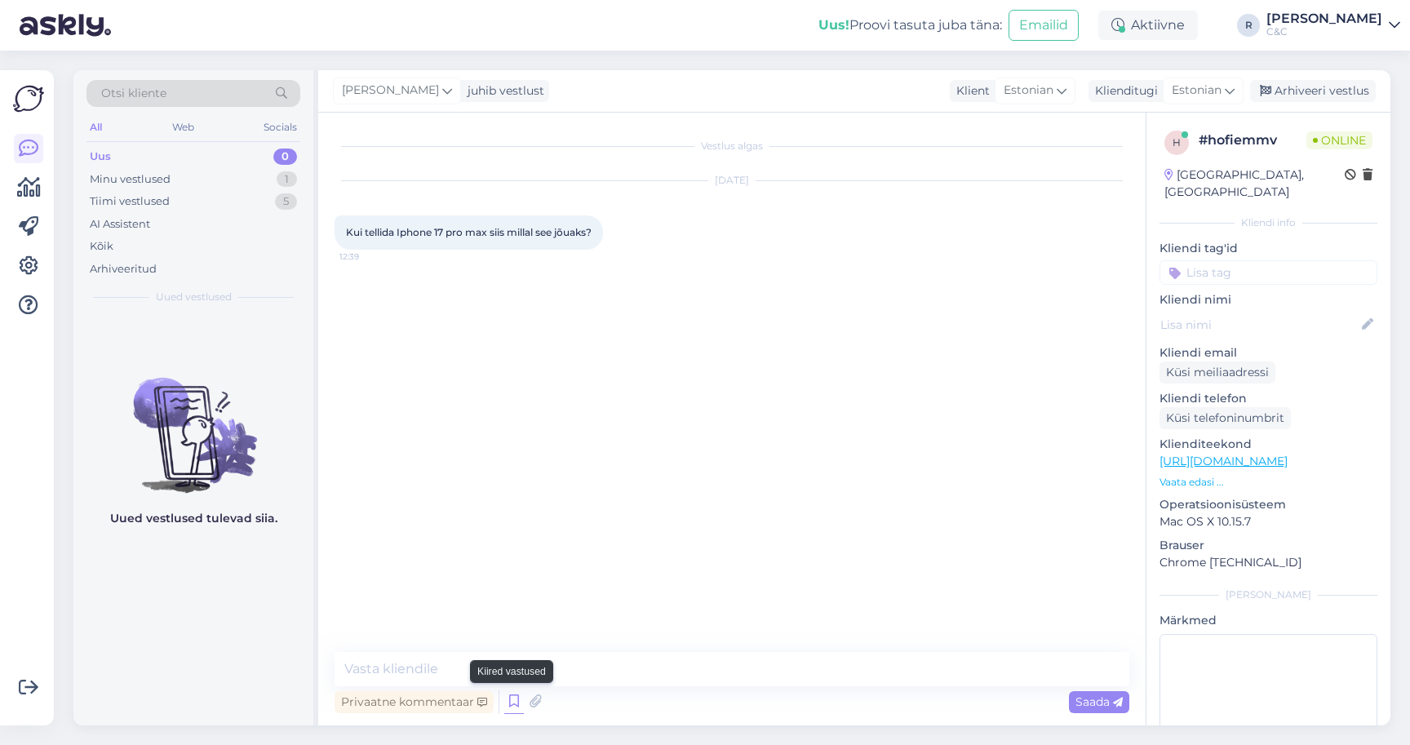
click at [516, 699] on icon at bounding box center [514, 702] width 20 height 24
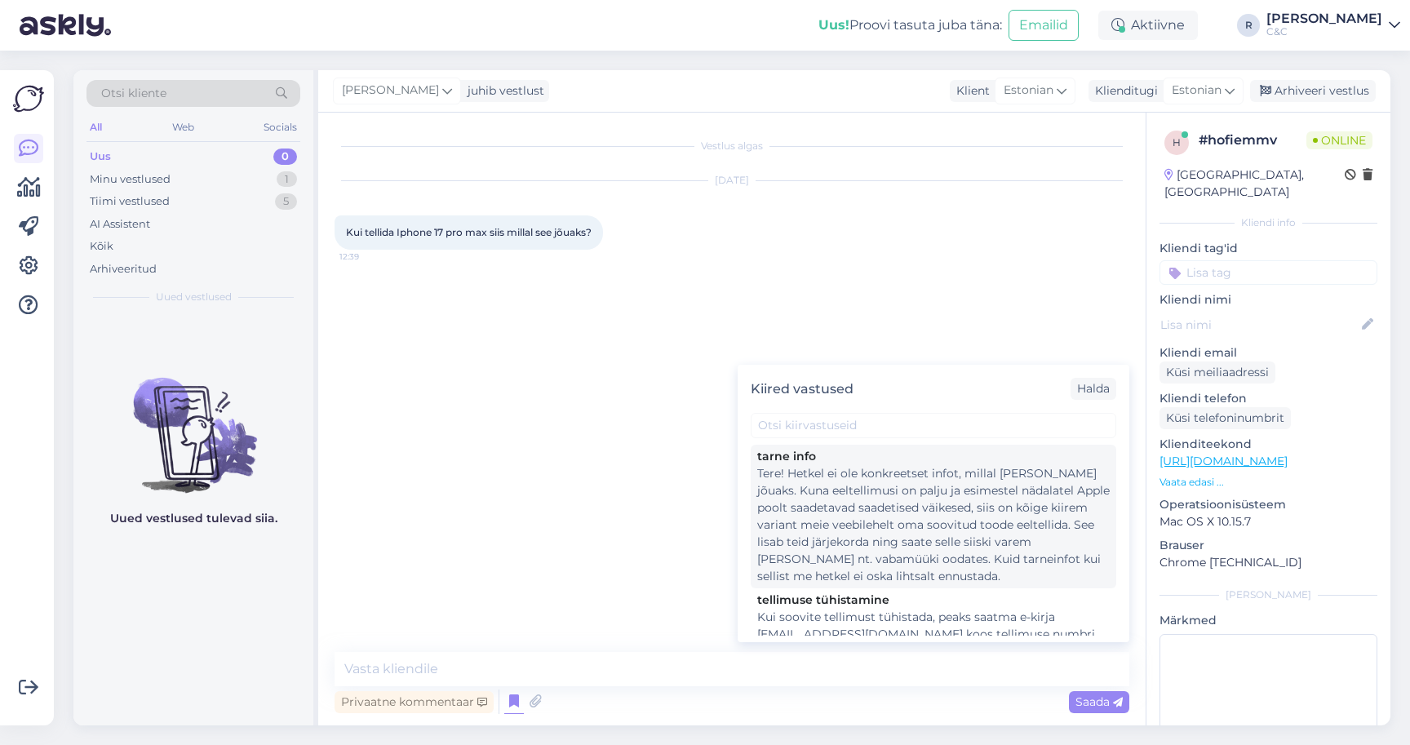
click at [832, 504] on div "Tere! Hetkel ei ole konkreetset infot, millal [PERSON_NAME] jõuaks. Kuna eeltel…" at bounding box center [933, 525] width 353 height 120
type textarea "Tere! Hetkel ei ole konkreetset infot, millal [PERSON_NAME] jõuaks. Kuna eeltel…"
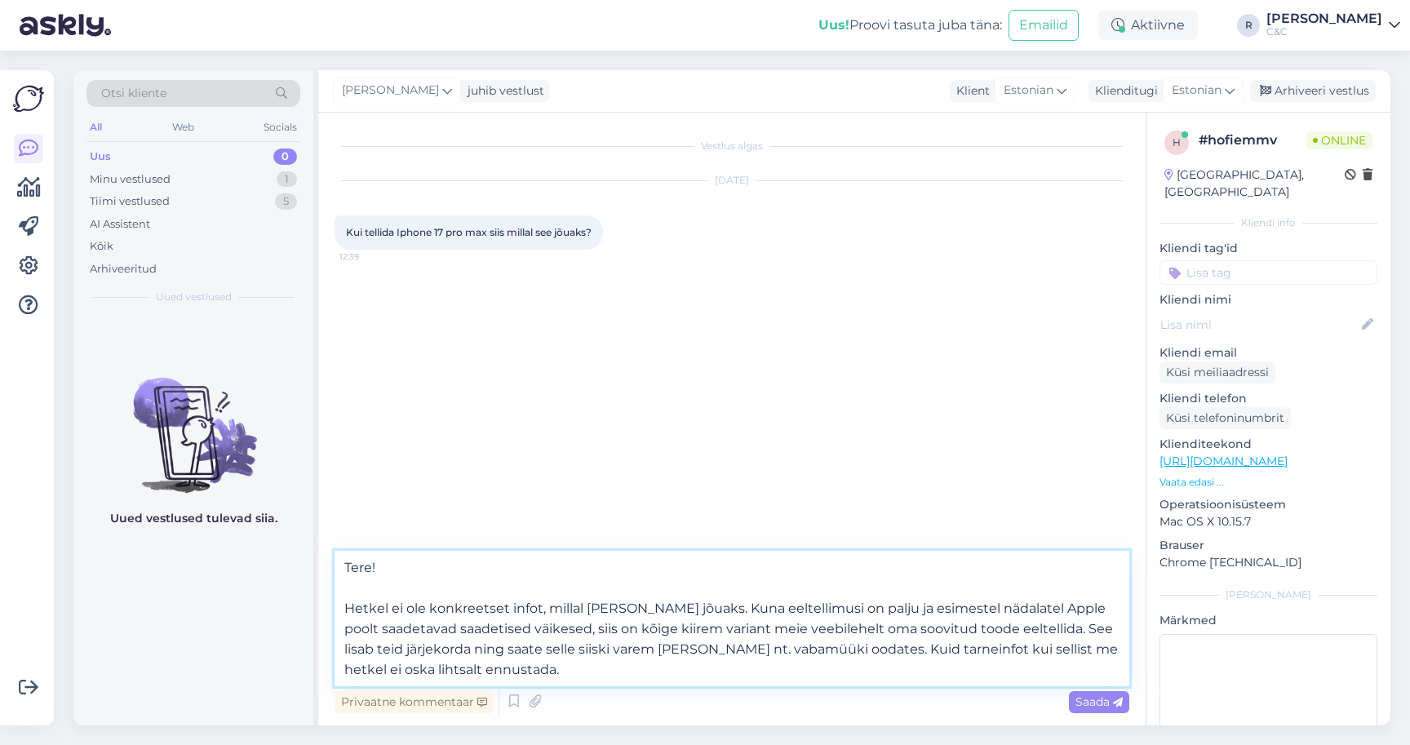
click at [647, 647] on textarea "Tere! Hetkel ei ole konkreetset infot, millal [PERSON_NAME] jõuaks. Kuna eeltel…" at bounding box center [732, 618] width 795 height 135
click at [616, 670] on textarea "Tere! Hetkel ei ole konkreetset infot, millal [PERSON_NAME] jõuaks. Kuna eeltel…" at bounding box center [732, 618] width 795 height 135
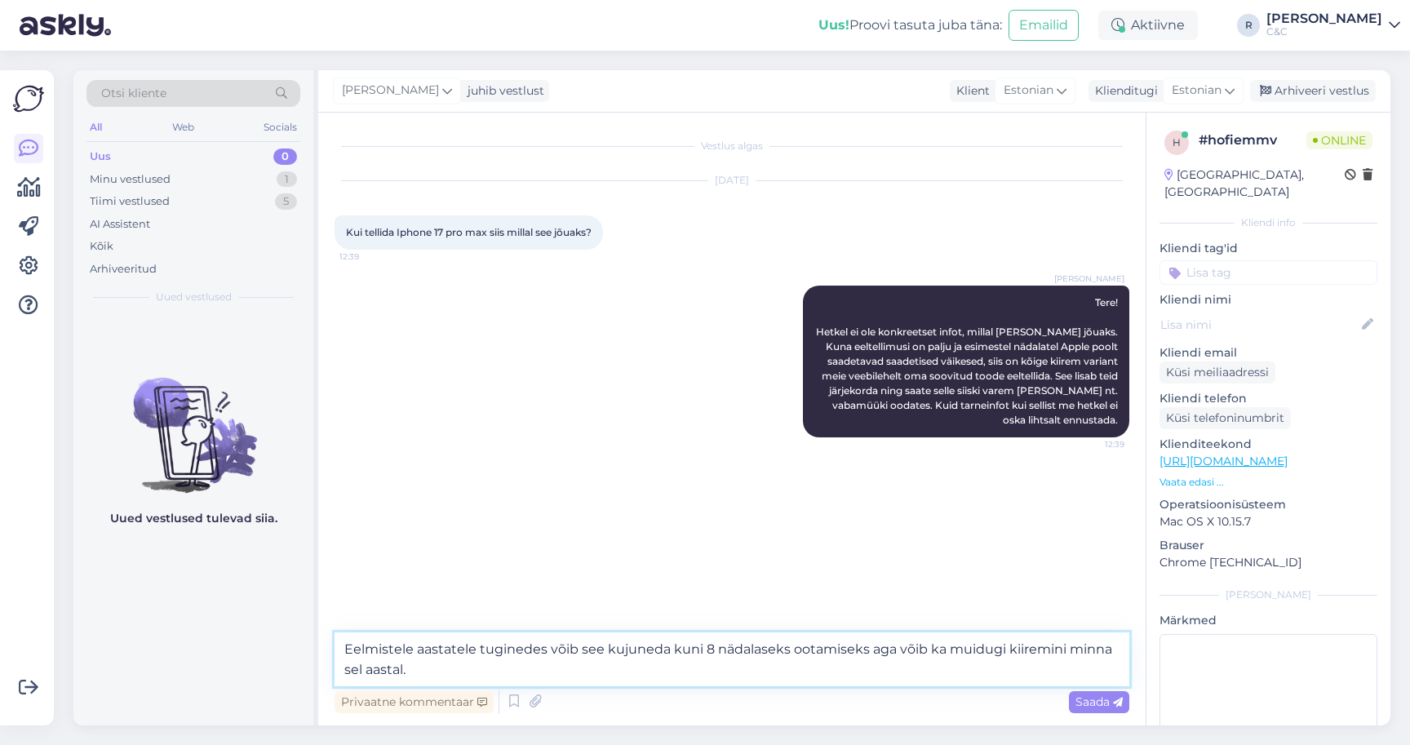
type textarea "Eelmistele aastatele tuginedes võib see kujuneda kuni 8 nädalaseks ootamiseks a…"
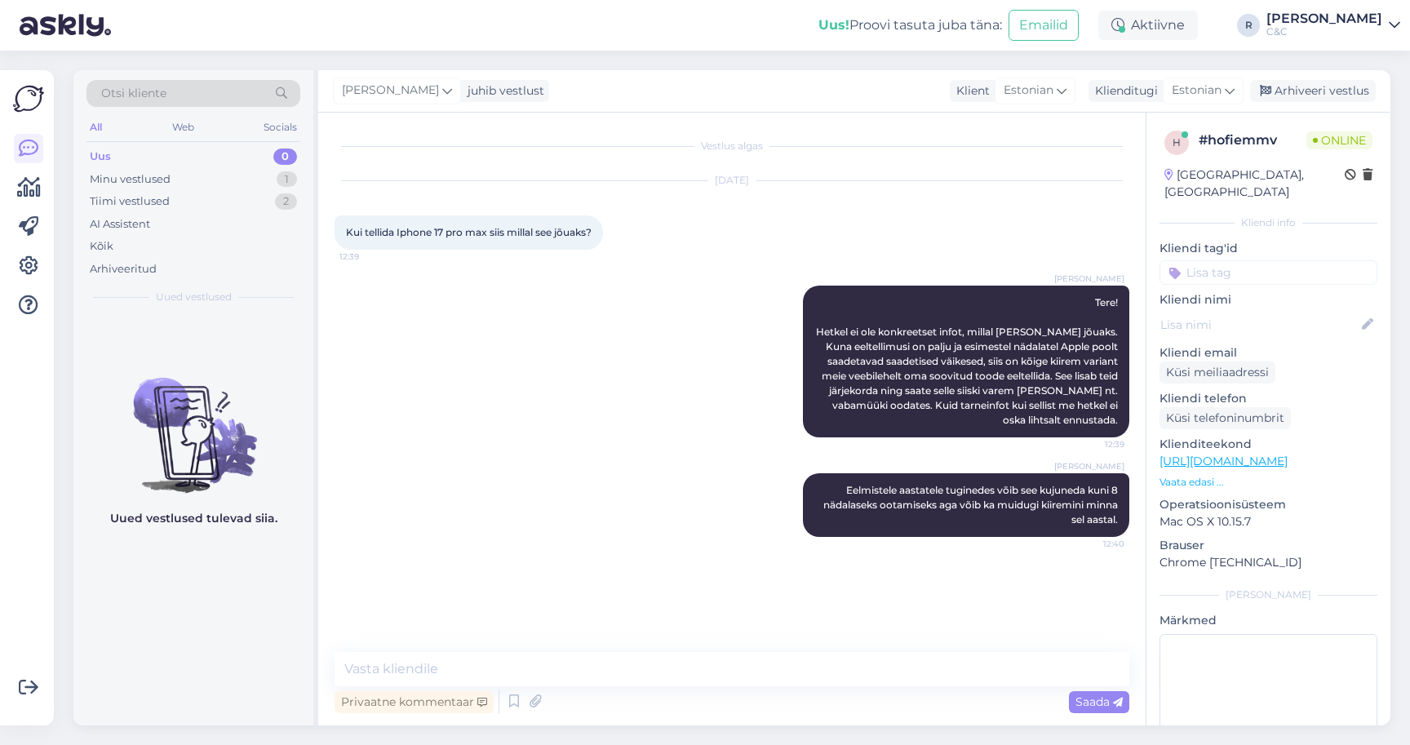
click at [757, 226] on div "[DATE] Kui tellida Iphone 17 pro max siis millal see jõuaks? 12:39" at bounding box center [732, 215] width 795 height 104
click at [263, 175] on div "Minu vestlused 1" at bounding box center [194, 179] width 214 height 23
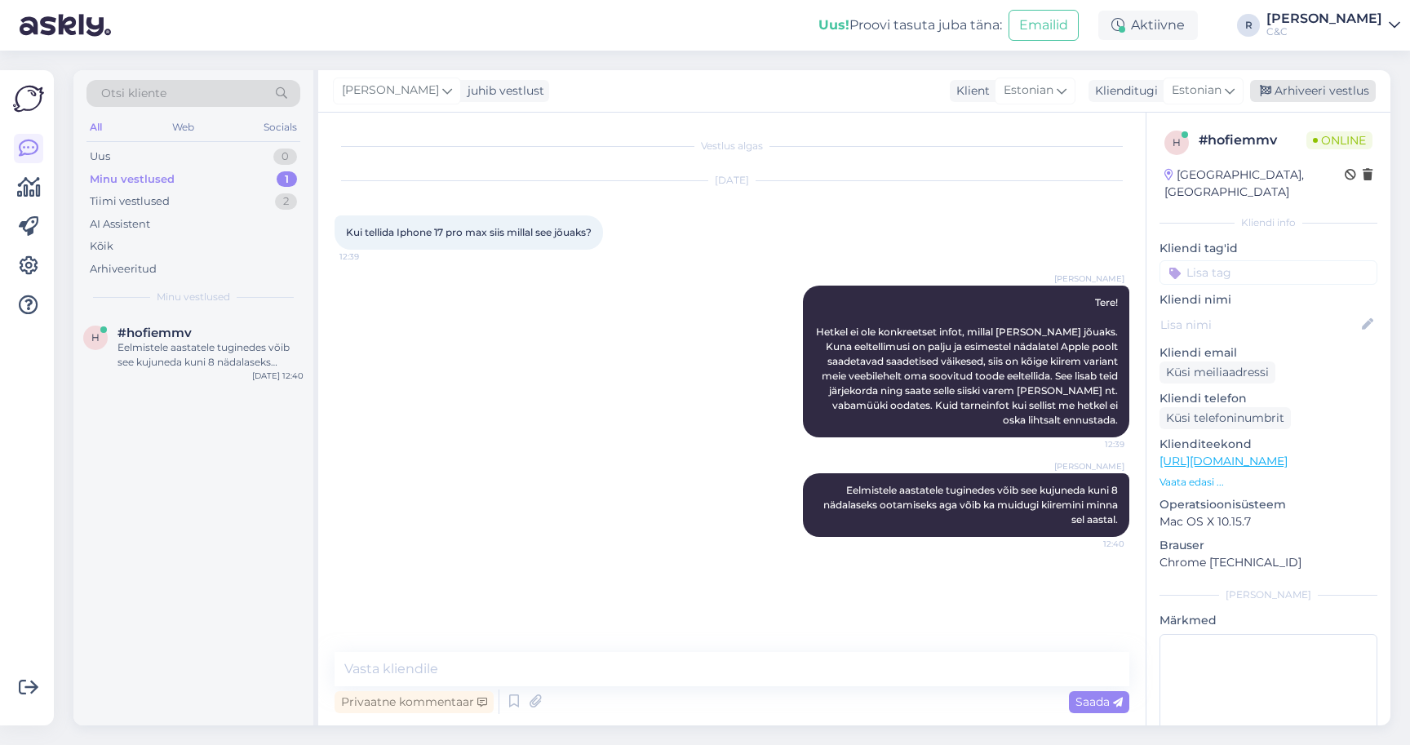
click at [1373, 100] on div "Arhiveeri vestlus" at bounding box center [1313, 91] width 126 height 22
